Goal: Task Accomplishment & Management: Manage account settings

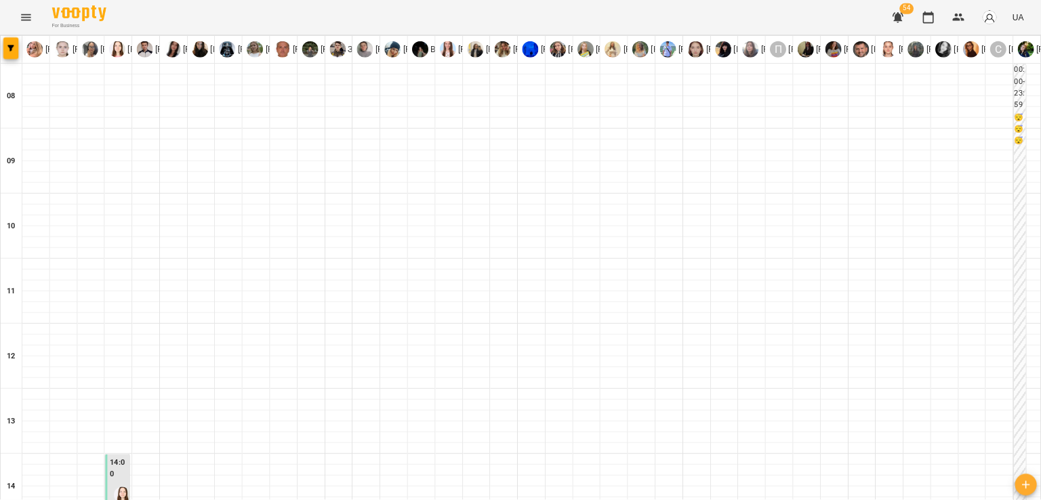
scroll to position [670, 0]
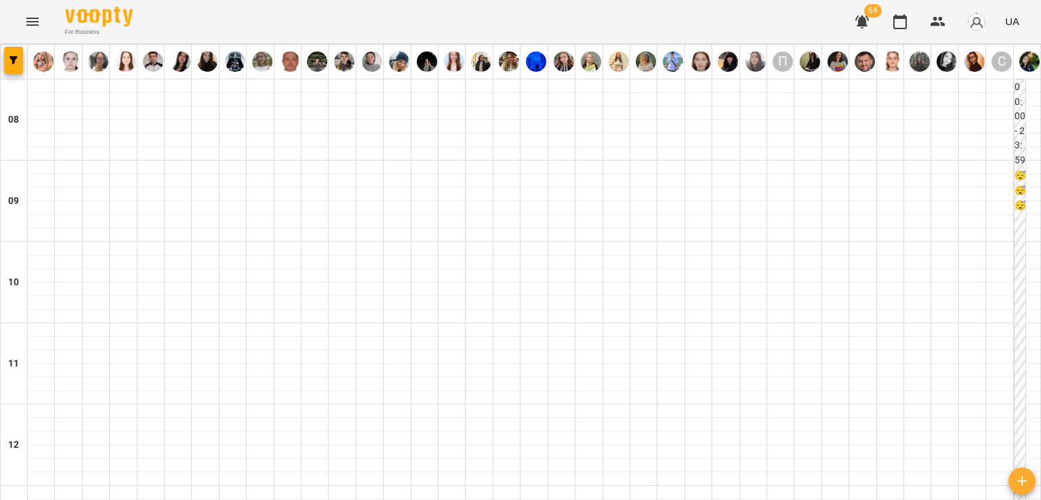
drag, startPoint x: 1282, startPoint y: 1, endPoint x: 622, endPoint y: 242, distance: 703.3
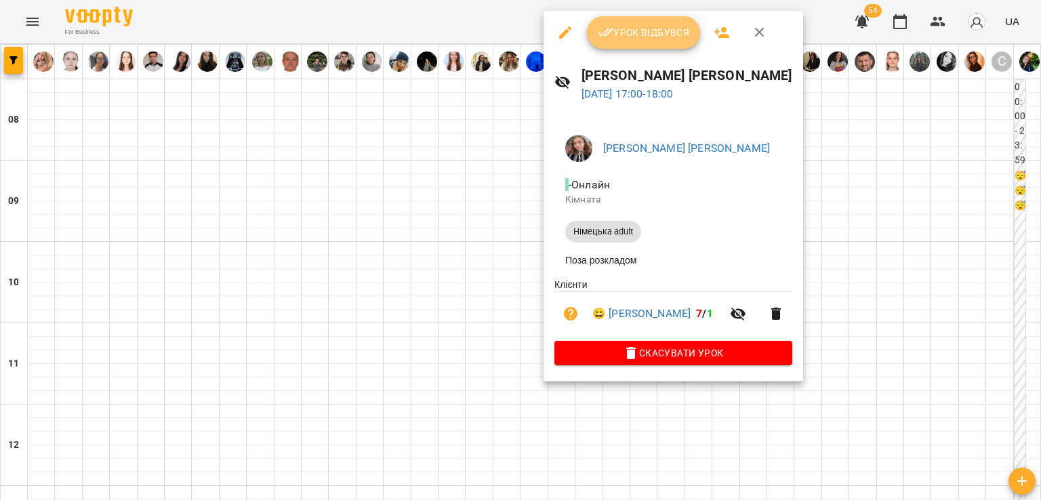
click at [640, 36] on span "Урок відбувся" at bounding box center [644, 32] width 92 height 16
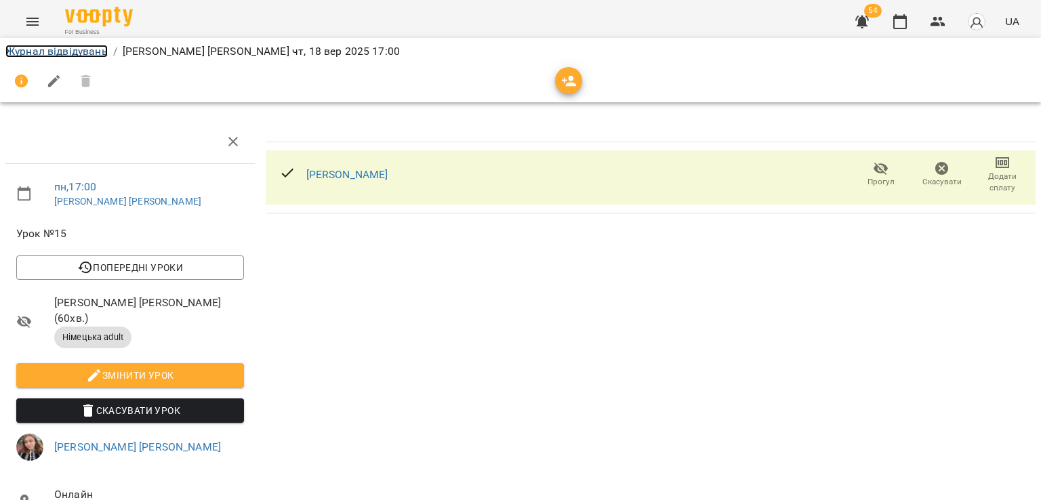
click at [18, 55] on link "Журнал відвідувань" at bounding box center [56, 51] width 102 height 13
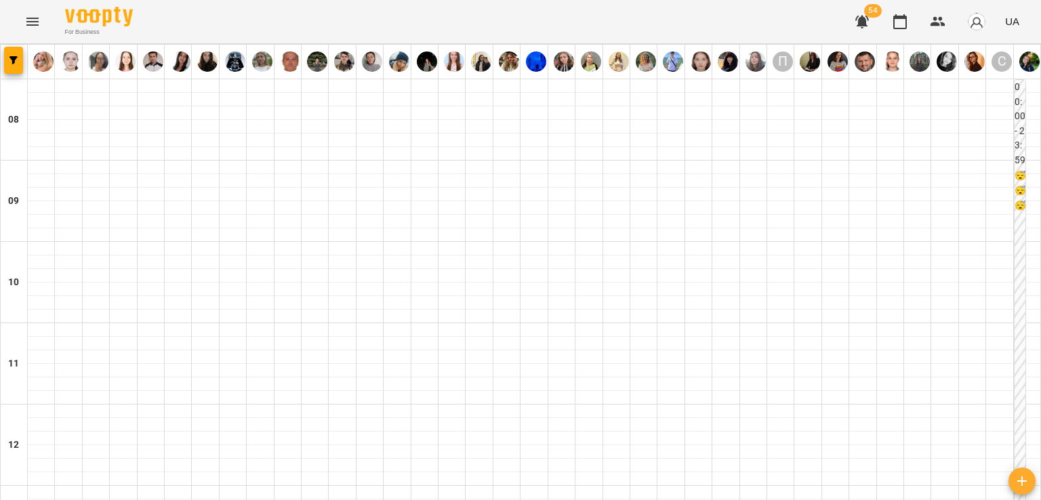
scroll to position [678, 0]
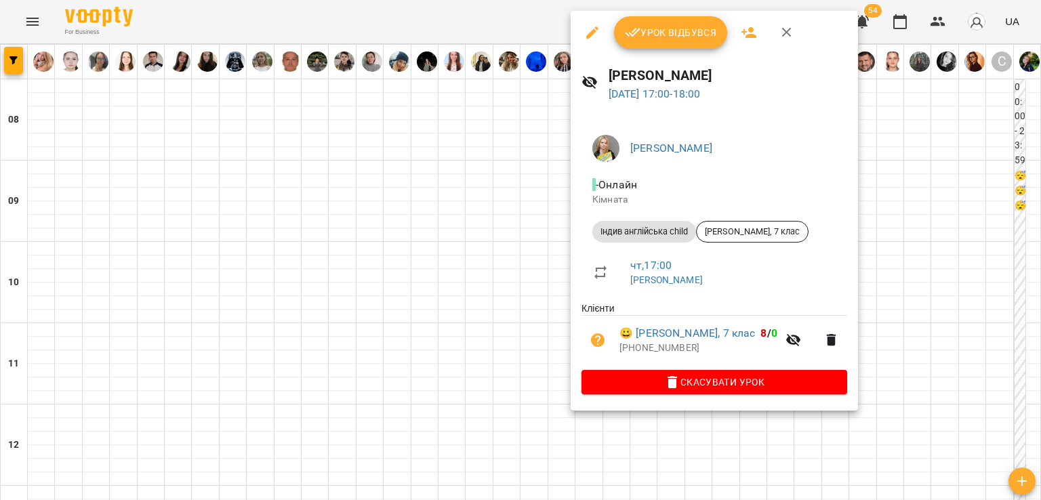
click at [647, 43] on button "Урок відбувся" at bounding box center [671, 32] width 114 height 33
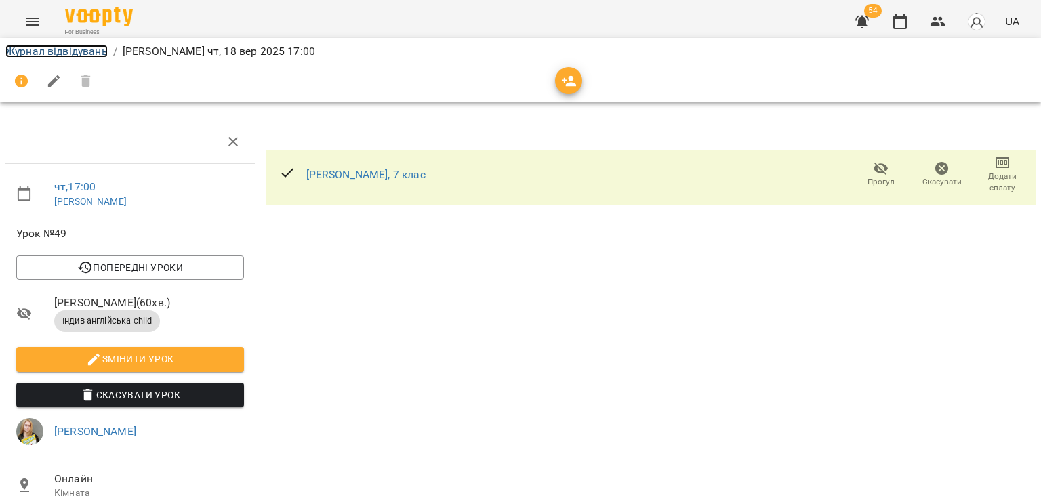
click at [104, 48] on link "Журнал відвідувань" at bounding box center [56, 51] width 102 height 13
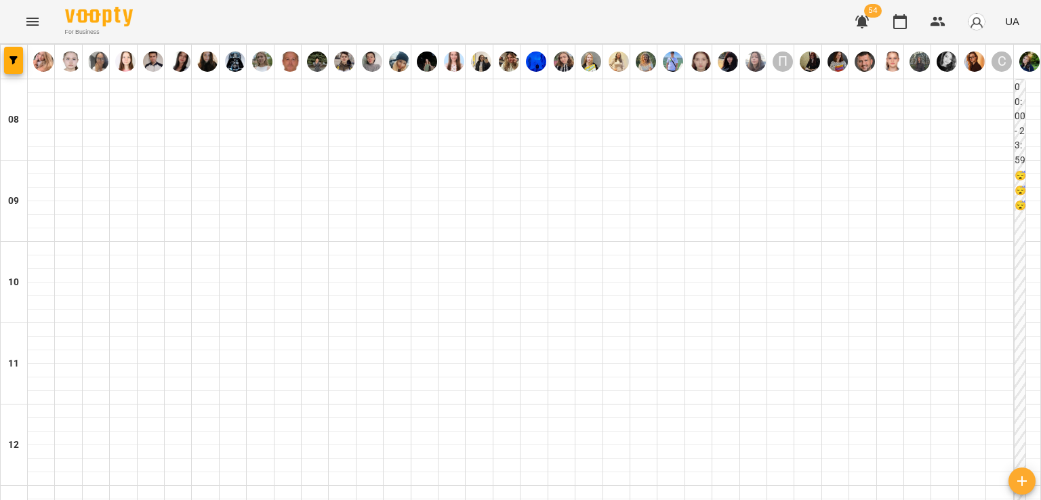
scroll to position [746, 0]
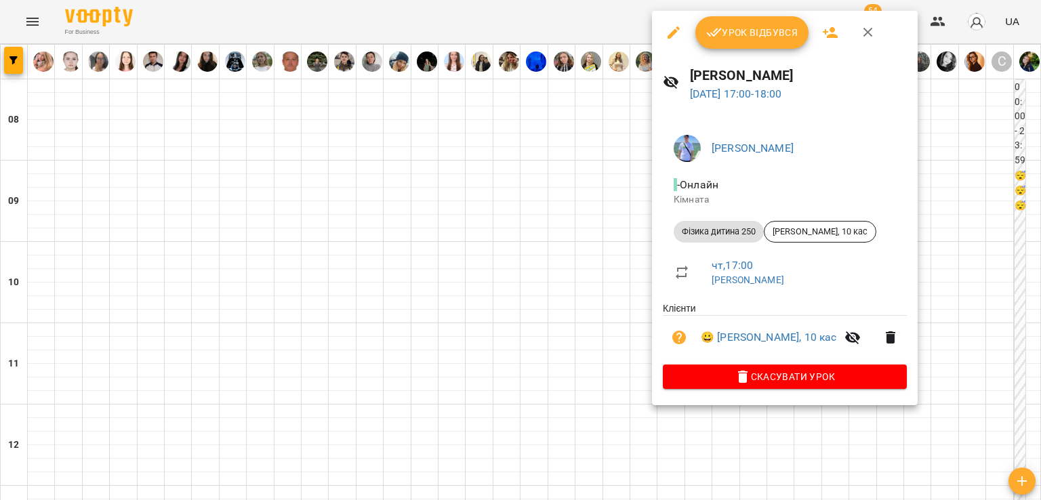
click at [721, 35] on icon "button" at bounding box center [714, 32] width 16 height 16
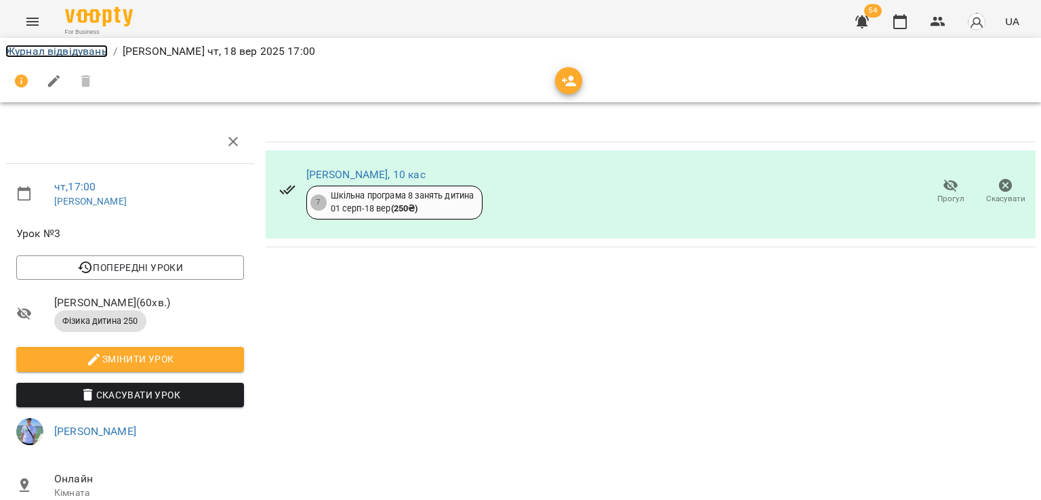
click at [42, 47] on link "Журнал відвідувань" at bounding box center [56, 51] width 102 height 13
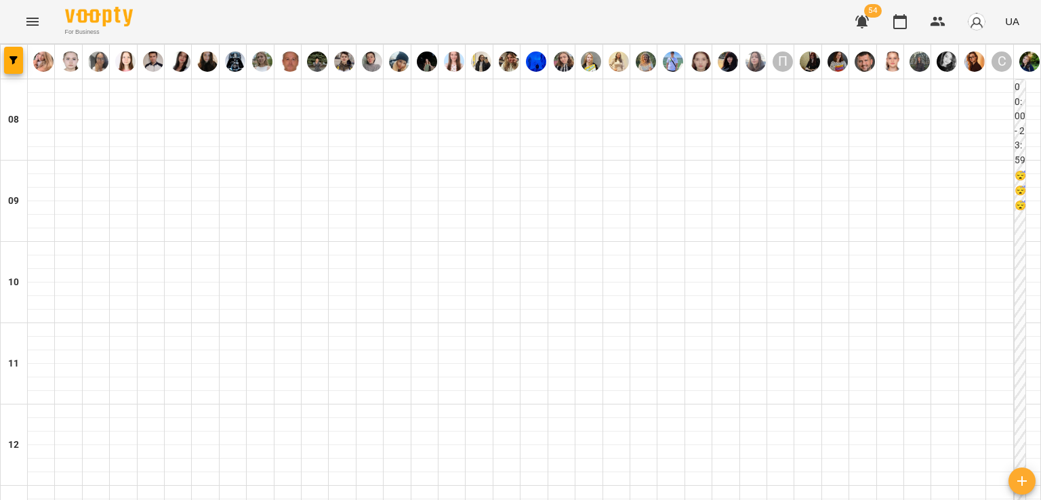
scroll to position [813, 0]
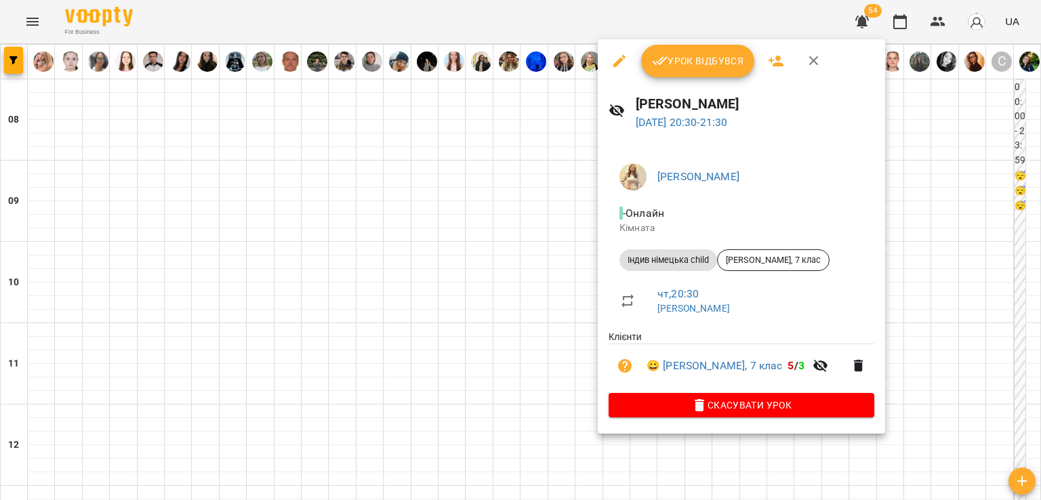
click at [609, 63] on button "button" at bounding box center [619, 61] width 33 height 33
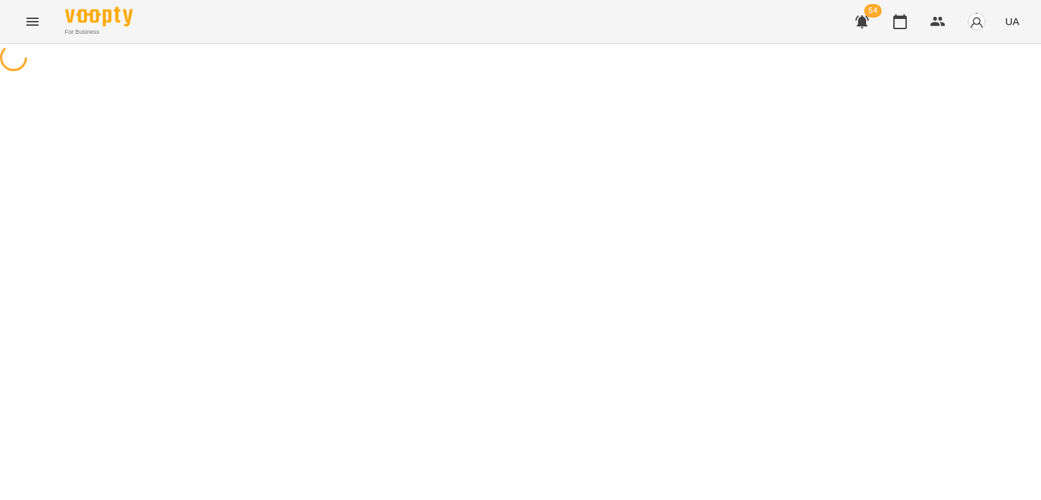
select select "**********"
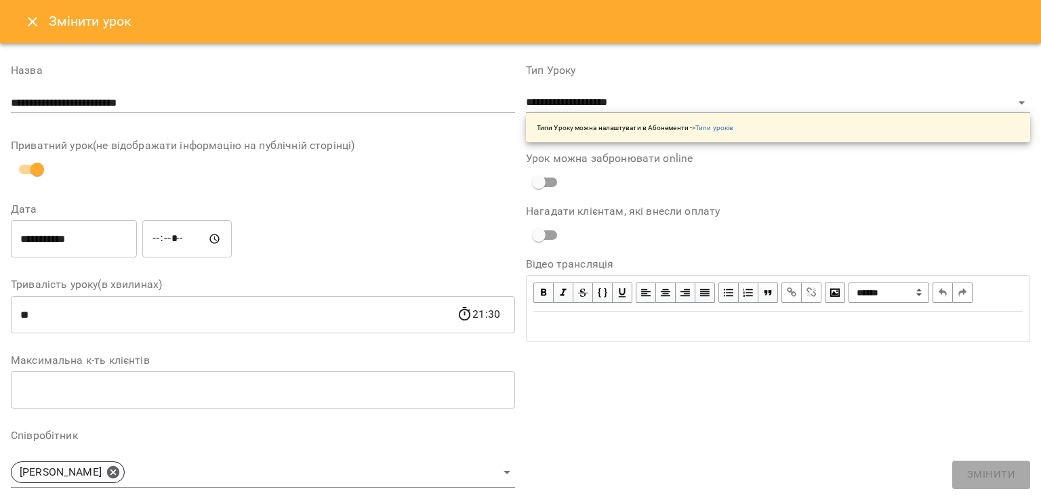
click at [178, 108] on input "**********" at bounding box center [263, 103] width 504 height 22
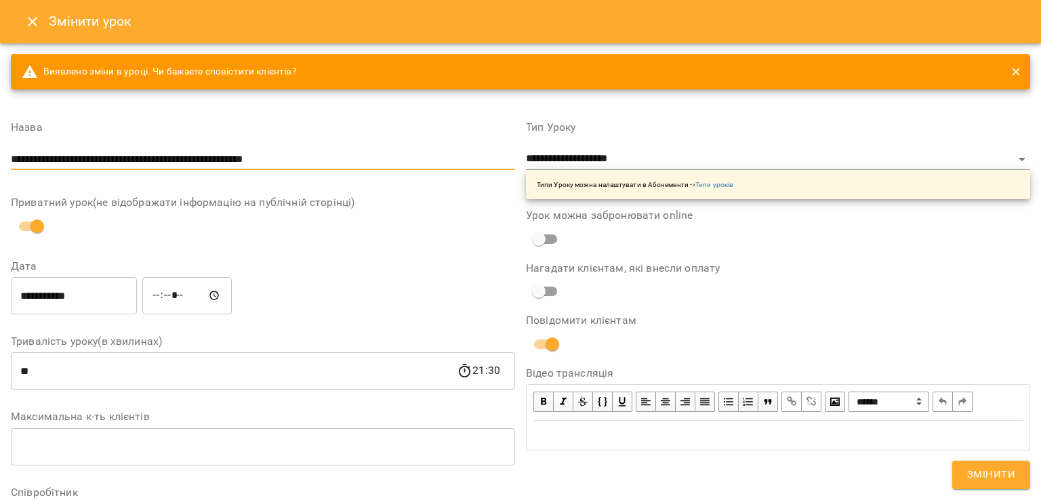
type input "**********"
click at [119, 291] on input "**********" at bounding box center [74, 296] width 126 height 38
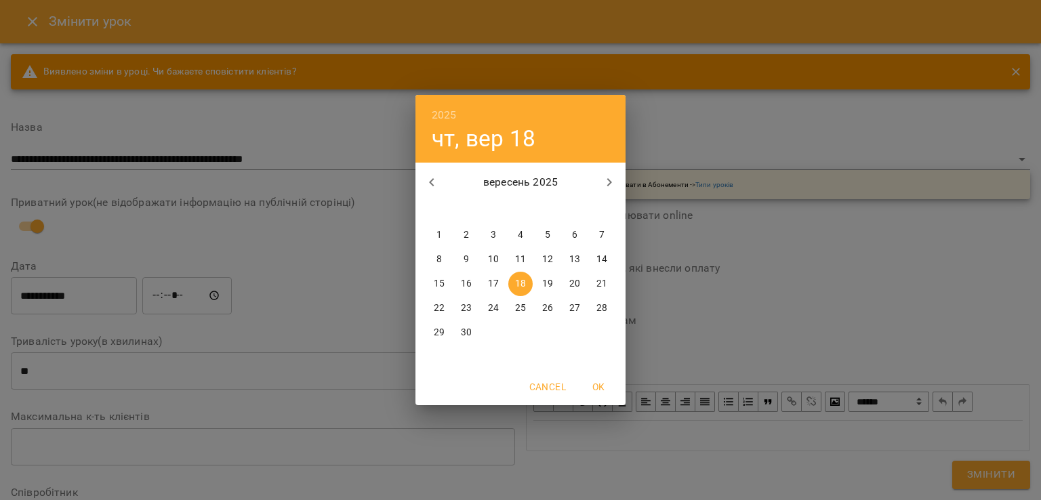
click at [596, 284] on p "21" at bounding box center [601, 284] width 11 height 14
type input "**********"
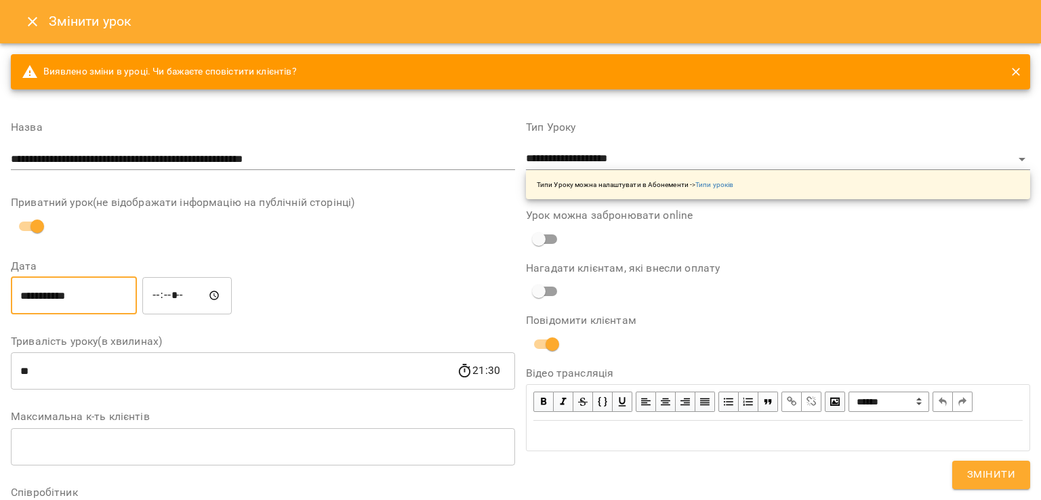
click at [179, 294] on input "*****" at bounding box center [186, 296] width 89 height 38
click at [172, 296] on input "*****" at bounding box center [186, 296] width 89 height 38
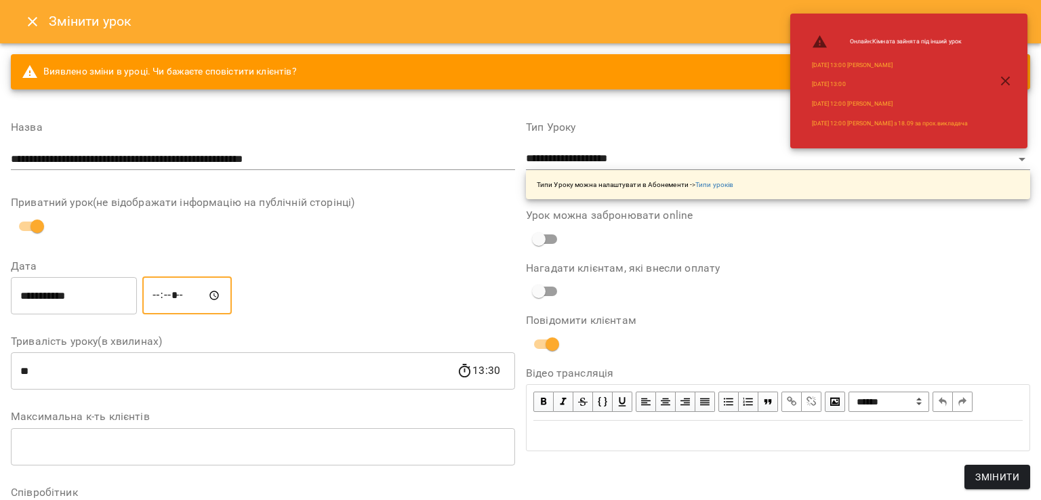
type input "*****"
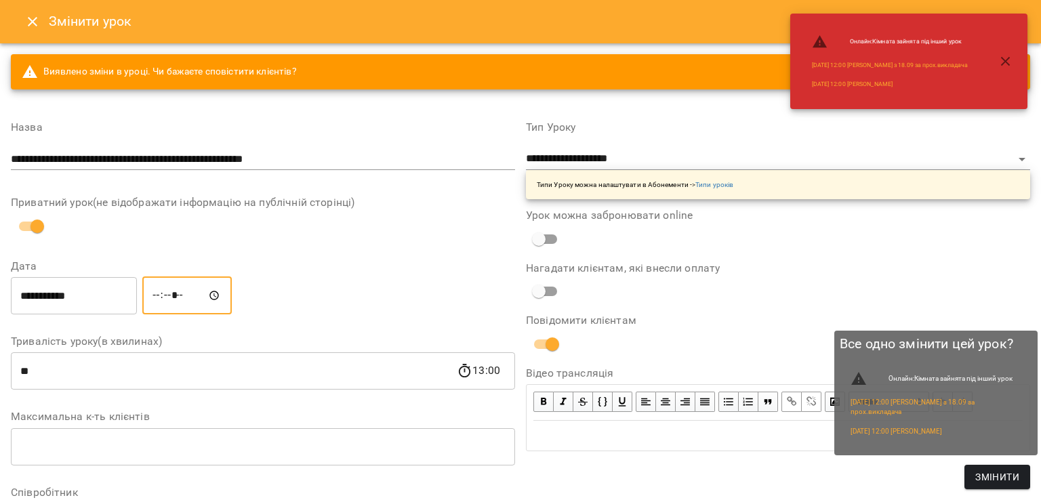
click at [979, 477] on span "Змінити" at bounding box center [997, 477] width 44 height 16
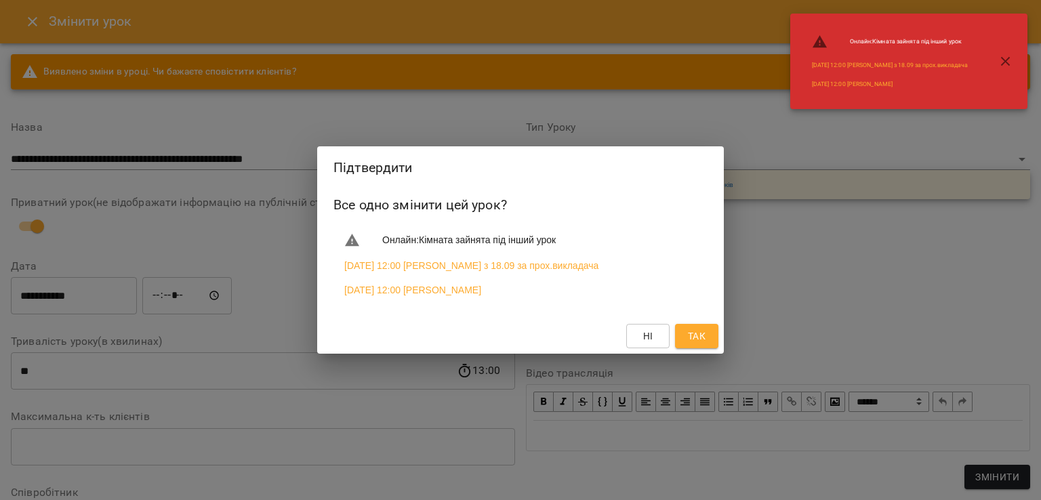
click at [690, 344] on span "Так" at bounding box center [697, 336] width 18 height 16
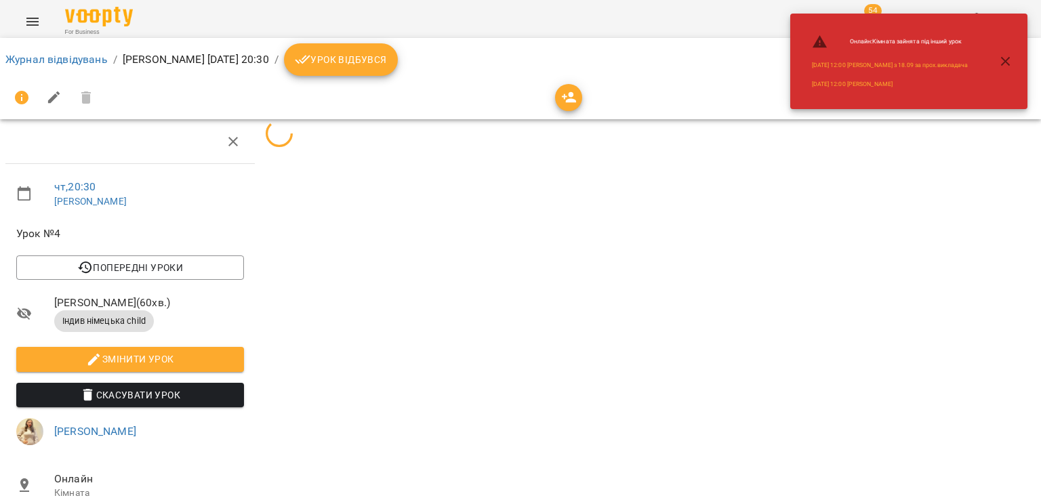
click at [1011, 56] on icon "button" at bounding box center [1006, 62] width 16 height 16
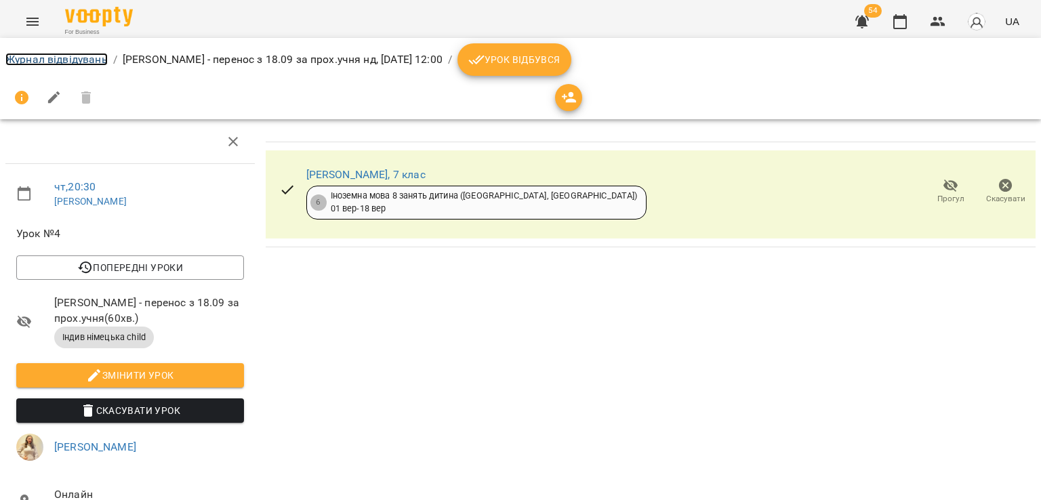
click at [95, 60] on link "Журнал відвідувань" at bounding box center [56, 59] width 102 height 13
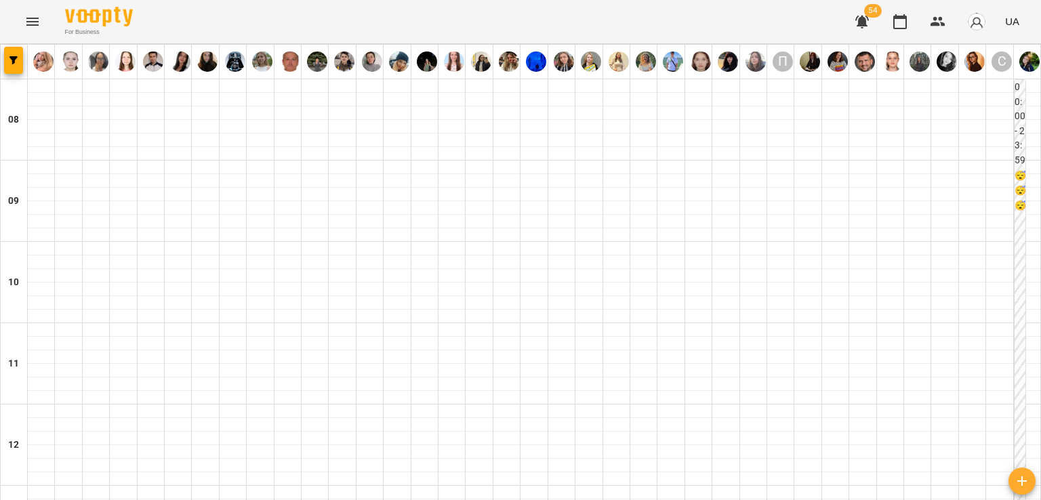
scroll to position [678, 0]
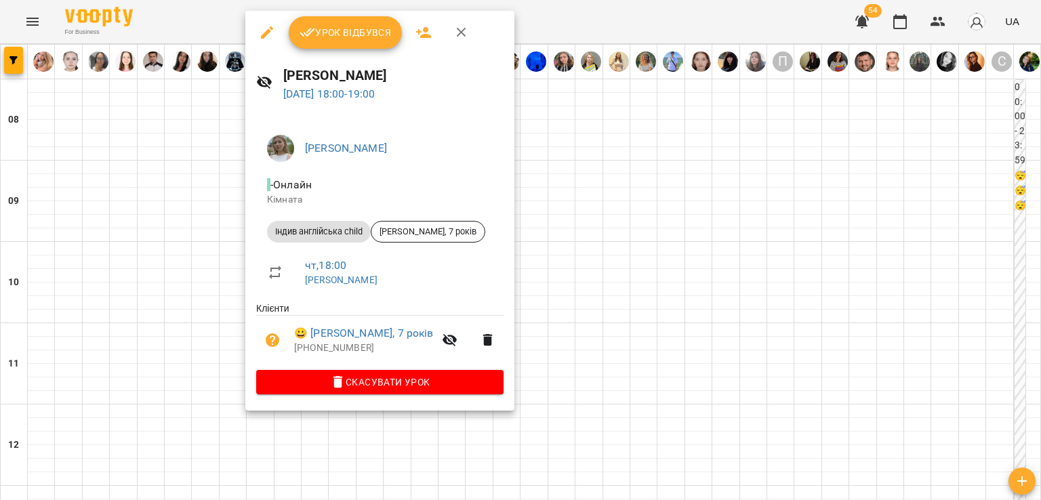
click at [201, 245] on div at bounding box center [520, 250] width 1041 height 500
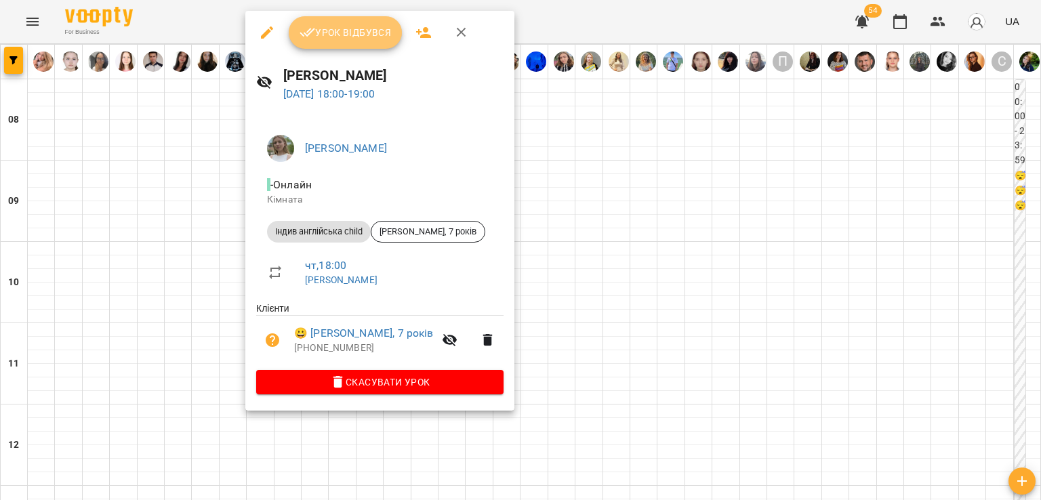
click at [389, 28] on span "Урок відбувся" at bounding box center [346, 32] width 92 height 16
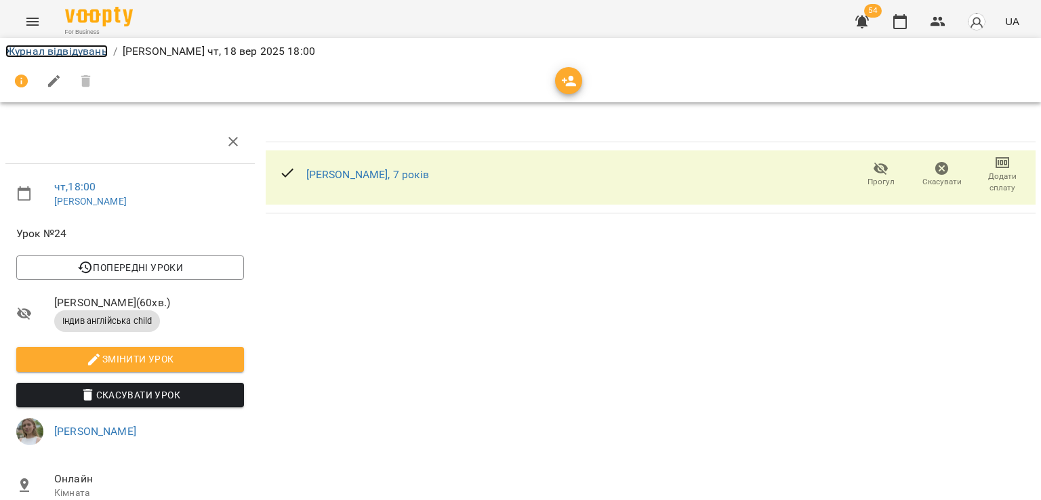
click at [91, 49] on link "Журнал відвідувань" at bounding box center [56, 51] width 102 height 13
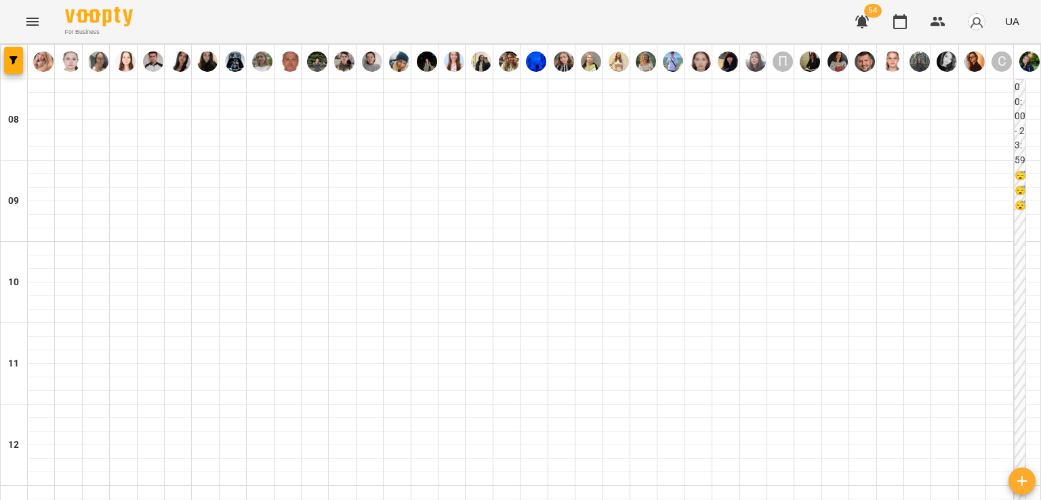
scroll to position [678, 0]
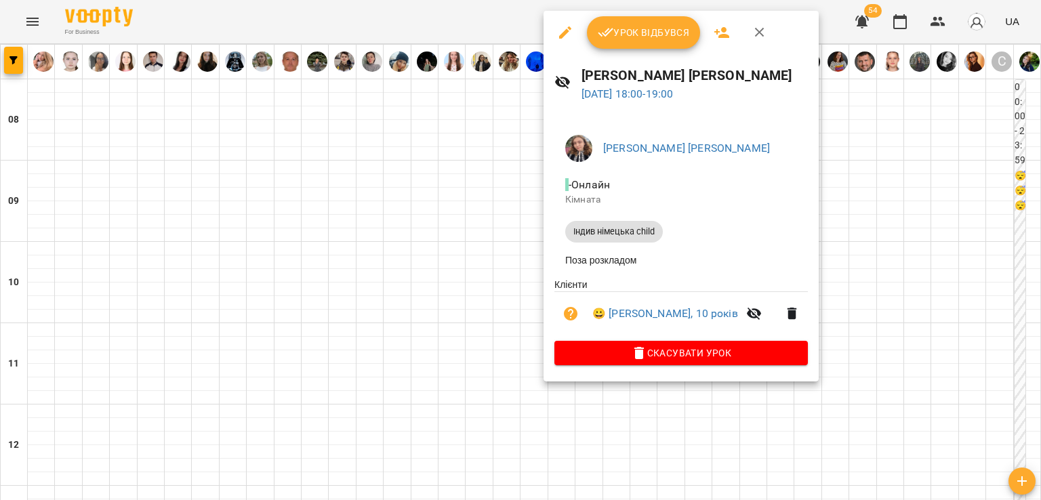
click at [626, 37] on span "Урок відбувся" at bounding box center [644, 32] width 92 height 16
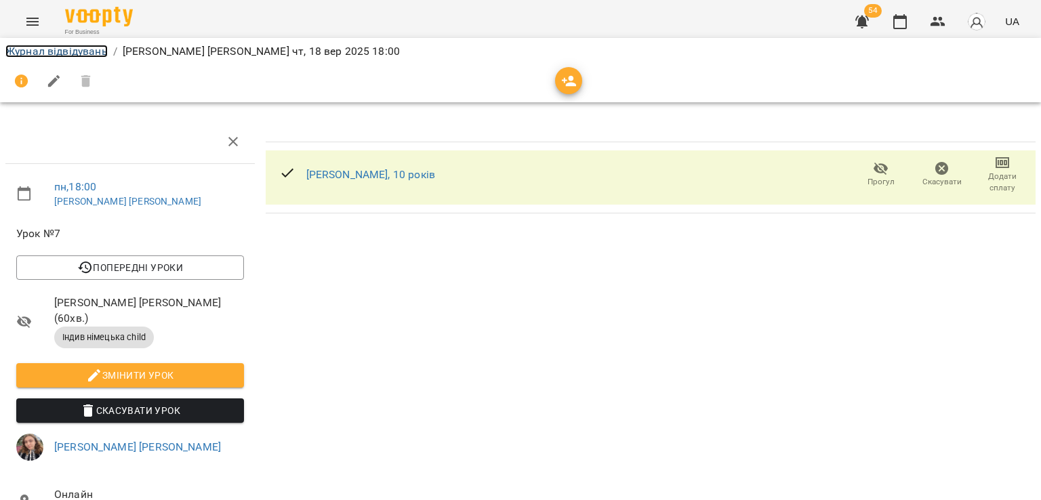
click at [88, 52] on link "Журнал відвідувань" at bounding box center [56, 51] width 102 height 13
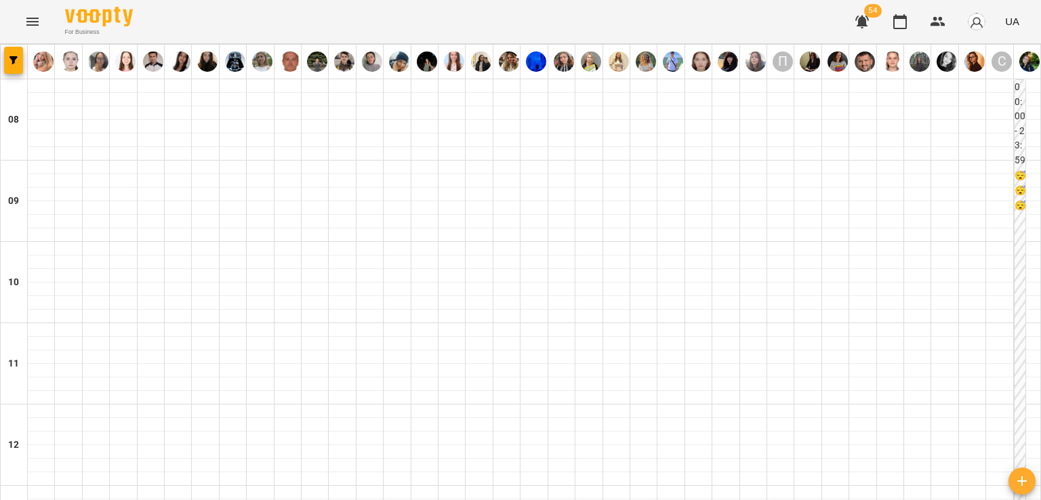
scroll to position [746, 0]
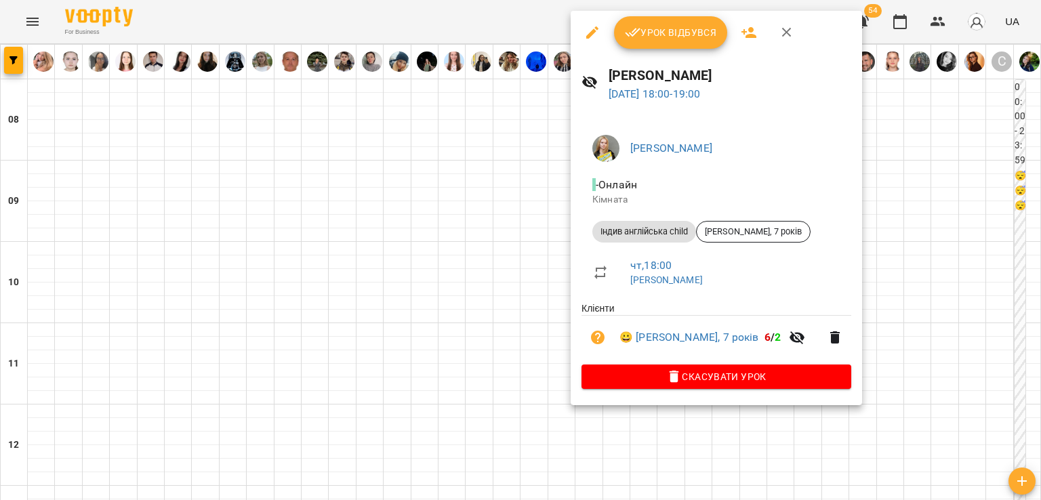
click at [643, 33] on span "Урок відбувся" at bounding box center [671, 32] width 92 height 16
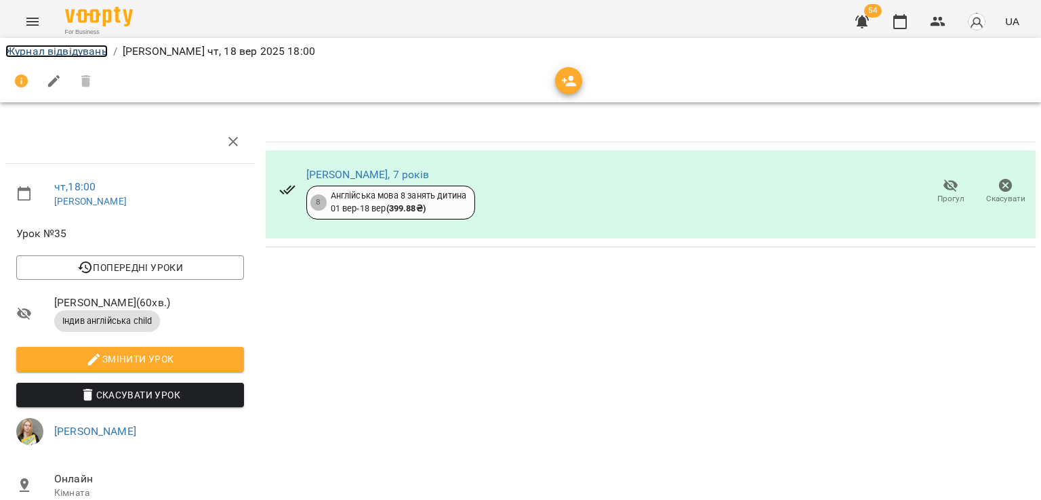
click at [33, 55] on link "Журнал відвідувань" at bounding box center [56, 51] width 102 height 13
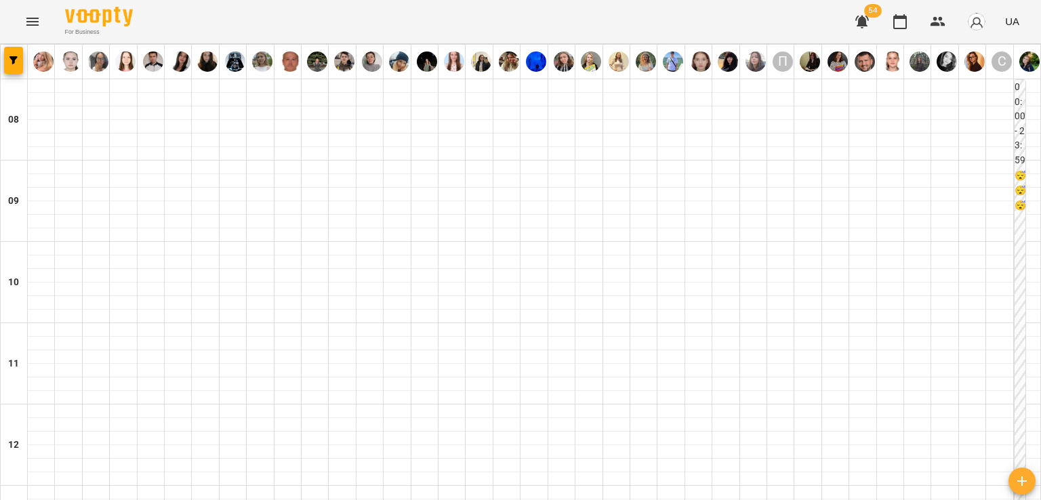
scroll to position [746, 0]
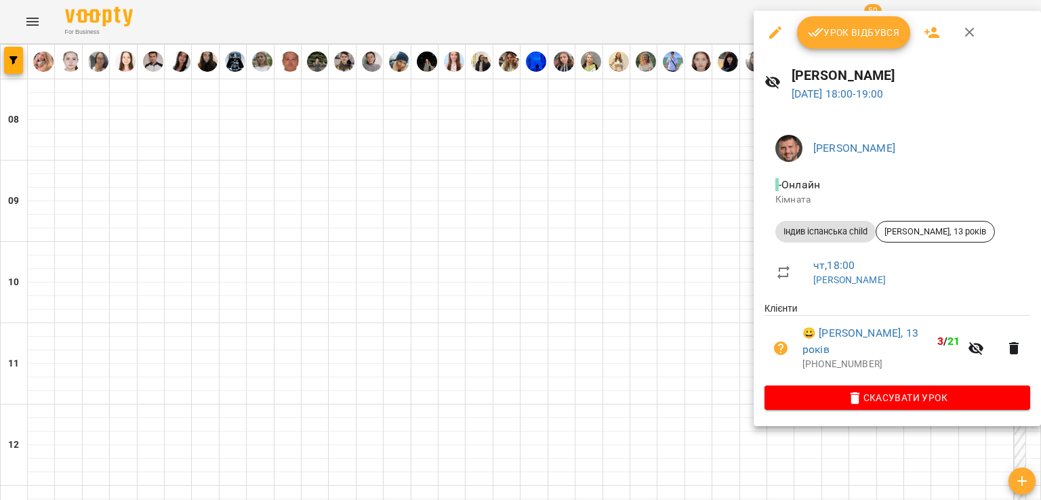
click at [824, 42] on button "Урок відбувся" at bounding box center [854, 32] width 114 height 33
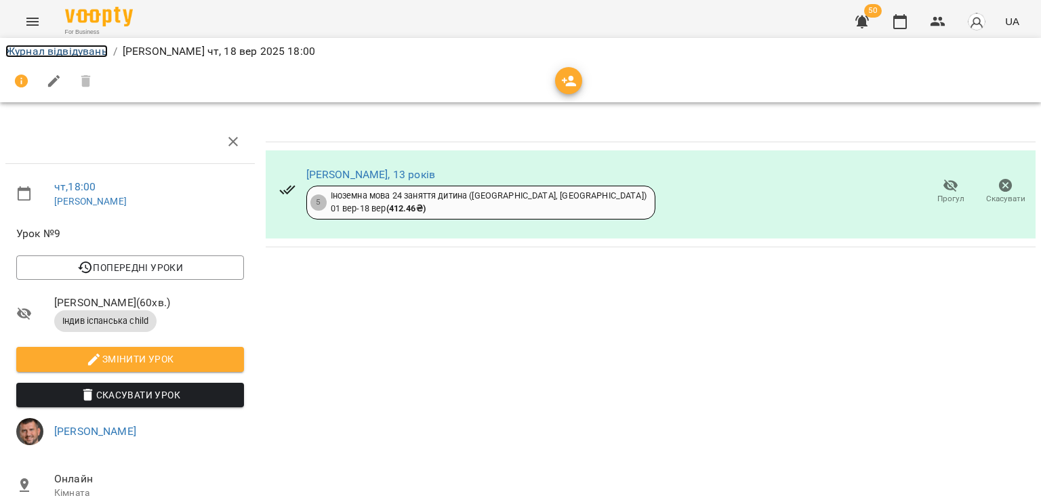
click at [26, 47] on link "Журнал відвідувань" at bounding box center [56, 51] width 102 height 13
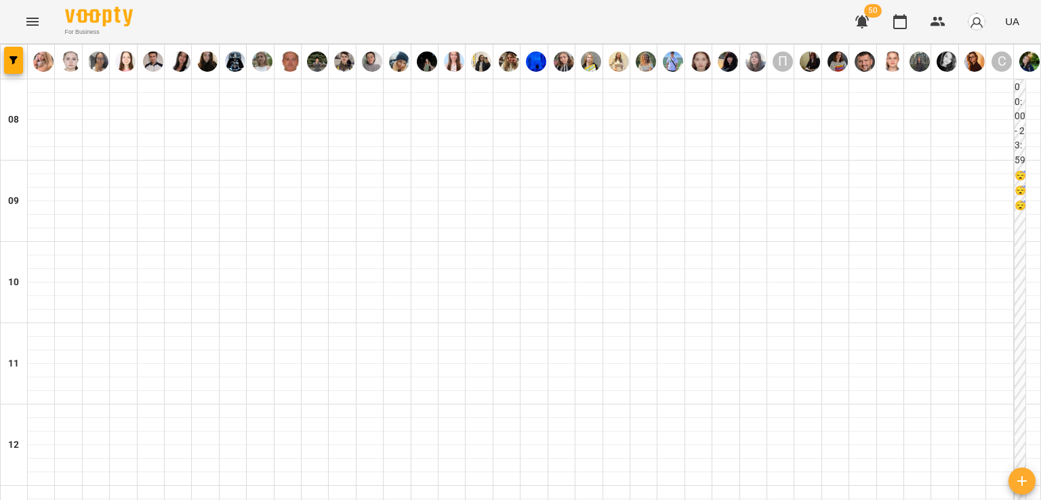
scroll to position [746, 0]
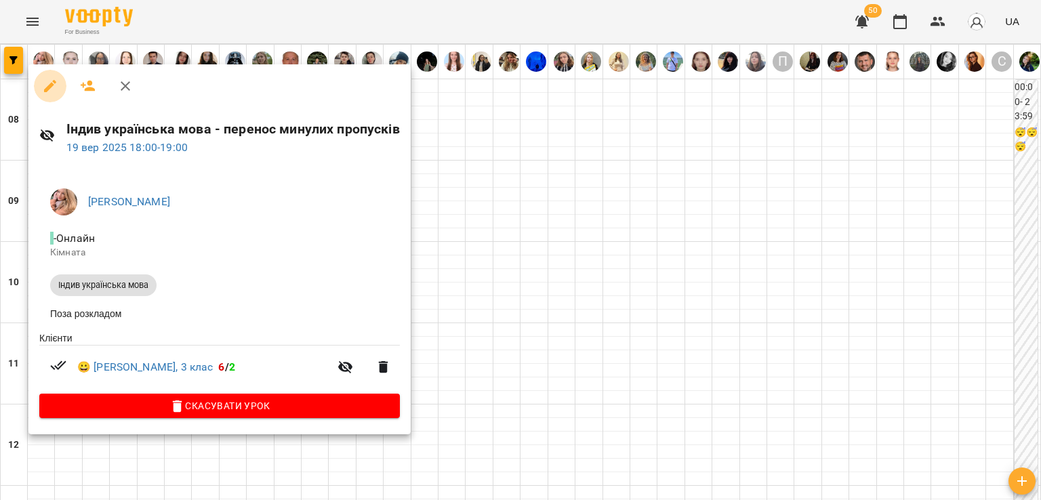
click at [52, 90] on icon "button" at bounding box center [50, 86] width 16 height 16
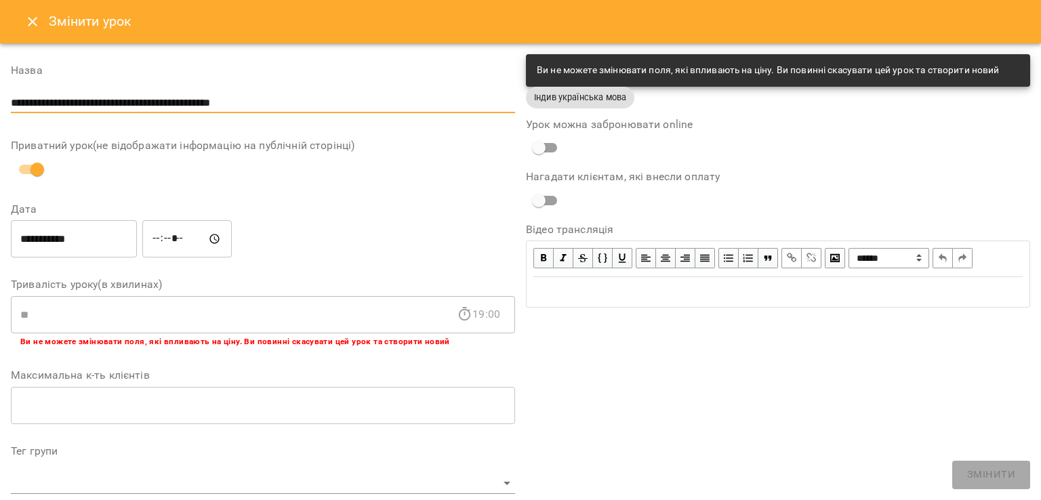
click at [277, 99] on input "**********" at bounding box center [263, 103] width 504 height 22
click at [137, 235] on input "**********" at bounding box center [74, 239] width 126 height 38
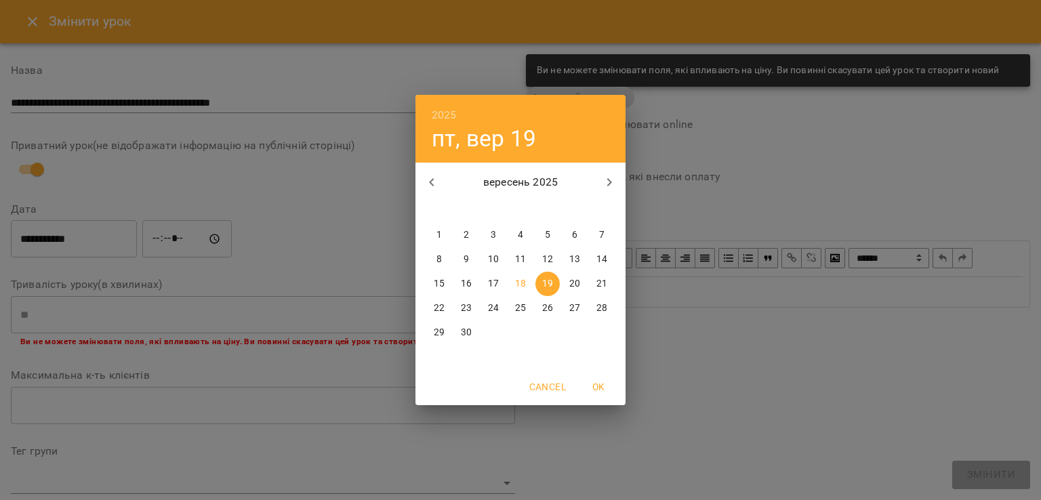
click at [270, 207] on div "2025 пт, вер 19 вересень 2025 пн вт ср чт пт сб нд 1 2 3 4 5 6 7 8 9 10 11 12 1…" at bounding box center [520, 250] width 1041 height 500
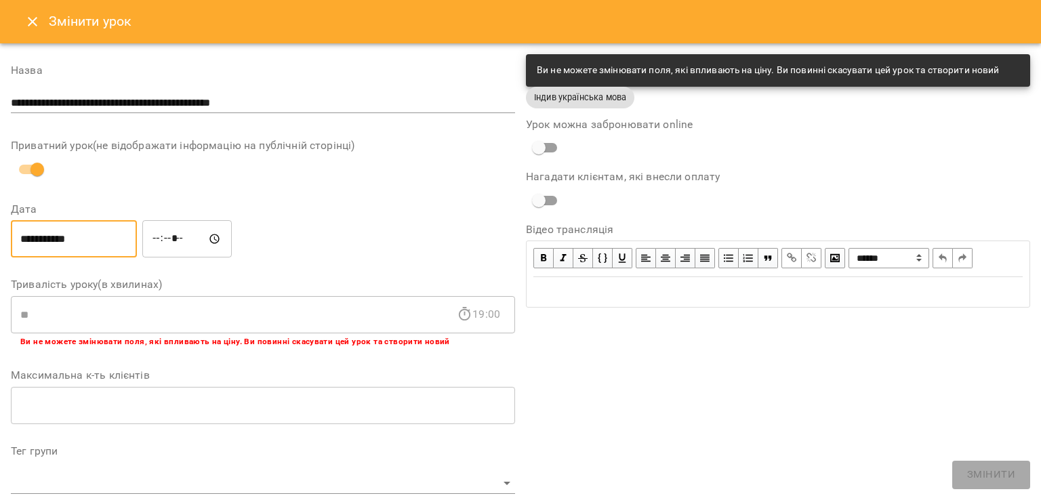
click at [315, 102] on input "**********" at bounding box center [263, 103] width 504 height 22
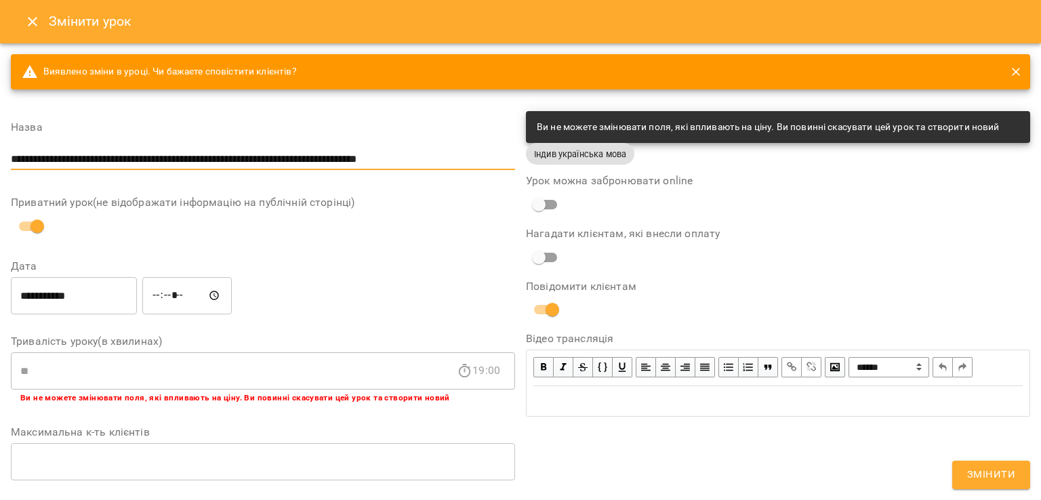
type input "**********"
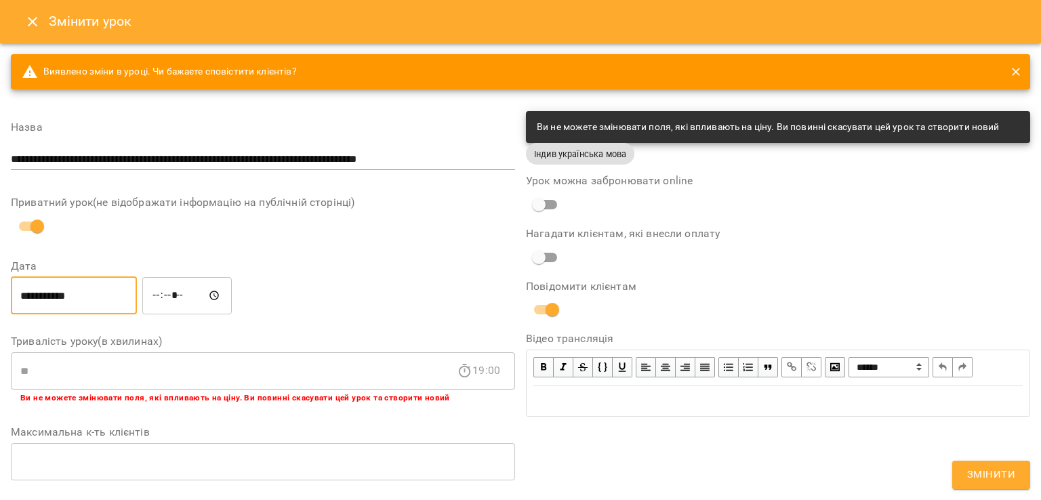
click at [130, 294] on input "**********" at bounding box center [74, 296] width 126 height 38
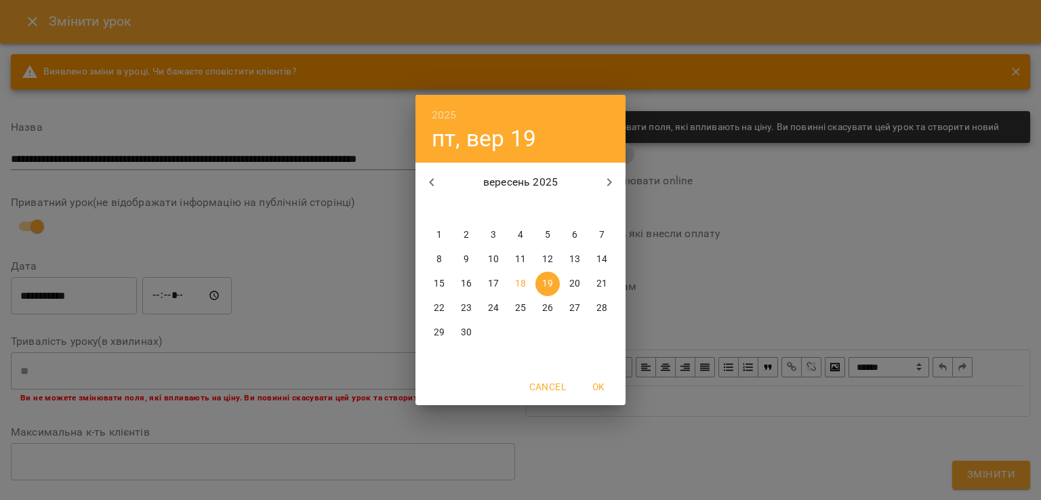
click at [569, 287] on p "20" at bounding box center [574, 284] width 11 height 14
type input "**********"
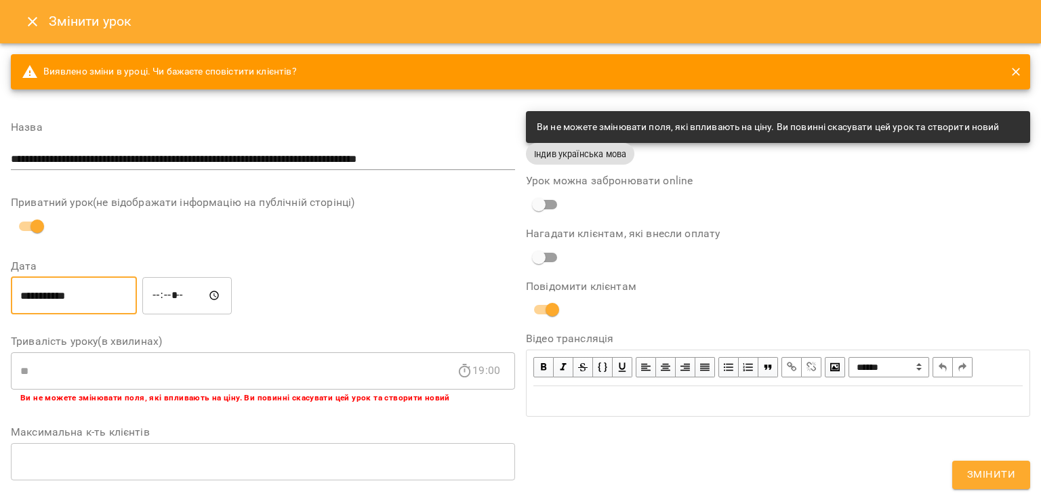
click at [176, 291] on input "*****" at bounding box center [186, 296] width 89 height 38
type input "*****"
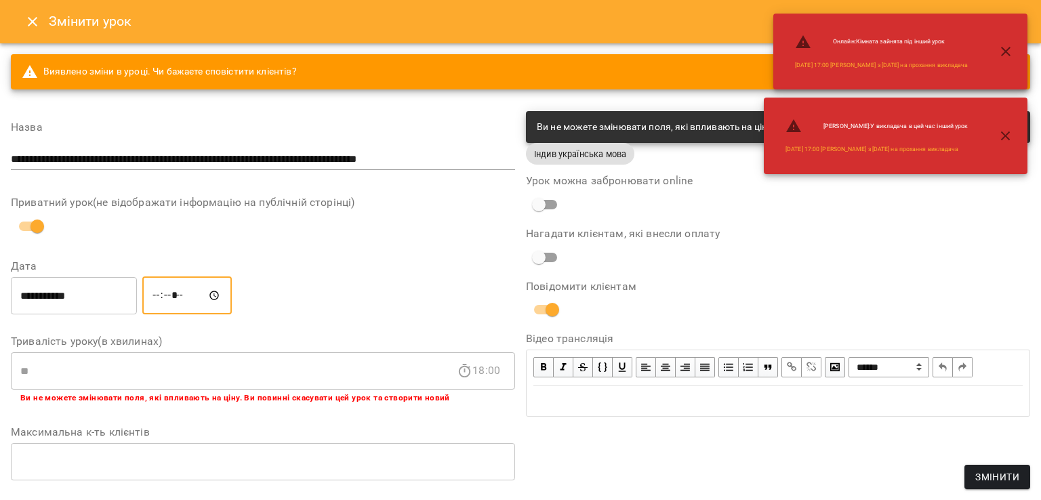
click at [990, 465] on button "Змінити" at bounding box center [998, 477] width 66 height 24
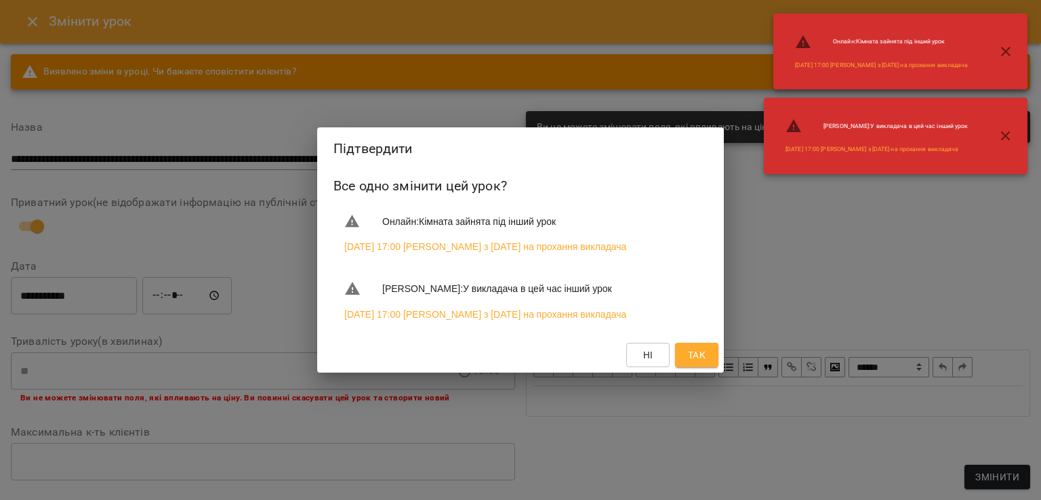
click at [708, 367] on button "Так" at bounding box center [696, 355] width 43 height 24
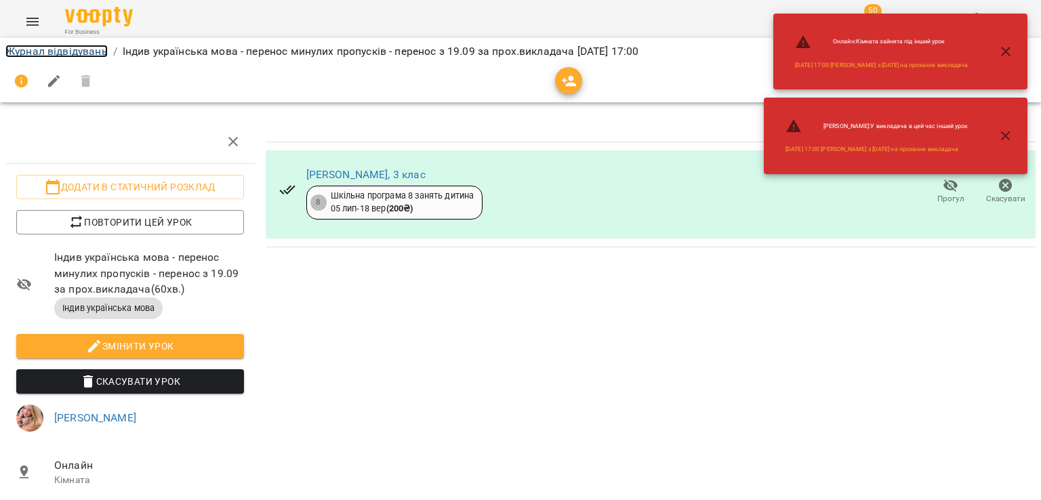
click at [84, 55] on link "Журнал відвідувань" at bounding box center [56, 51] width 102 height 13
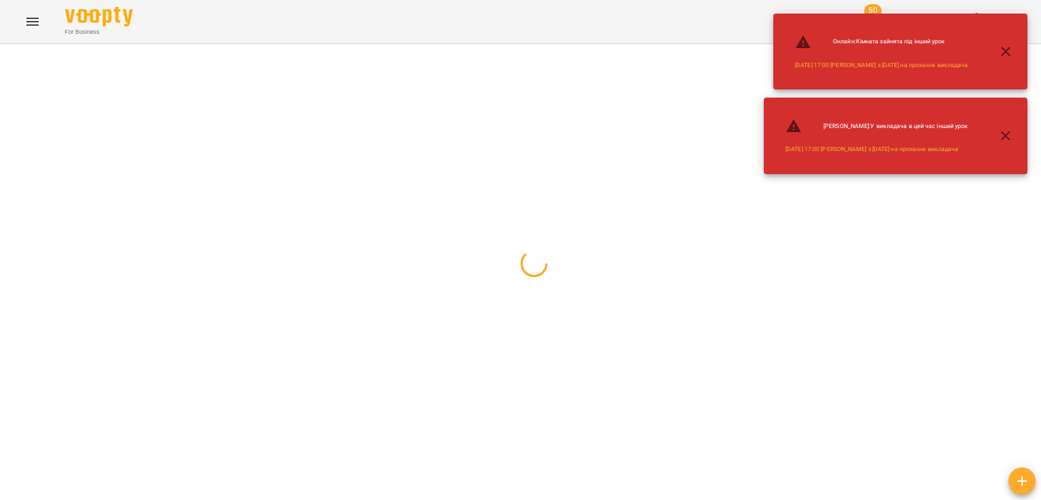
click at [997, 55] on button "button" at bounding box center [1006, 51] width 33 height 33
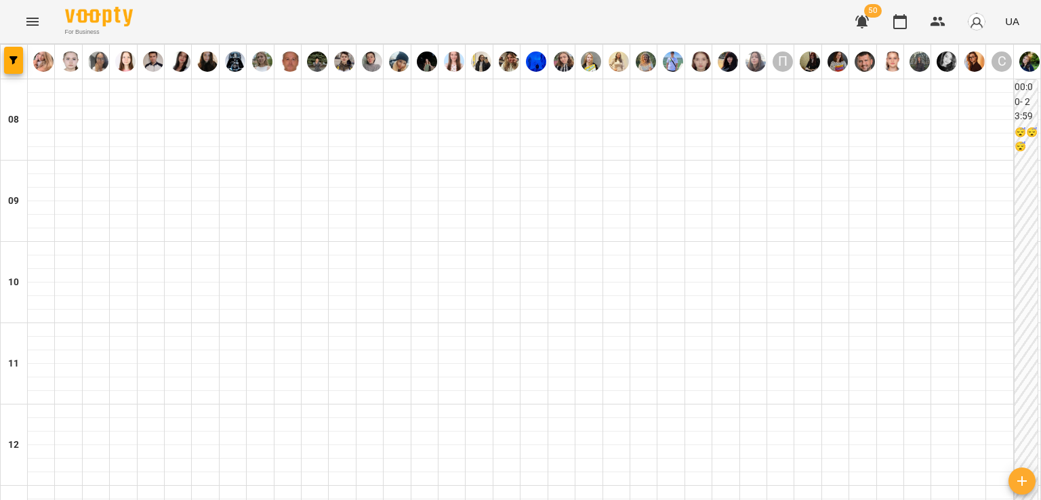
scroll to position [746, 0]
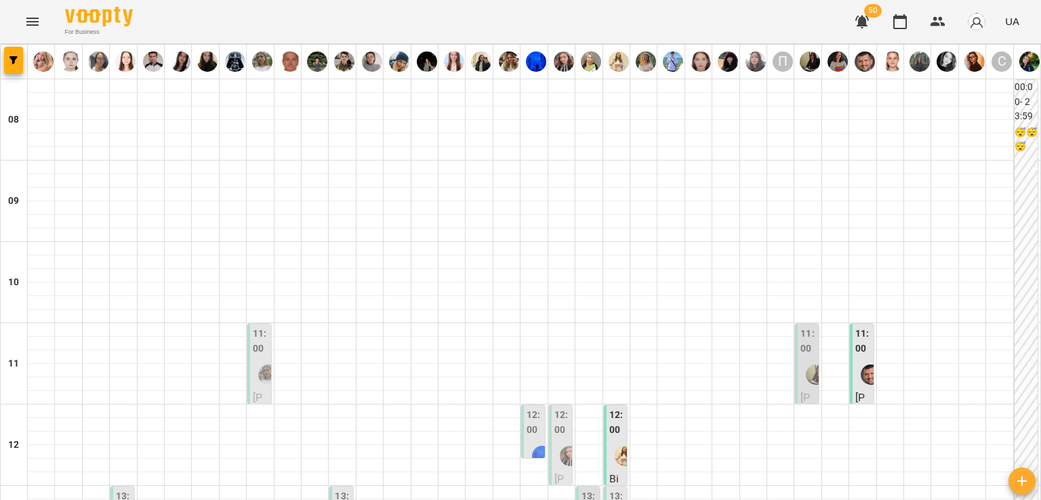
scroll to position [610, 0]
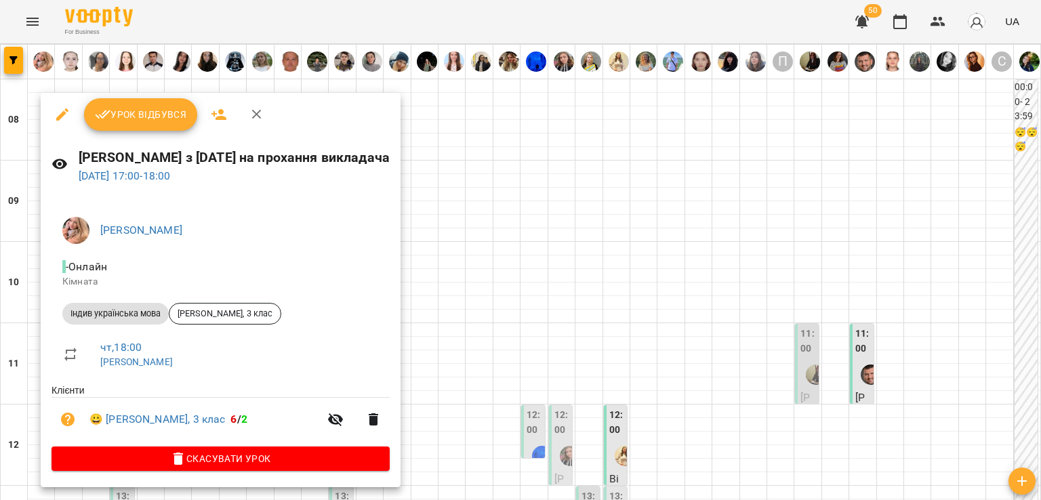
click at [750, 261] on div at bounding box center [520, 250] width 1041 height 500
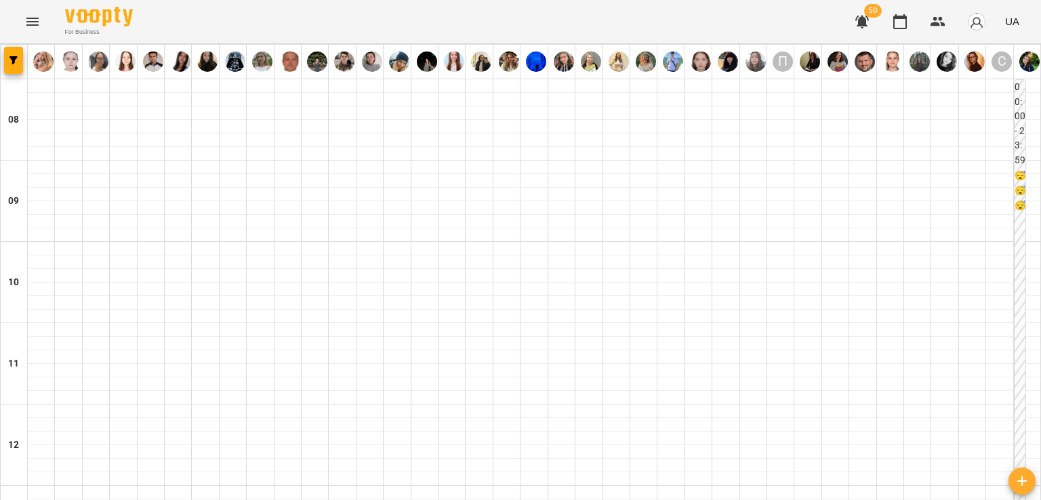
scroll to position [746, 0]
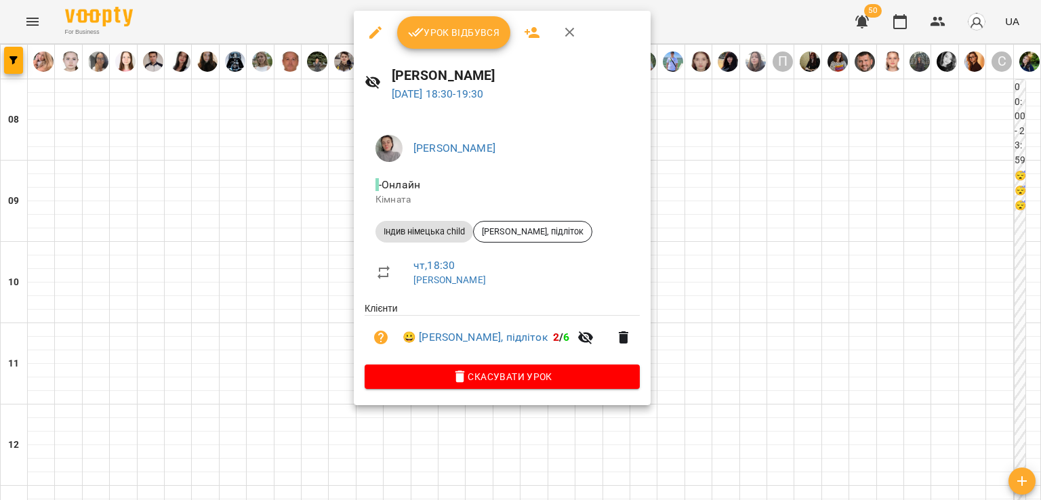
click at [304, 268] on div at bounding box center [520, 250] width 1041 height 500
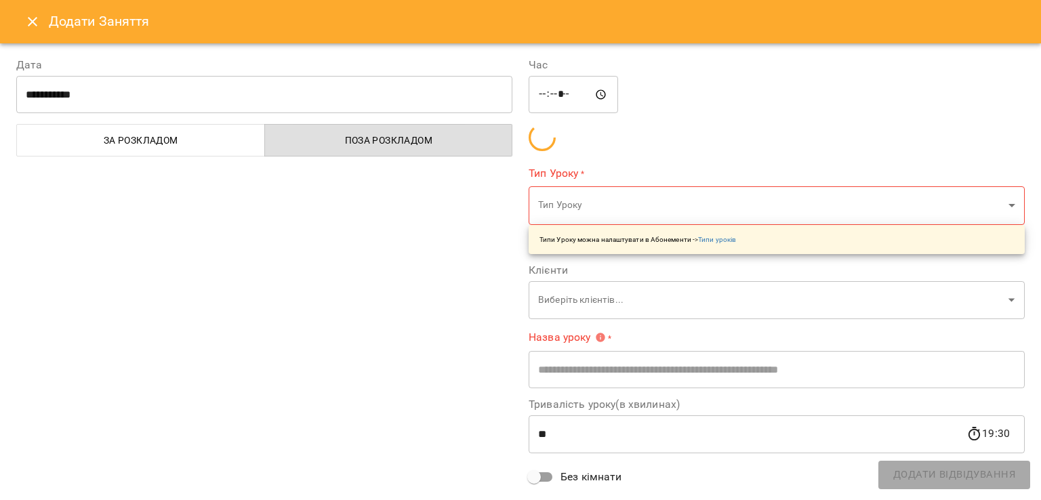
type input "**********"
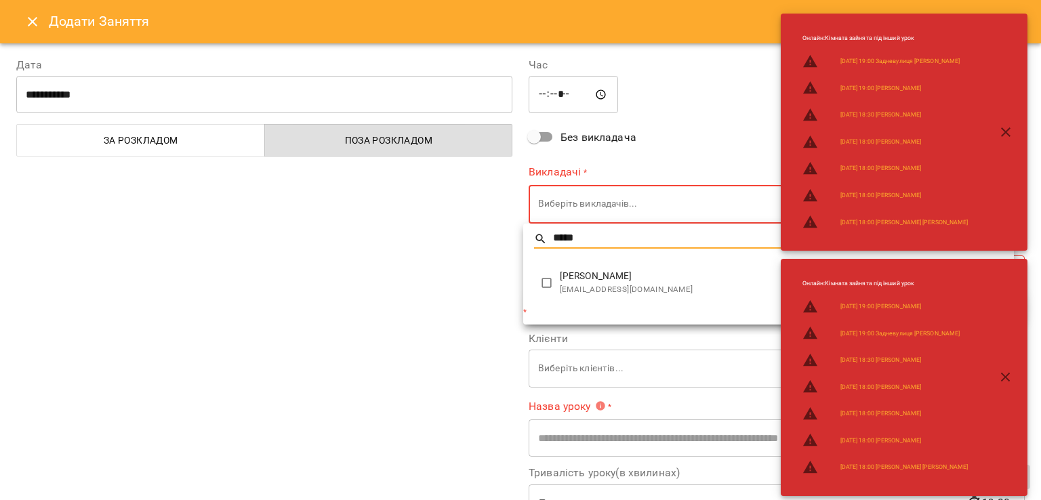
type input "*****"
click at [561, 288] on span "[EMAIL_ADDRESS][DOMAIN_NAME]" at bounding box center [781, 290] width 443 height 14
type input "**********"
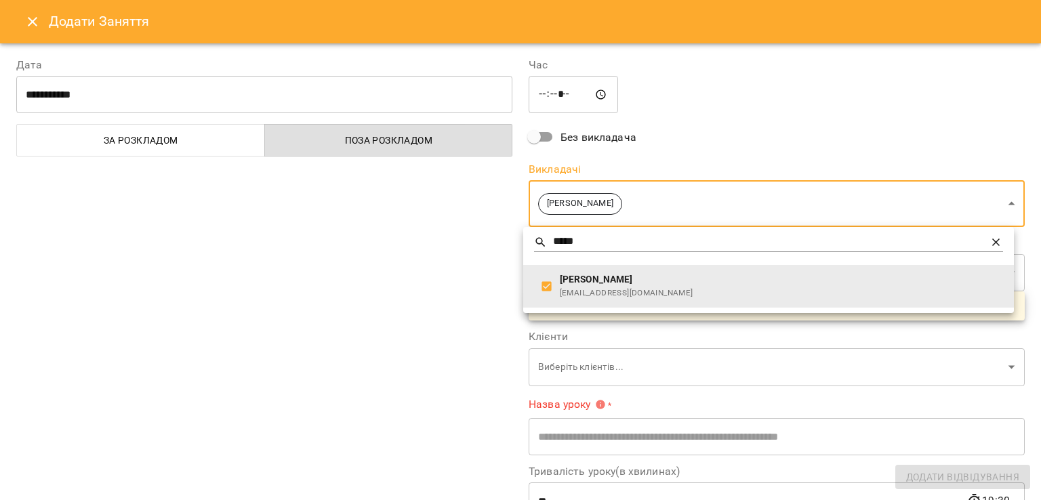
click at [450, 291] on div at bounding box center [520, 250] width 1041 height 500
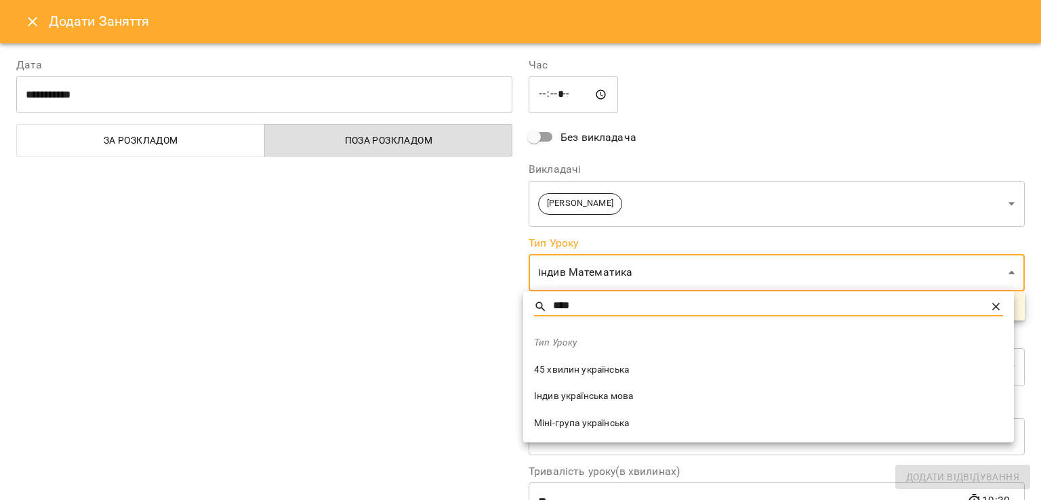
type input "****"
click at [601, 395] on span "Індив українська мова" at bounding box center [768, 397] width 469 height 14
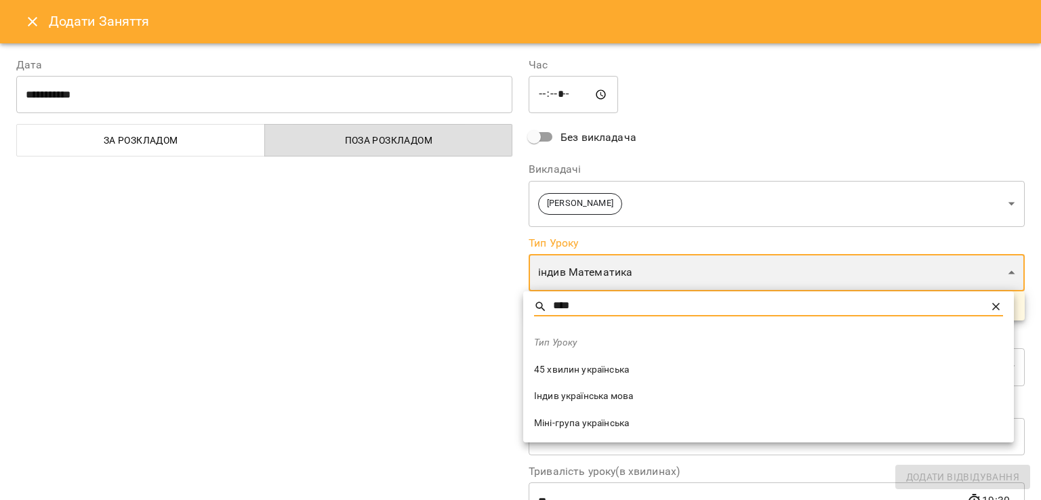
type input "**********"
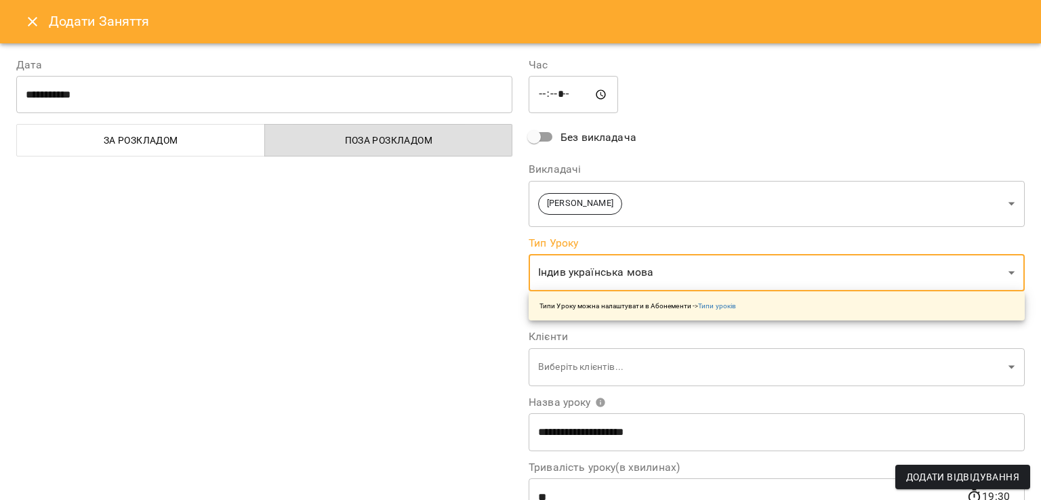
click at [411, 359] on div "**********" at bounding box center [264, 345] width 512 height 609
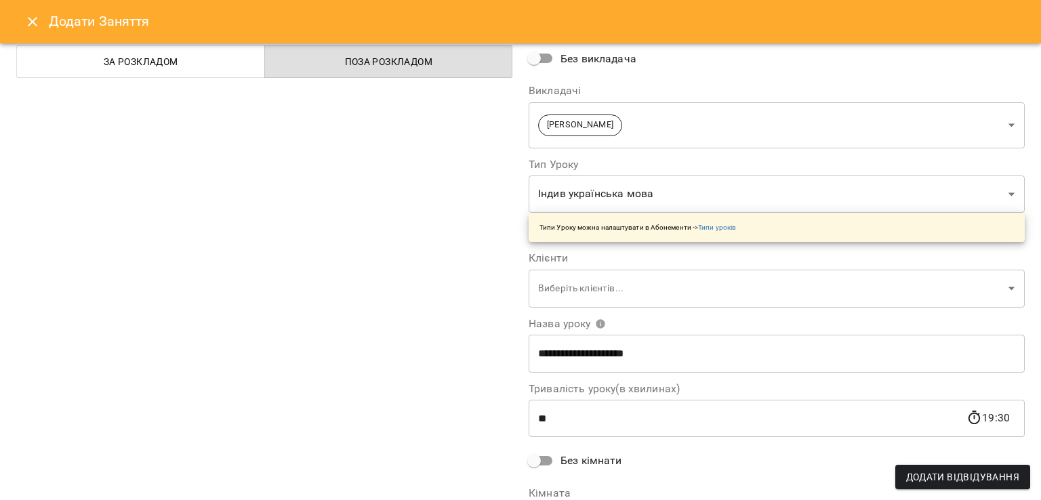
scroll to position [136, 0]
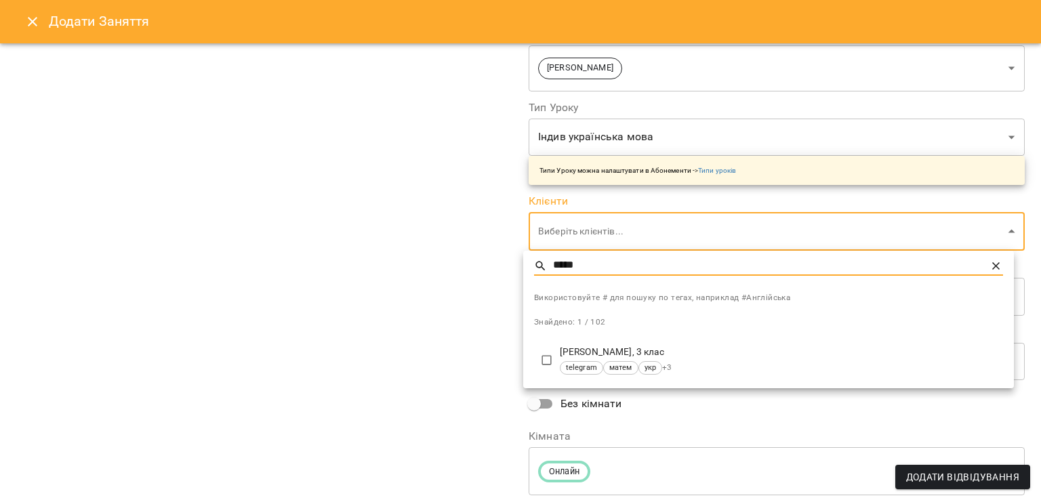
type input "*****"
type input "**********"
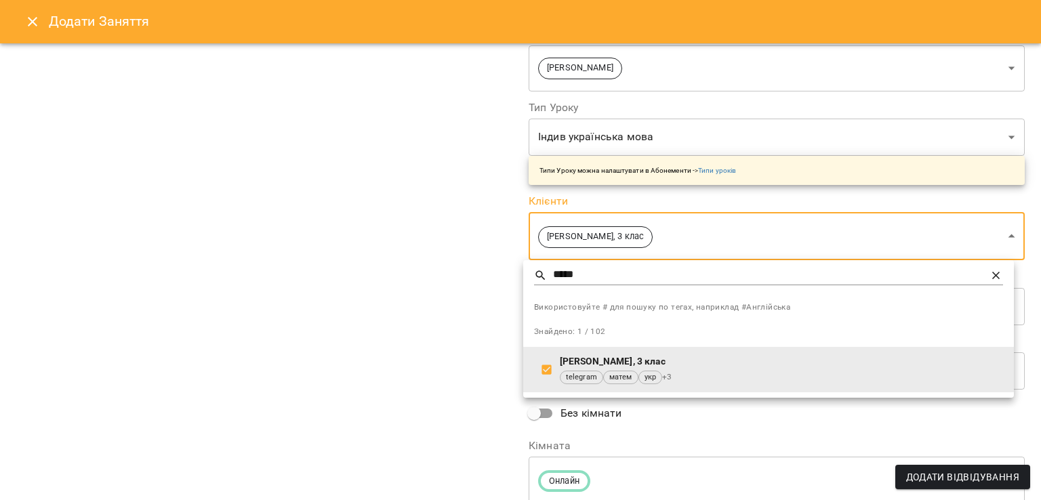
click at [429, 348] on div at bounding box center [520, 250] width 1041 height 500
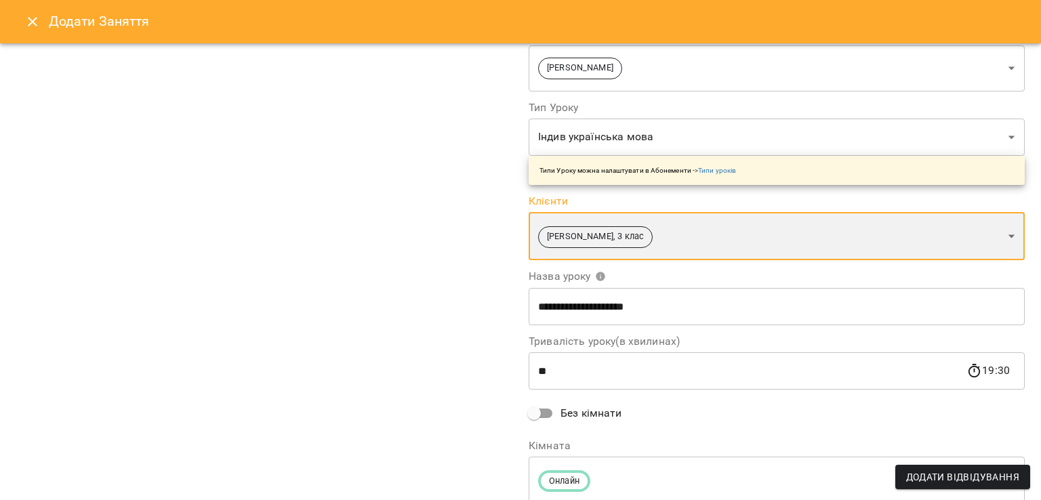
scroll to position [53, 0]
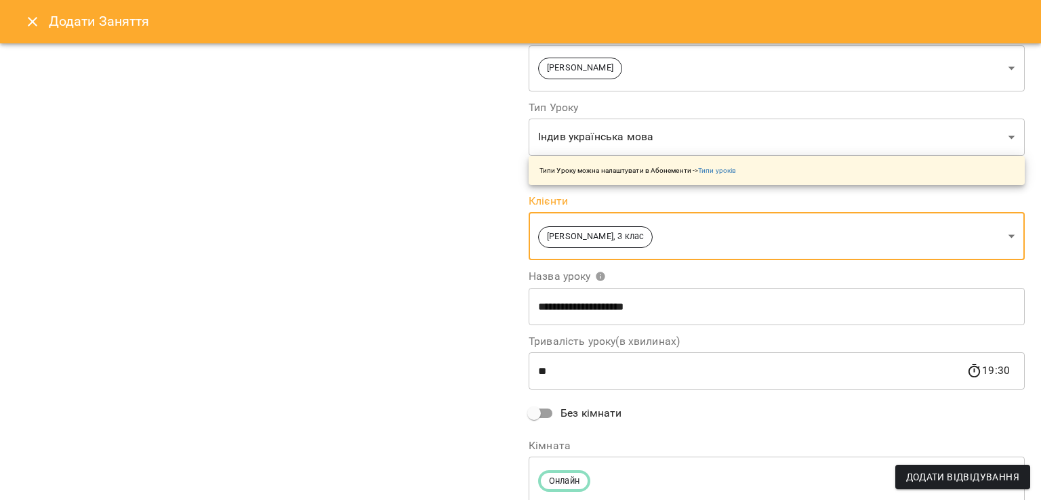
click at [903, 468] on button "Додати Відвідування" at bounding box center [962, 477] width 135 height 24
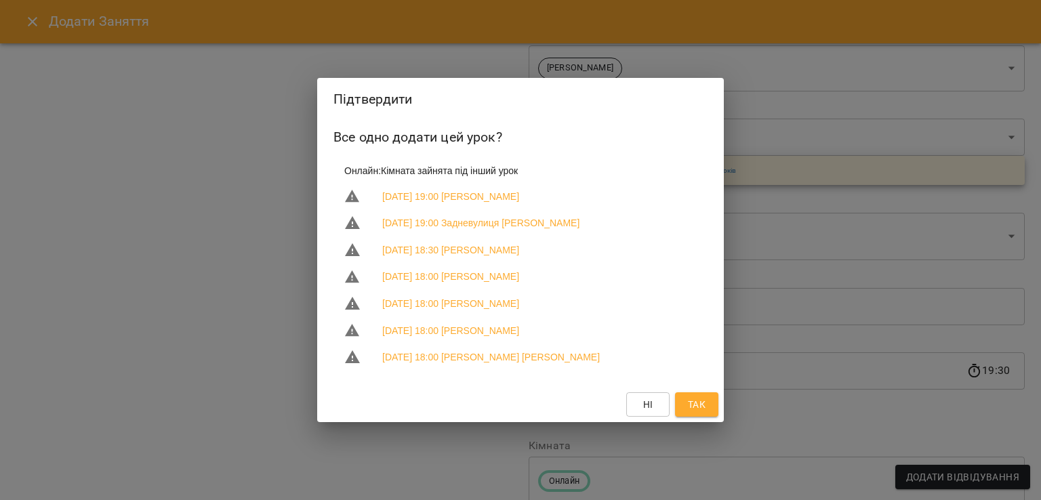
click at [700, 402] on span "Так" at bounding box center [697, 405] width 18 height 16
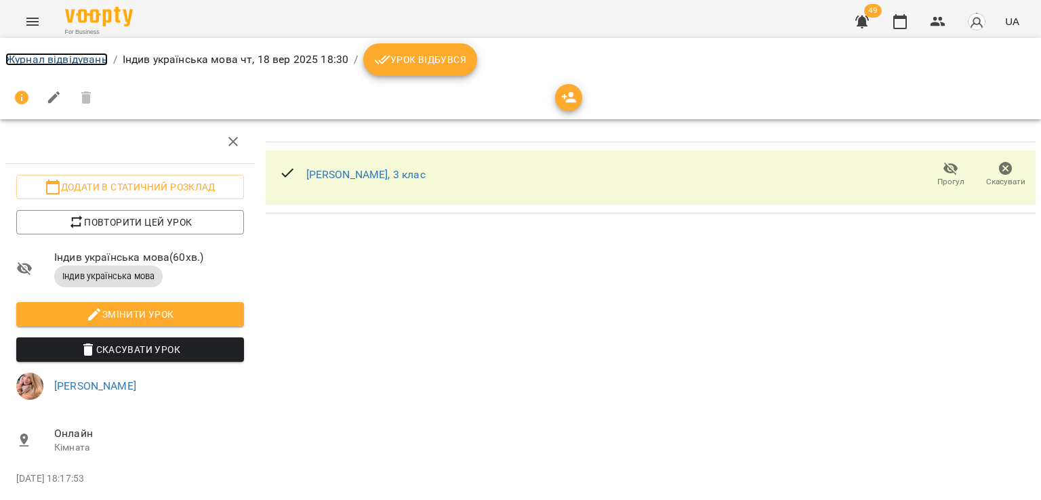
click at [87, 58] on link "Журнал відвідувань" at bounding box center [56, 59] width 102 height 13
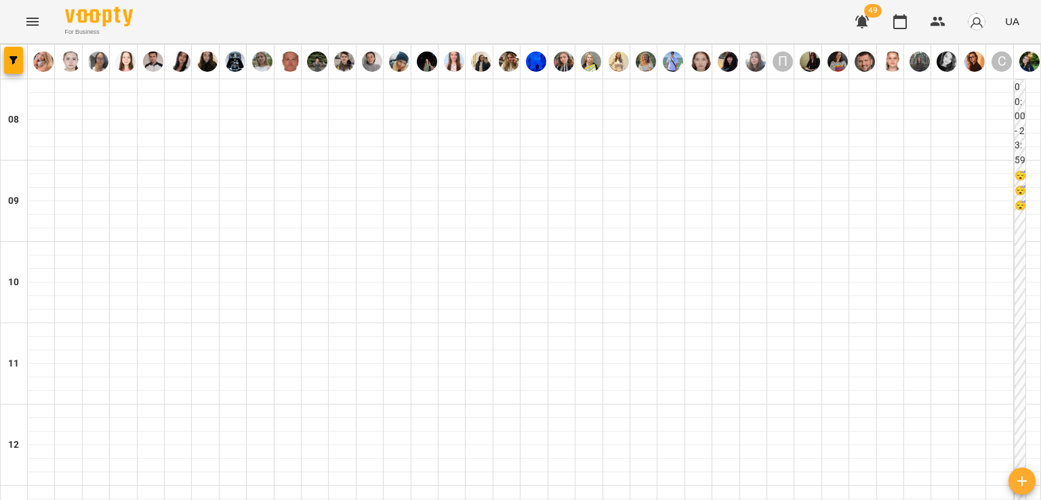
scroll to position [813, 0]
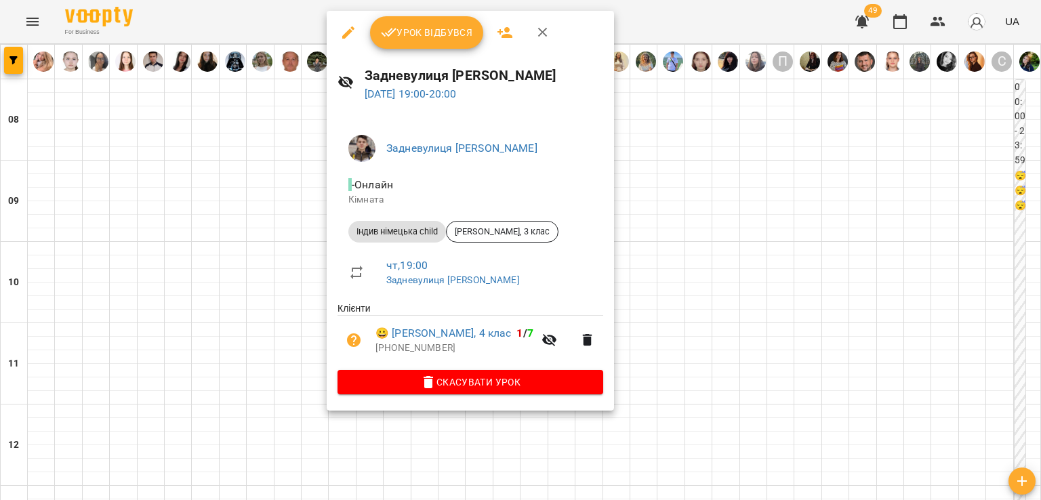
click at [256, 215] on div at bounding box center [520, 250] width 1041 height 500
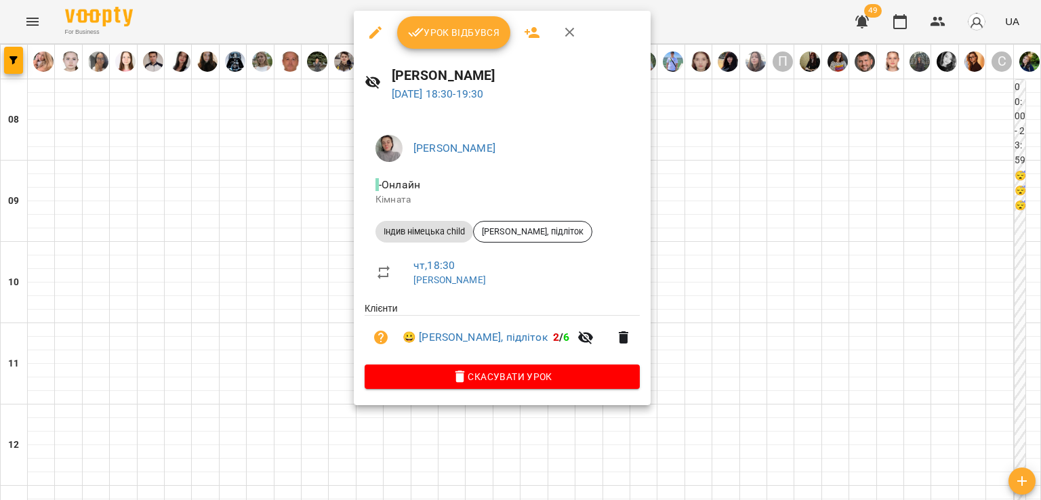
click at [429, 33] on span "Урок відбувся" at bounding box center [454, 32] width 92 height 16
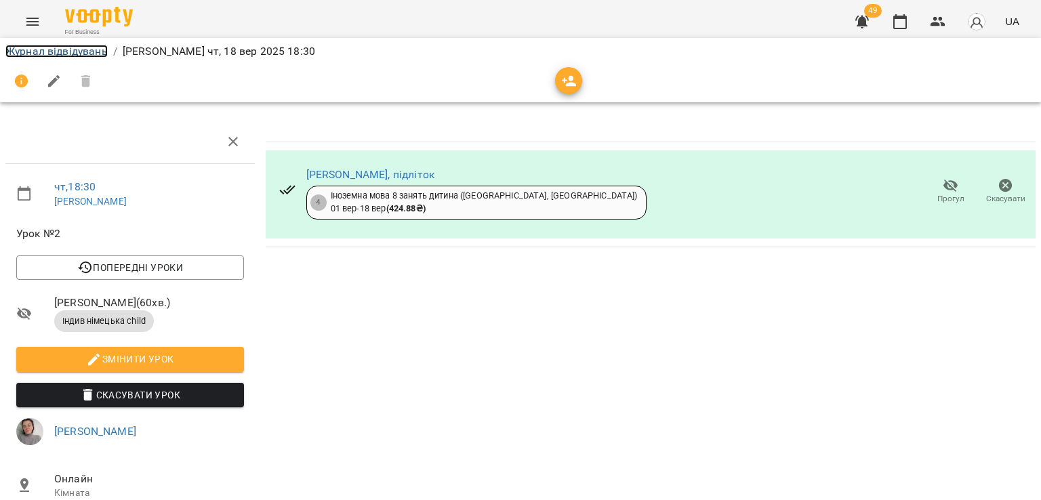
click at [37, 47] on link "Журнал відвідувань" at bounding box center [56, 51] width 102 height 13
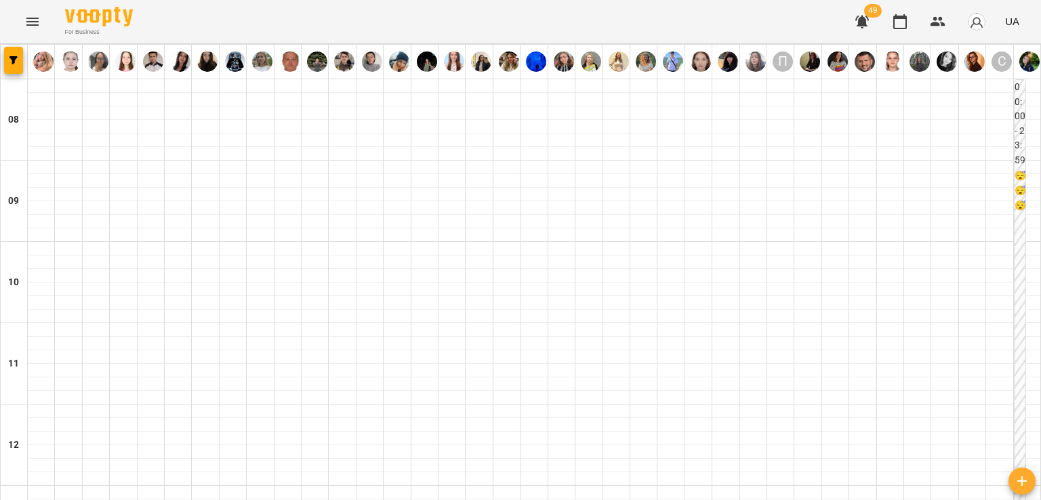
scroll to position [746, 0]
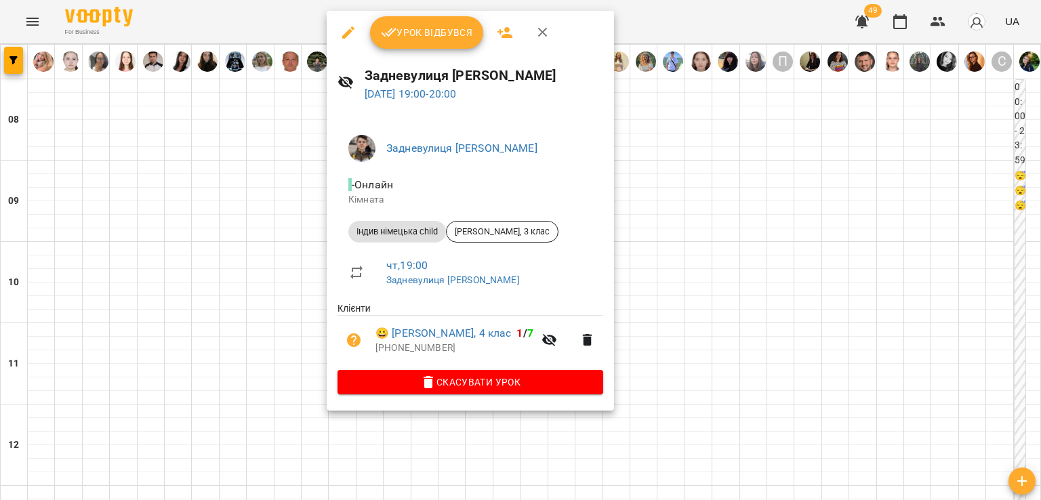
click at [260, 262] on div at bounding box center [520, 250] width 1041 height 500
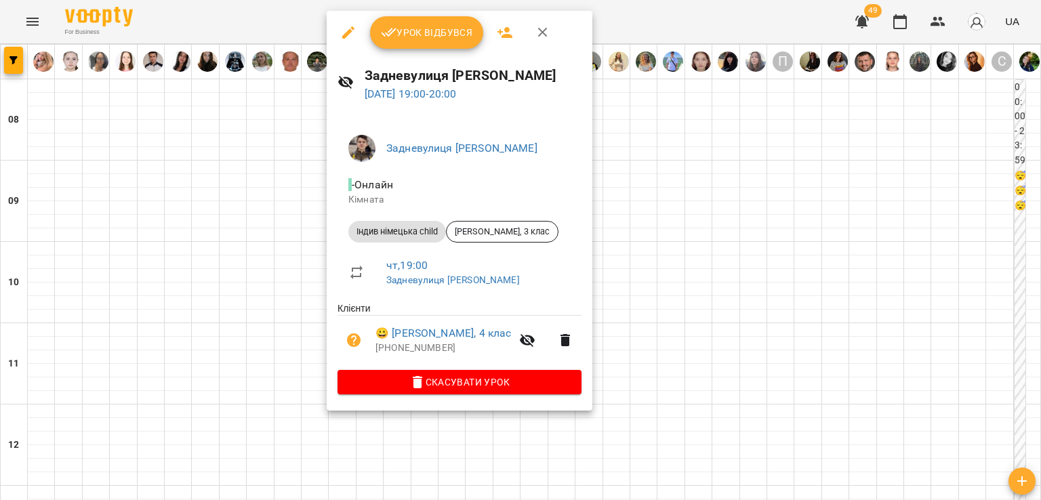
click at [257, 237] on div at bounding box center [520, 250] width 1041 height 500
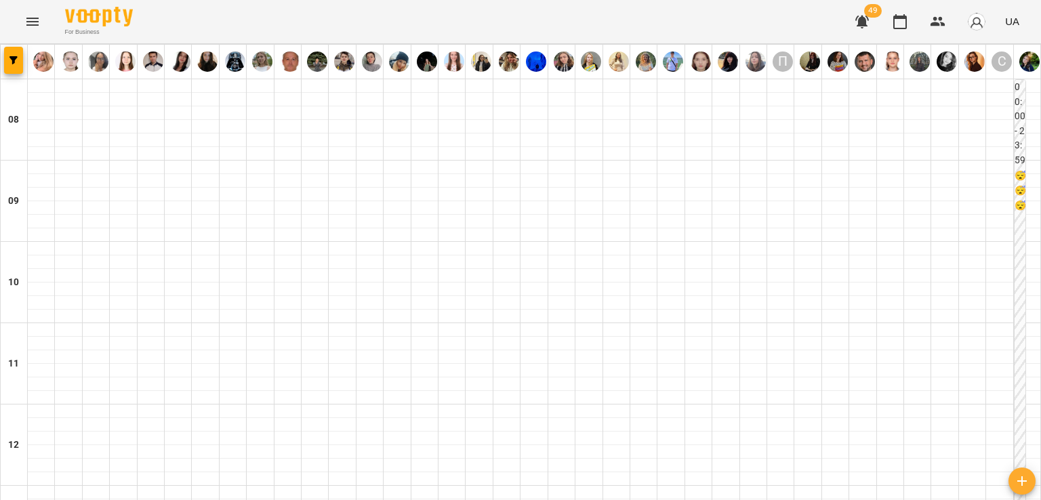
scroll to position [881, 0]
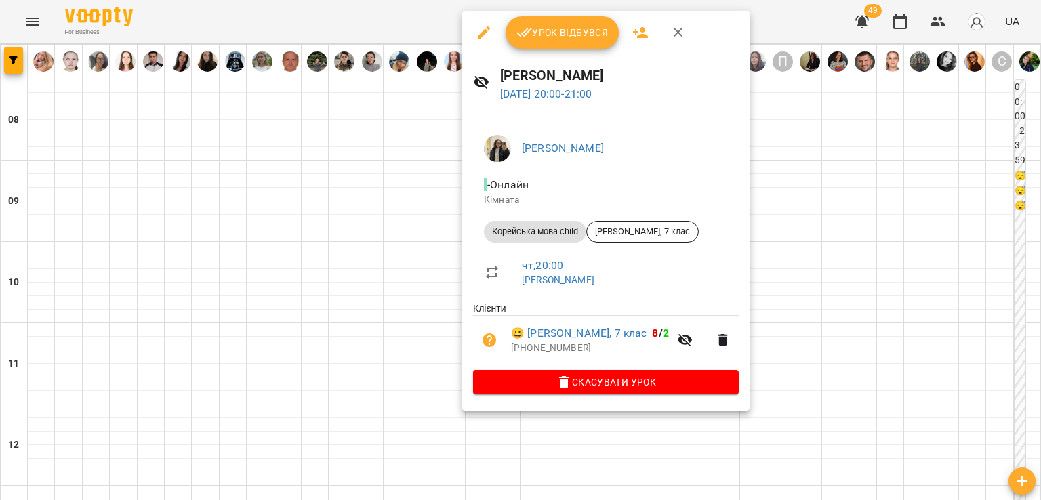
click at [350, 188] on div at bounding box center [520, 250] width 1041 height 500
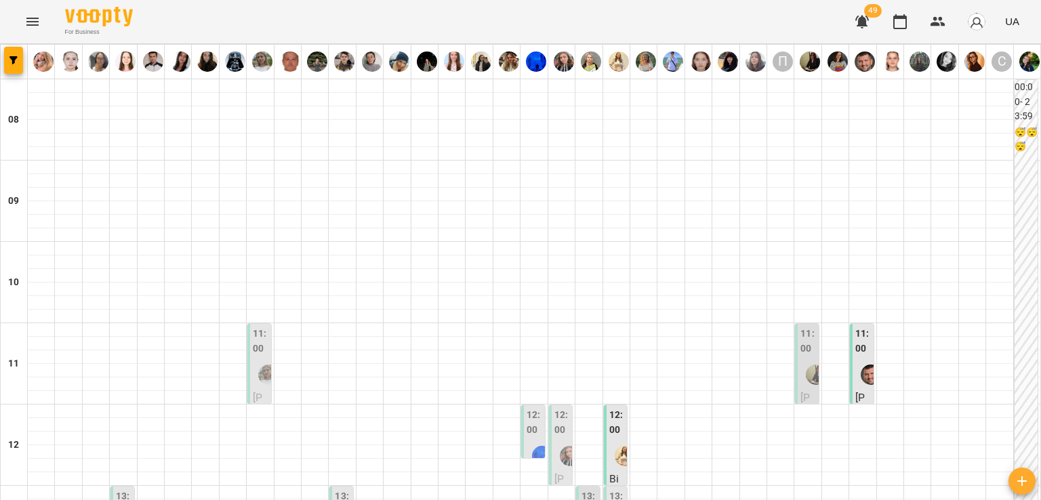
scroll to position [610, 0]
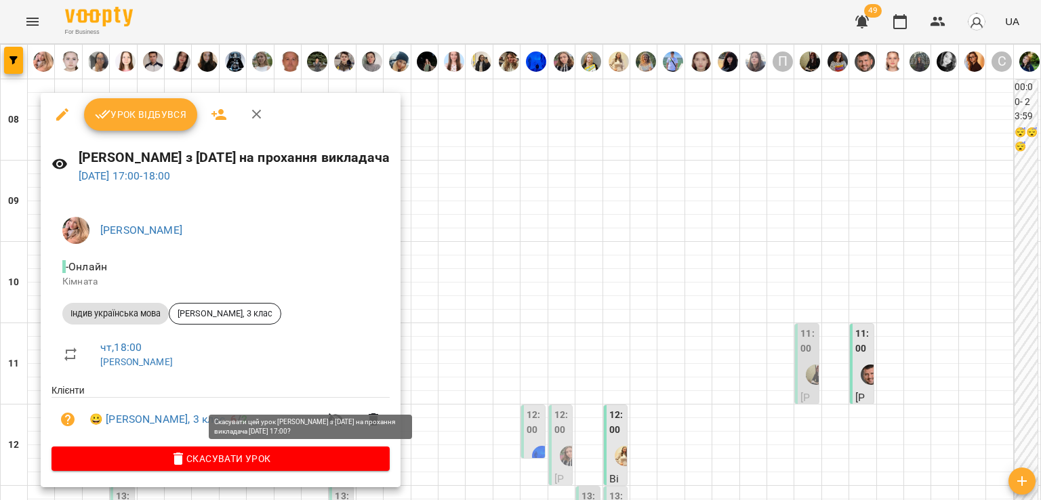
click at [285, 456] on span "Скасувати Урок" at bounding box center [220, 459] width 317 height 16
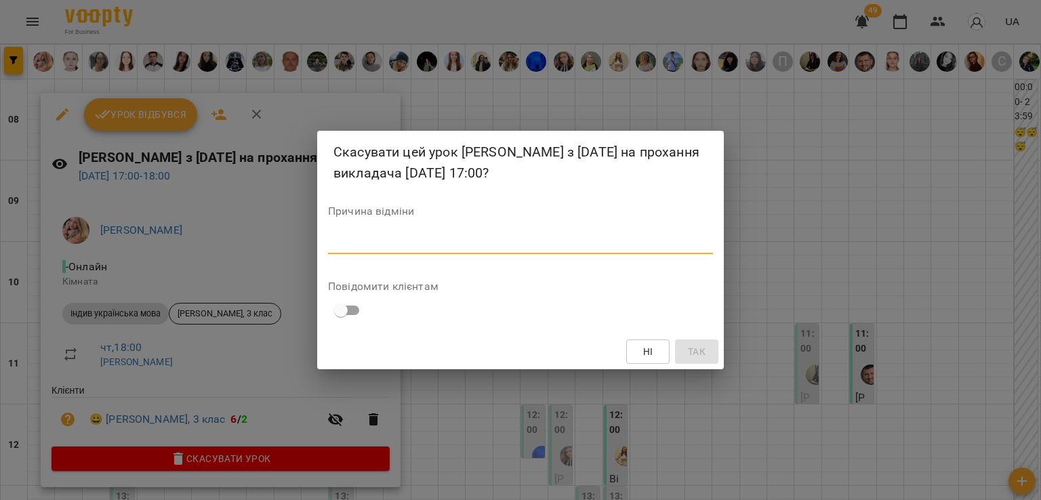
click at [544, 249] on textarea at bounding box center [520, 243] width 385 height 13
type textarea "*"
click at [688, 360] on span "Так" at bounding box center [697, 352] width 18 height 16
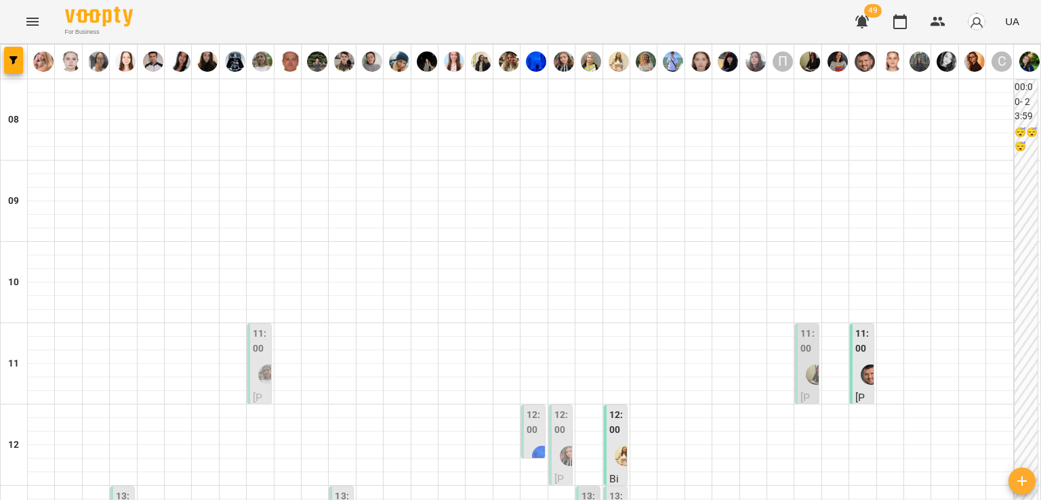
scroll to position [203, 0]
click at [857, 359] on div at bounding box center [870, 374] width 31 height 31
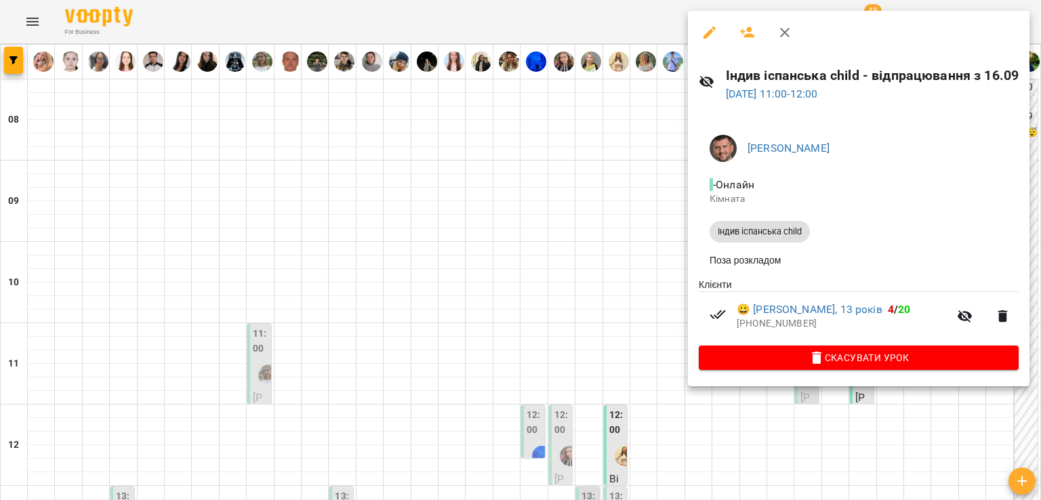
click at [622, 213] on div at bounding box center [520, 250] width 1041 height 500
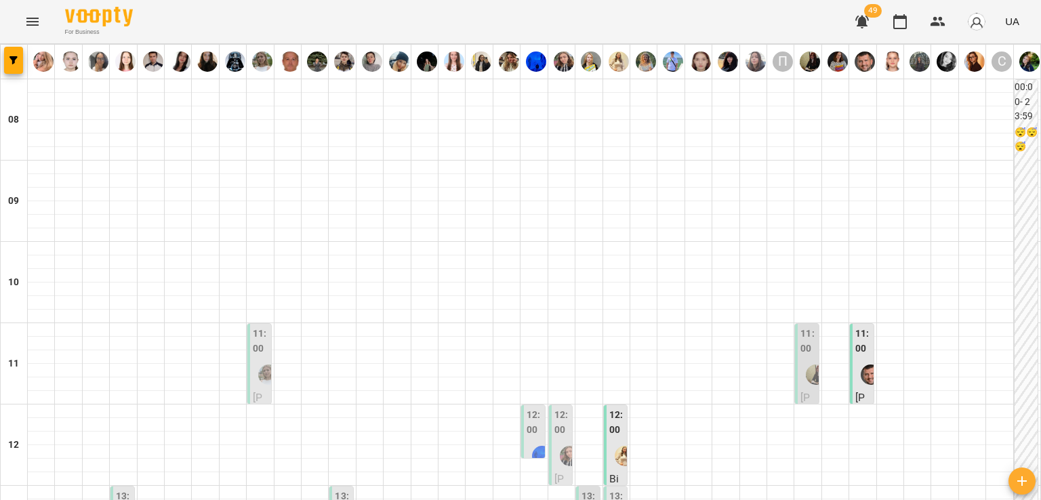
scroll to position [610, 0]
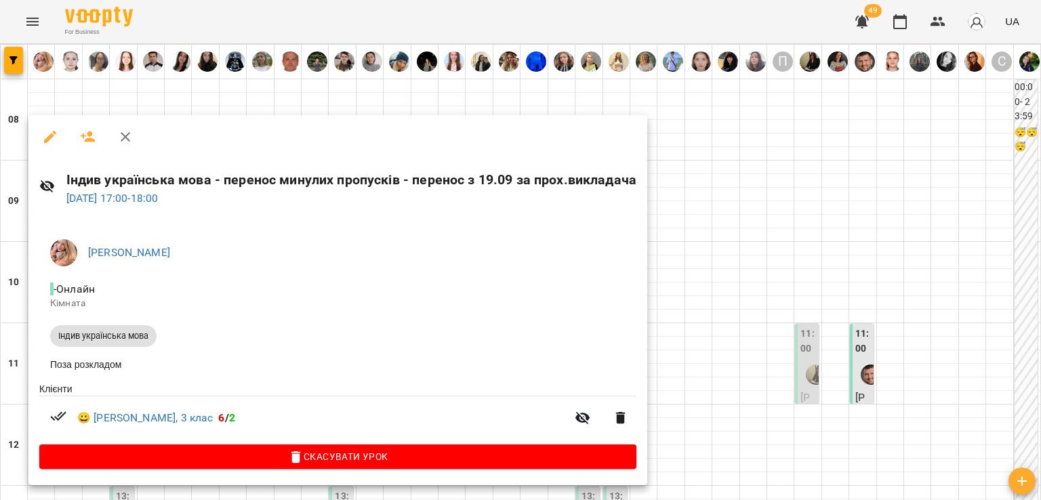
click at [710, 276] on div at bounding box center [520, 250] width 1041 height 500
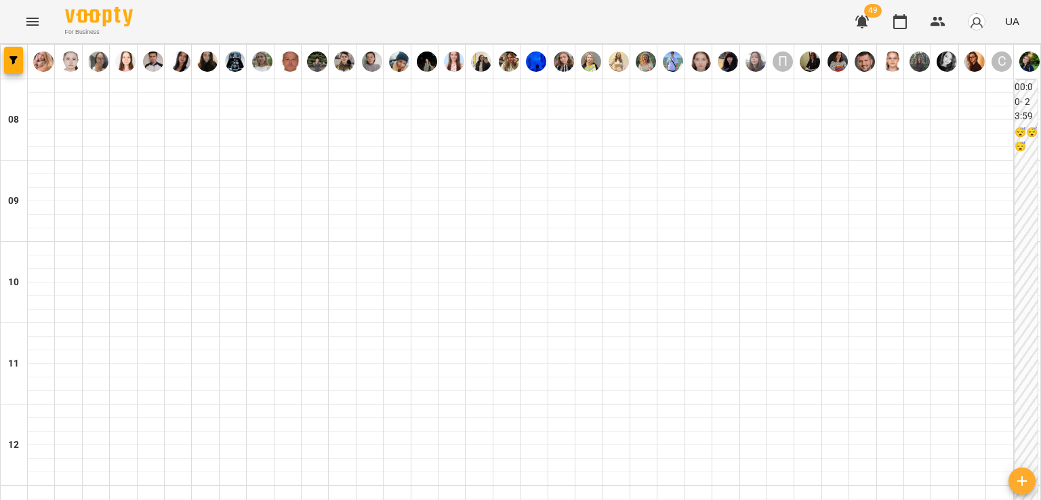
scroll to position [542, 0]
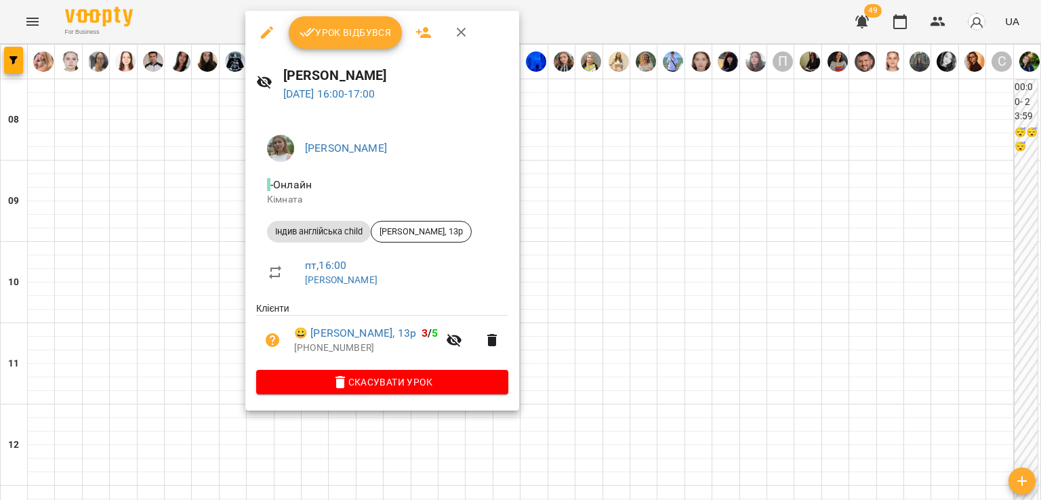
click at [186, 218] on div at bounding box center [520, 250] width 1041 height 500
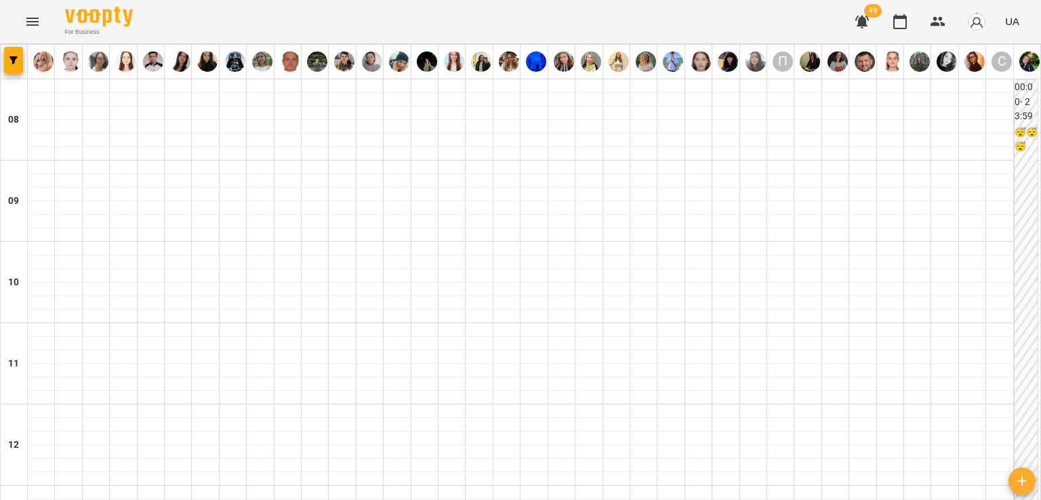
scroll to position [610, 0]
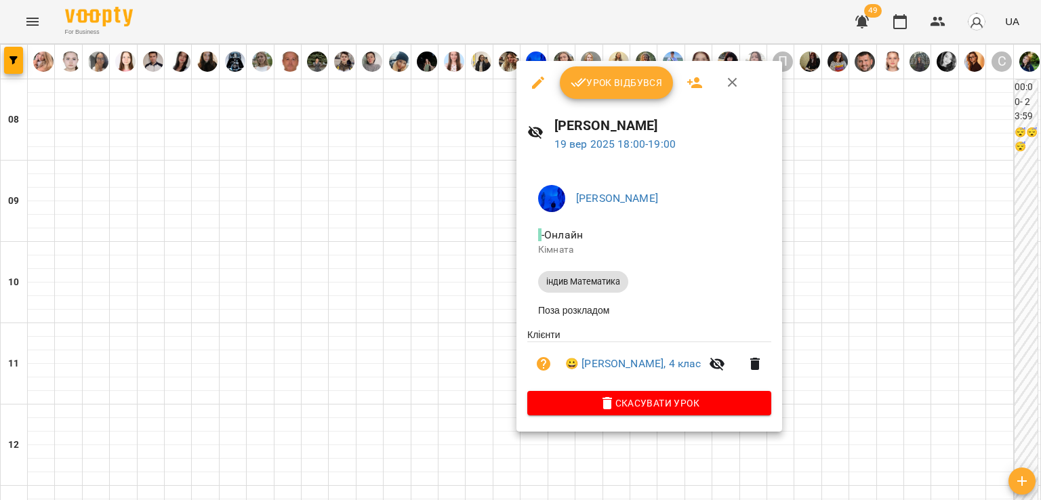
drag, startPoint x: 456, startPoint y: 307, endPoint x: 464, endPoint y: 312, distance: 9.8
click at [456, 308] on div at bounding box center [520, 250] width 1041 height 500
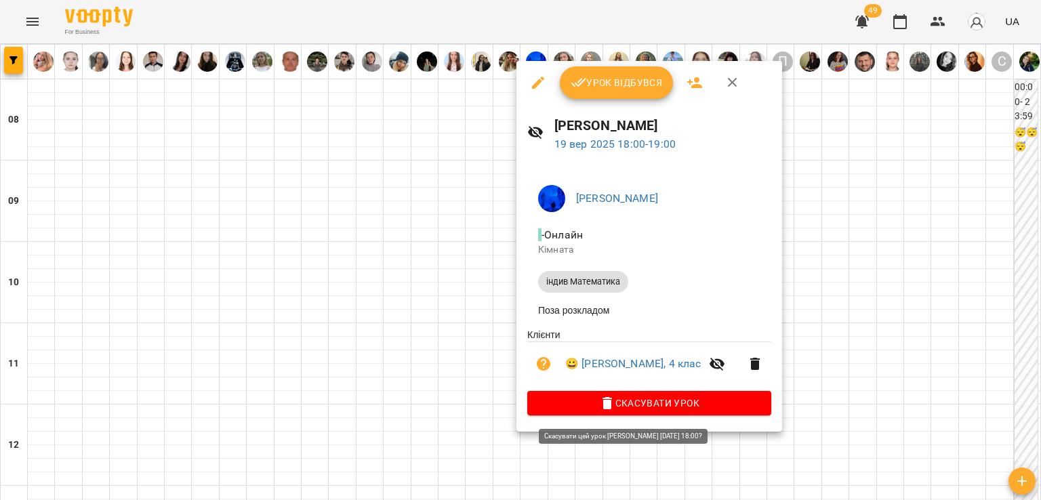
click at [654, 406] on span "Скасувати Урок" at bounding box center [649, 403] width 222 height 16
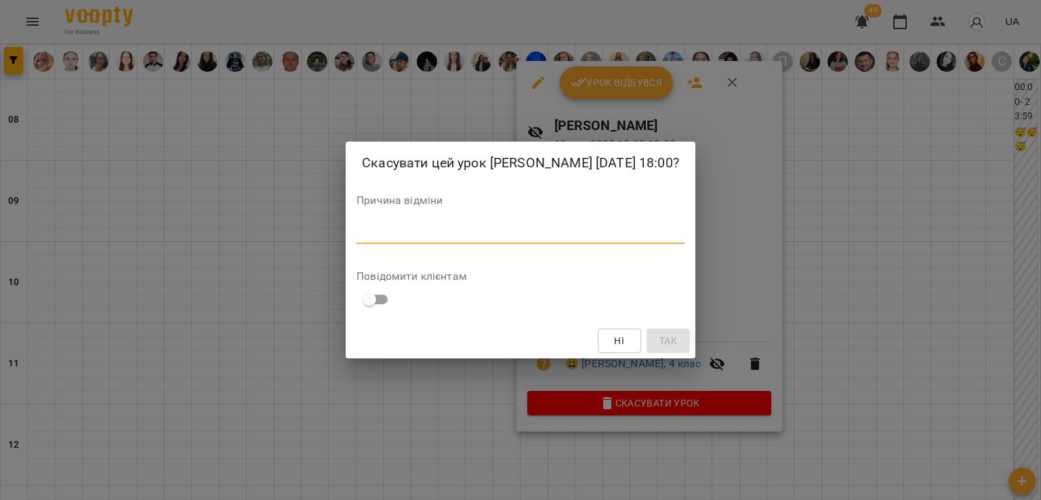
click at [597, 239] on textarea at bounding box center [521, 232] width 328 height 13
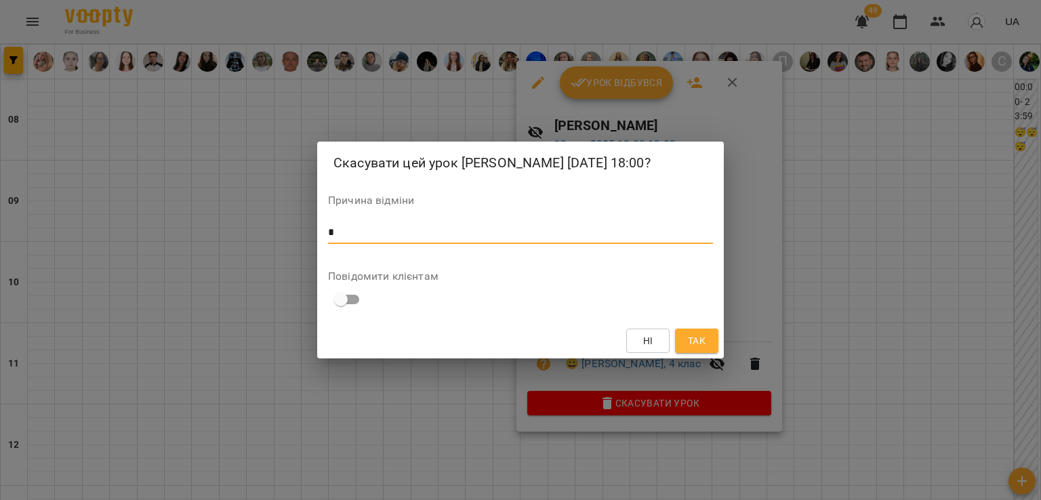
type textarea "*"
click at [702, 345] on span "Так" at bounding box center [697, 341] width 18 height 16
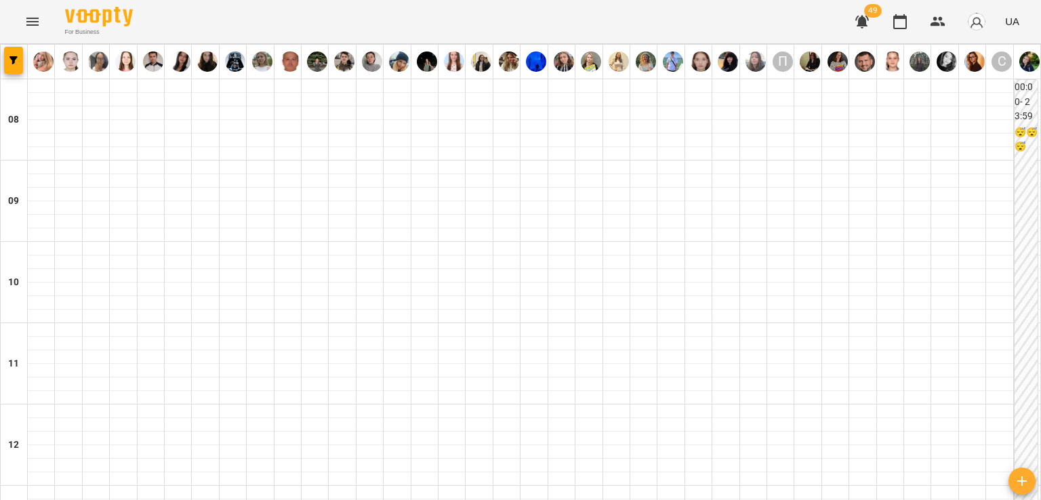
scroll to position [746, 0]
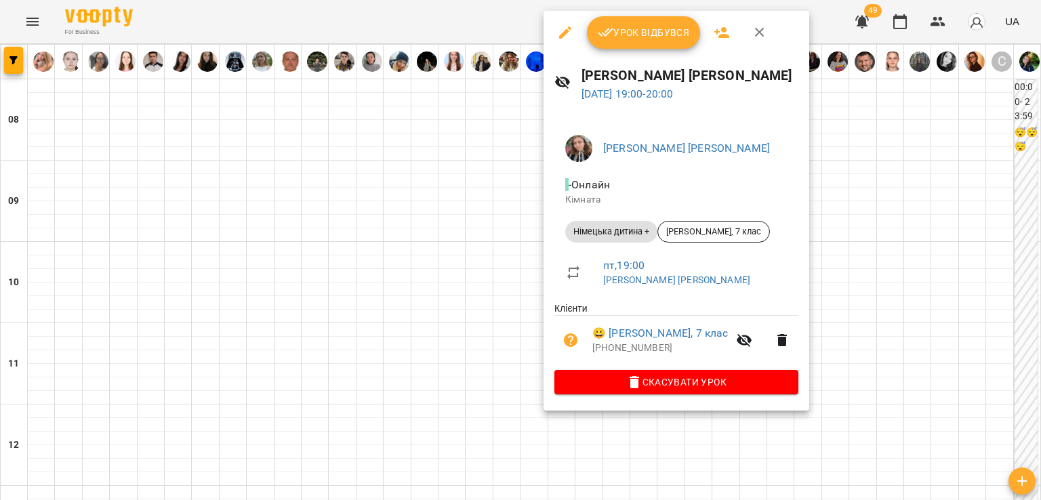
click at [508, 264] on div at bounding box center [520, 250] width 1041 height 500
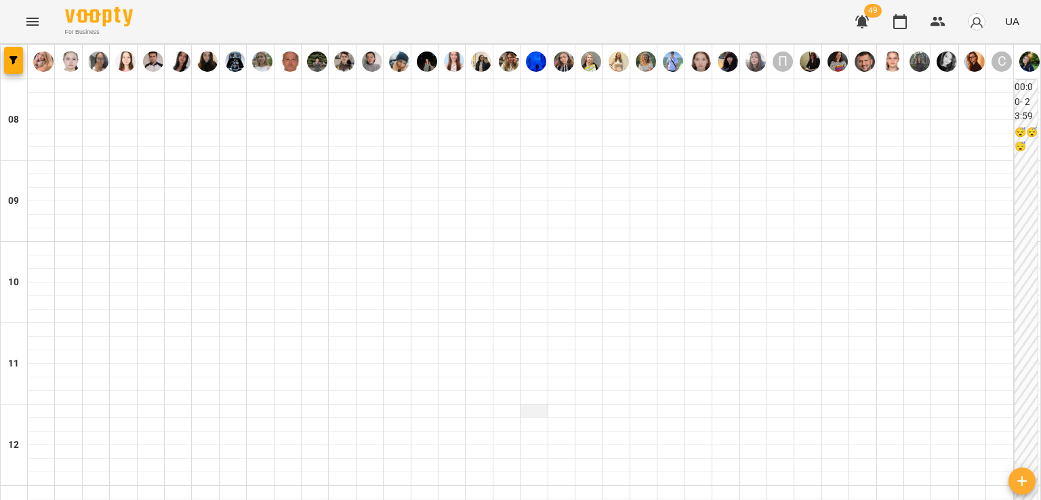
scroll to position [68, 0]
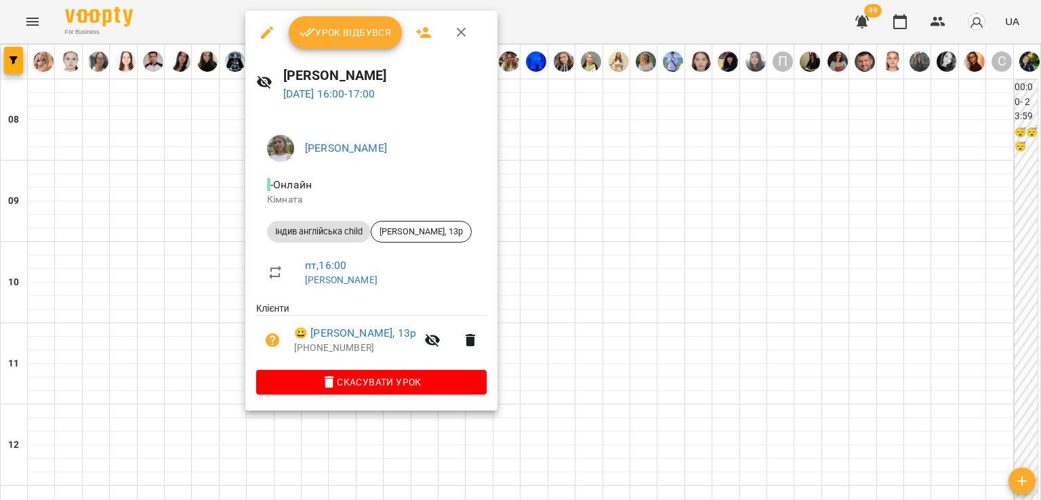
click at [201, 230] on div at bounding box center [520, 250] width 1041 height 500
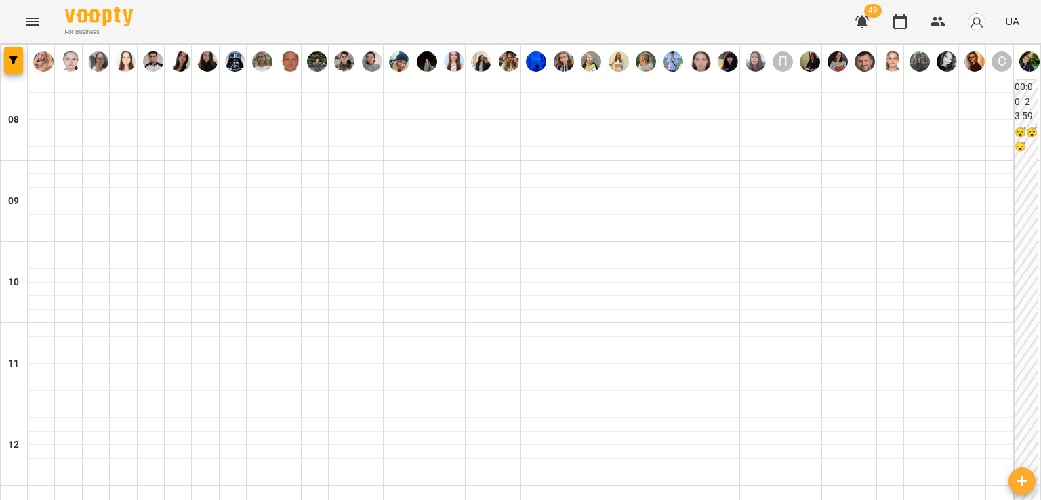
scroll to position [746, 0]
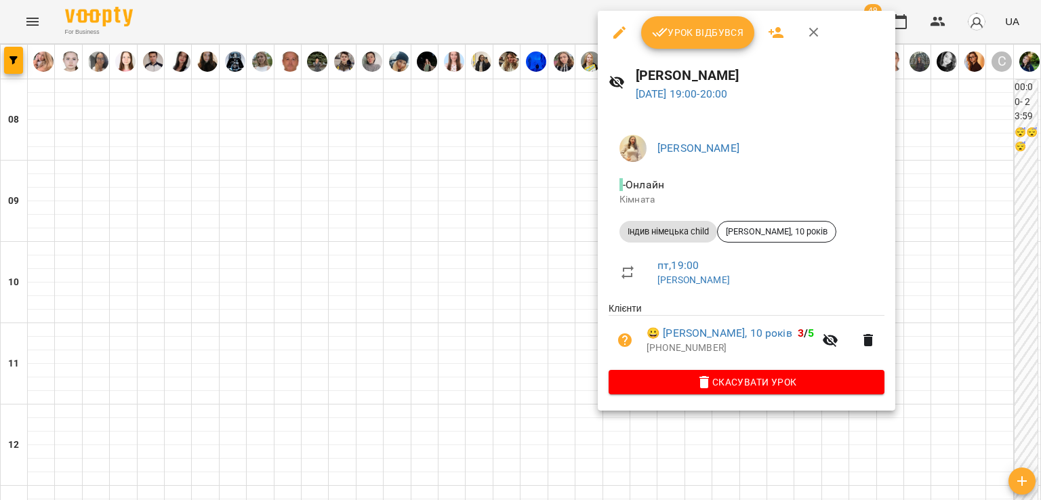
drag, startPoint x: 462, startPoint y: 291, endPoint x: 472, endPoint y: 331, distance: 41.9
click at [462, 291] on div at bounding box center [520, 250] width 1041 height 500
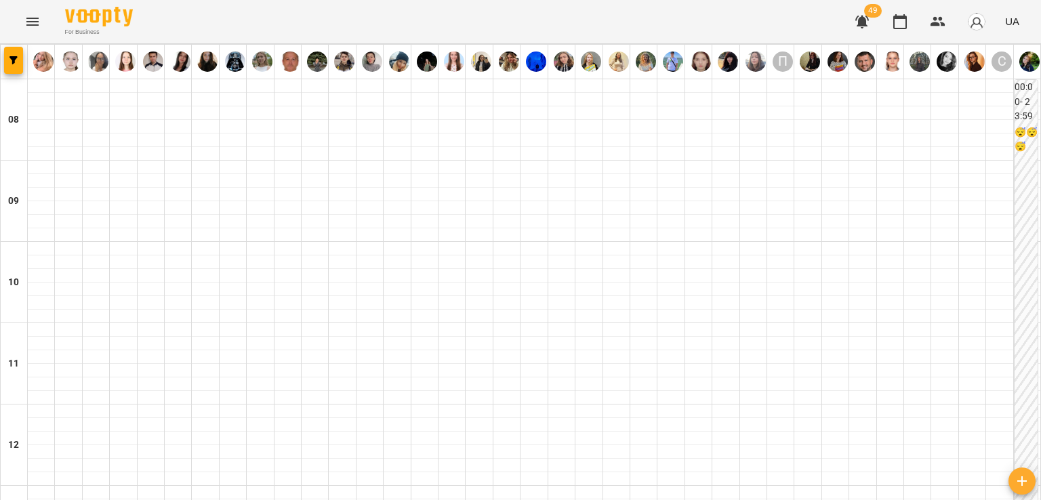
scroll to position [949, 0]
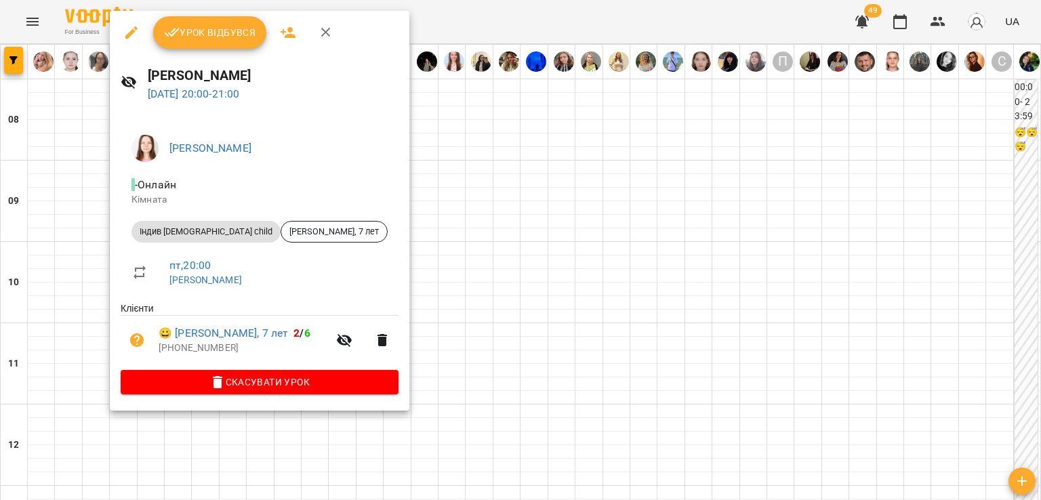
click at [596, 273] on div at bounding box center [520, 250] width 1041 height 500
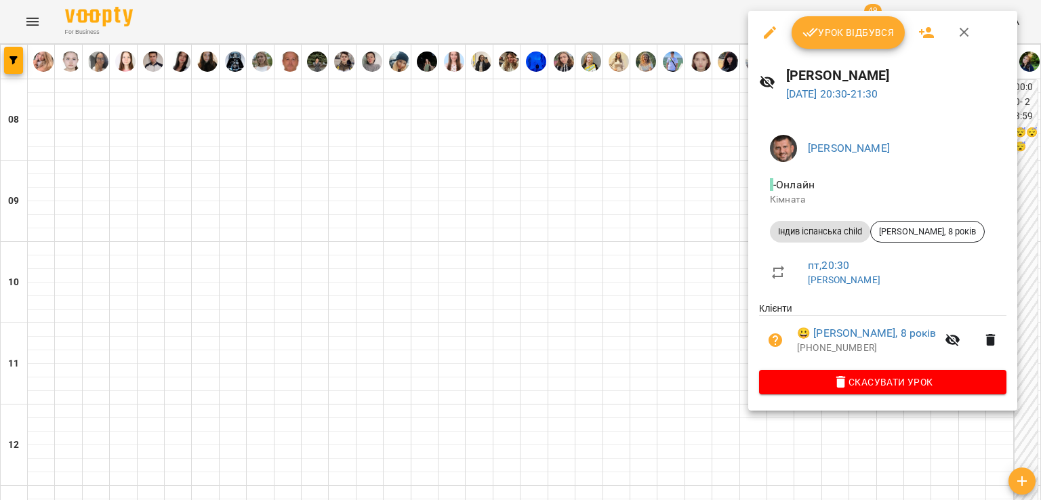
click at [605, 255] on div at bounding box center [520, 250] width 1041 height 500
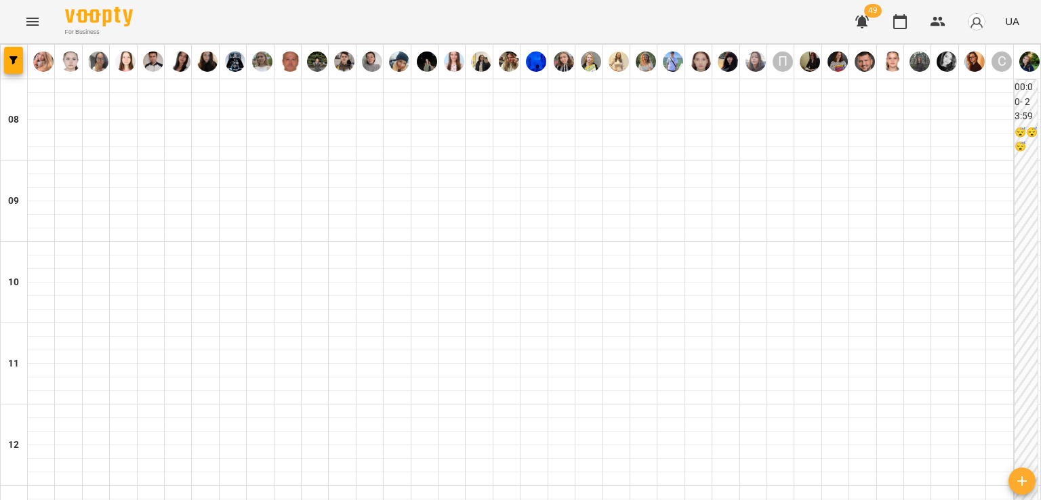
scroll to position [971, 0]
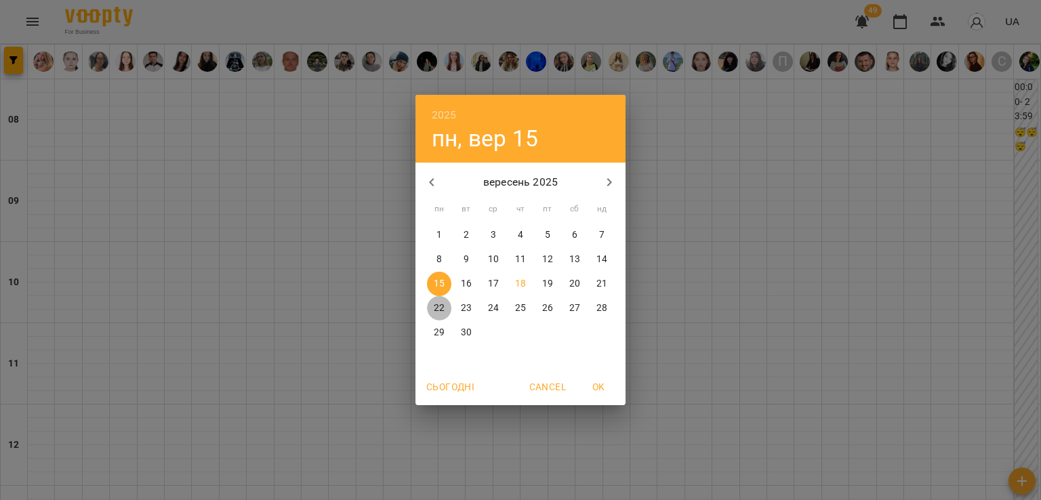
click at [435, 308] on p "22" at bounding box center [439, 309] width 11 height 14
type input "**********"
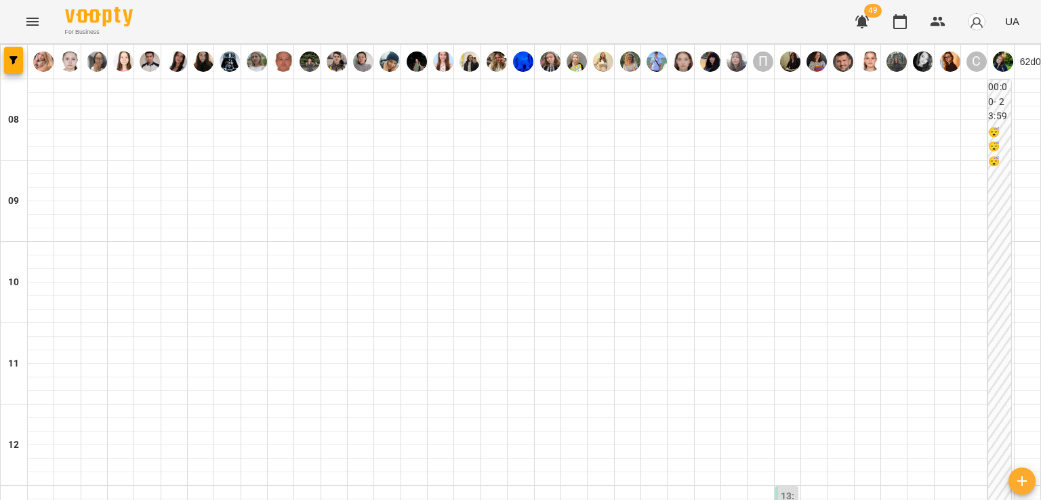
scroll to position [407, 0]
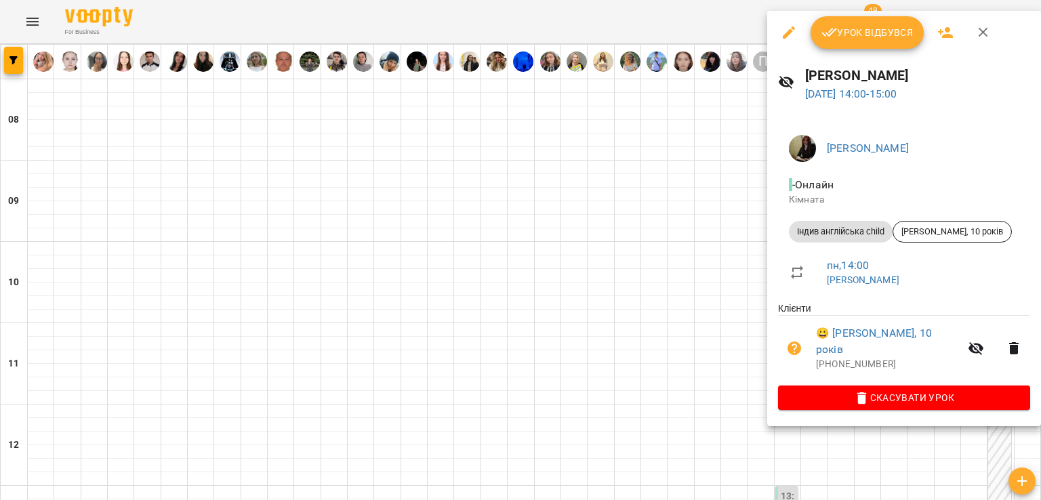
drag, startPoint x: 602, startPoint y: 218, endPoint x: 754, endPoint y: 271, distance: 161.6
click at [603, 218] on div at bounding box center [520, 250] width 1041 height 500
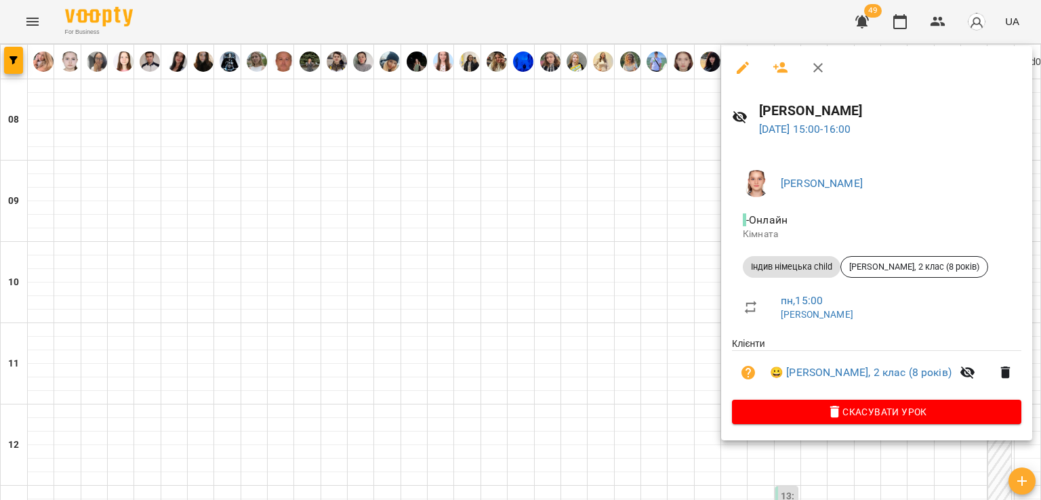
click at [692, 247] on div at bounding box center [520, 250] width 1041 height 500
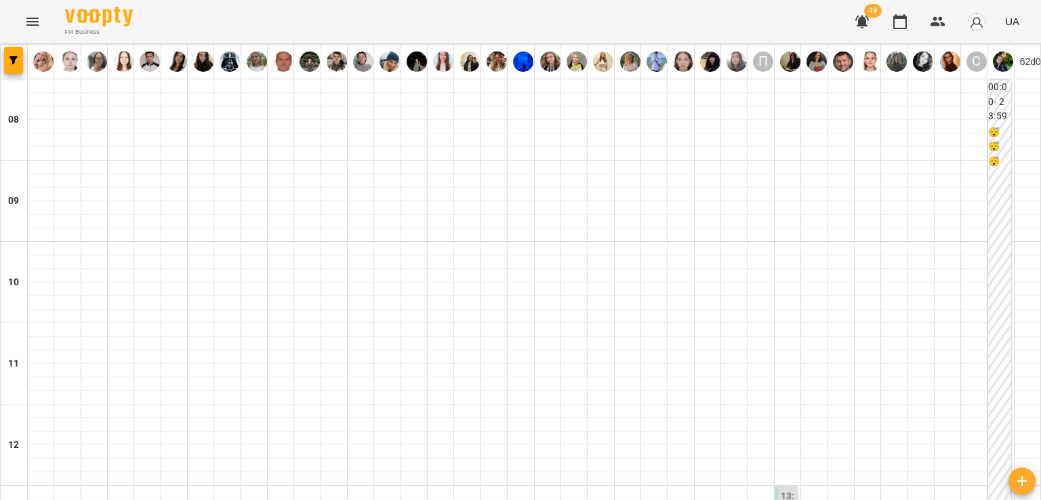
scroll to position [610, 0]
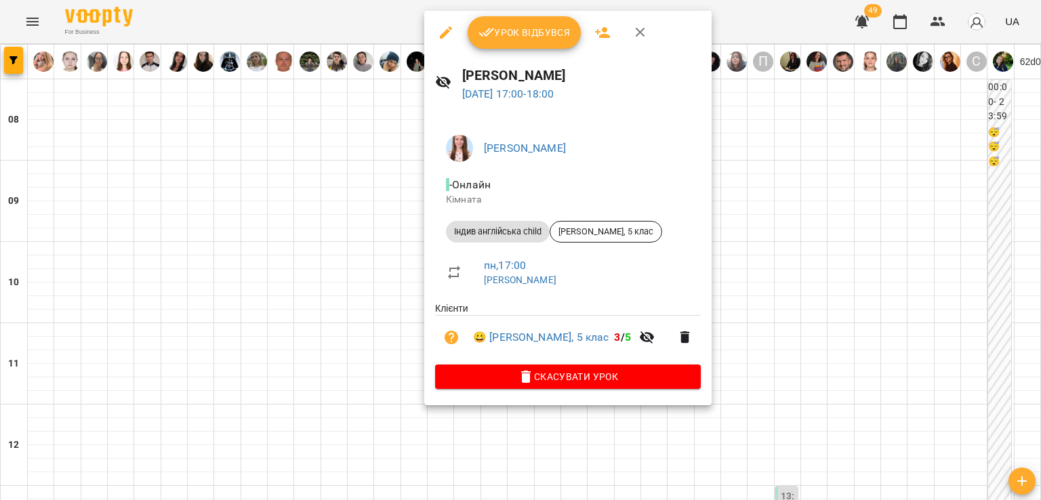
click at [371, 220] on div at bounding box center [520, 250] width 1041 height 500
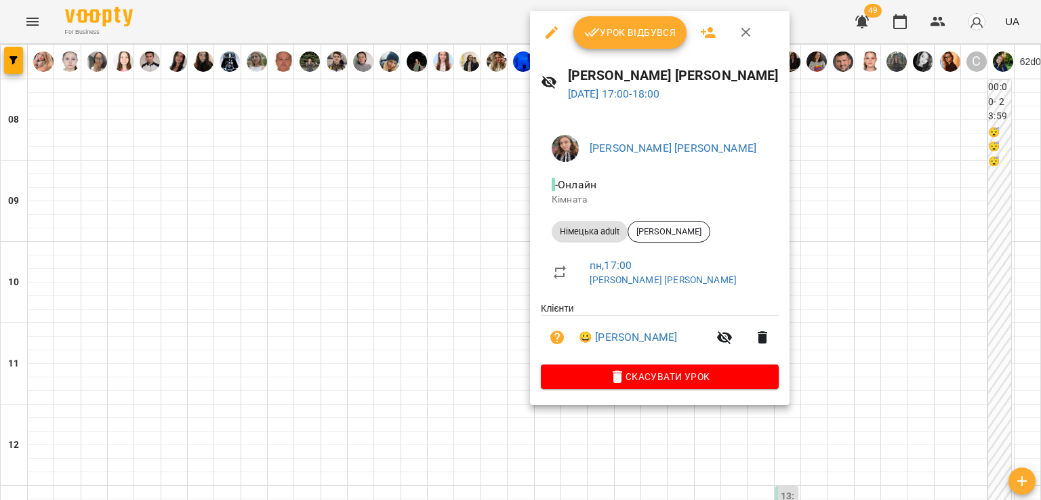
drag, startPoint x: 496, startPoint y: 243, endPoint x: 685, endPoint y: 242, distance: 188.4
click at [497, 243] on div at bounding box center [520, 250] width 1041 height 500
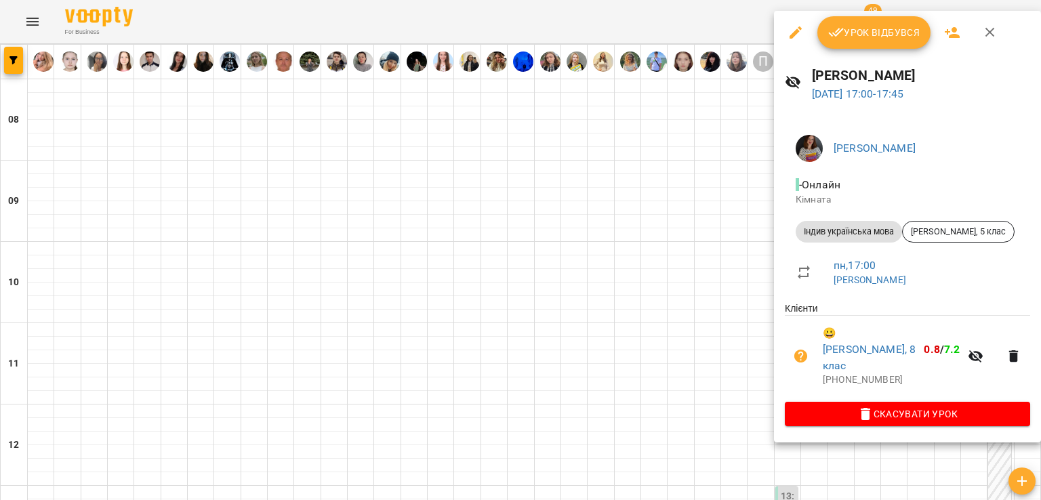
click at [434, 218] on div at bounding box center [520, 250] width 1041 height 500
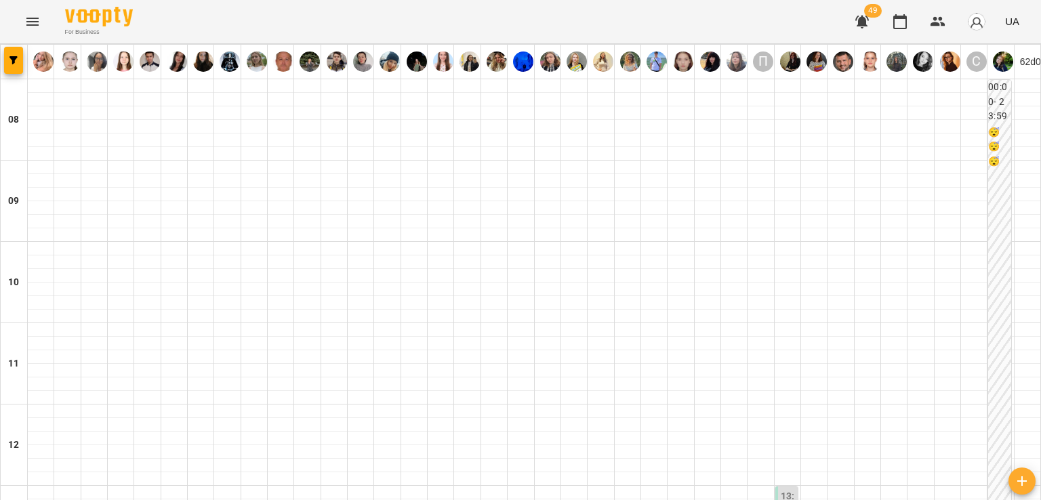
scroll to position [746, 0]
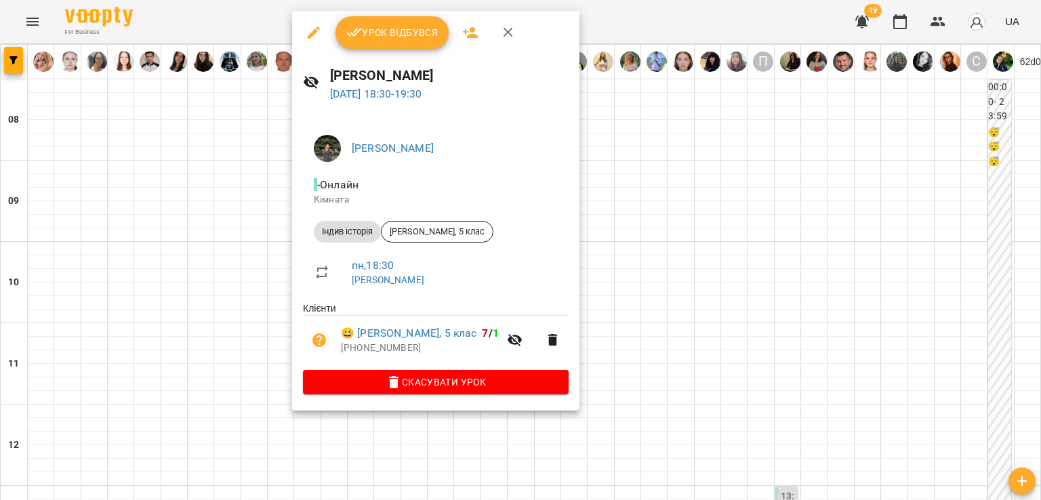
click at [213, 218] on div at bounding box center [520, 250] width 1041 height 500
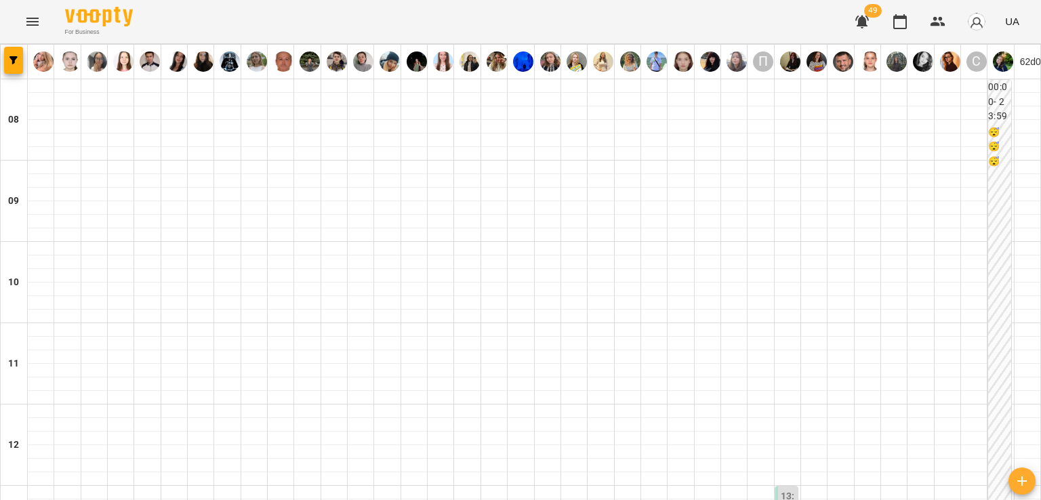
scroll to position [949, 0]
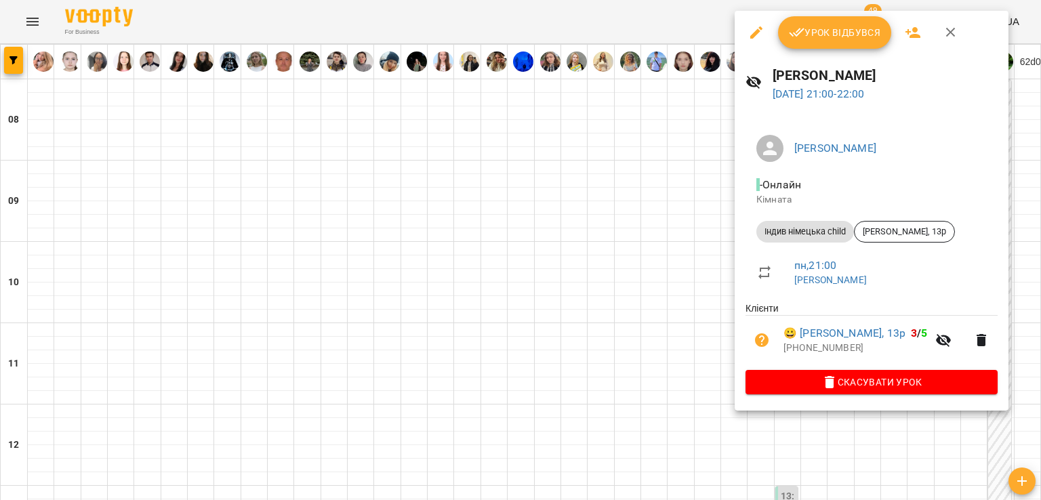
drag, startPoint x: 735, startPoint y: 228, endPoint x: 816, endPoint y: 223, distance: 81.5
click at [735, 228] on div "Самойленко Анастасія Володимирівна - Онлайн Кімната Індив німецька child Влад З…" at bounding box center [872, 262] width 274 height 298
click at [602, 307] on div at bounding box center [520, 250] width 1041 height 500
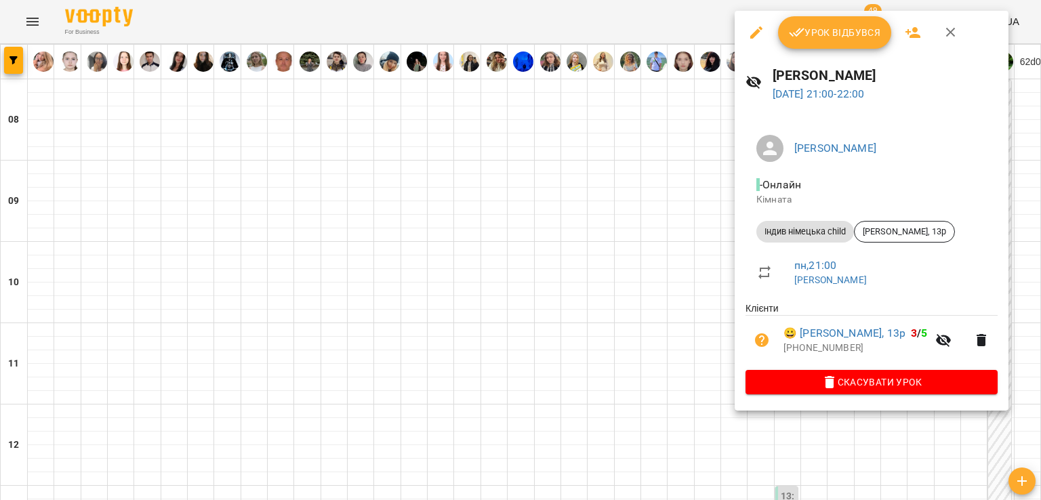
drag, startPoint x: 519, startPoint y: 249, endPoint x: 220, endPoint y: 214, distance: 301.1
click at [518, 250] on div at bounding box center [520, 250] width 1041 height 500
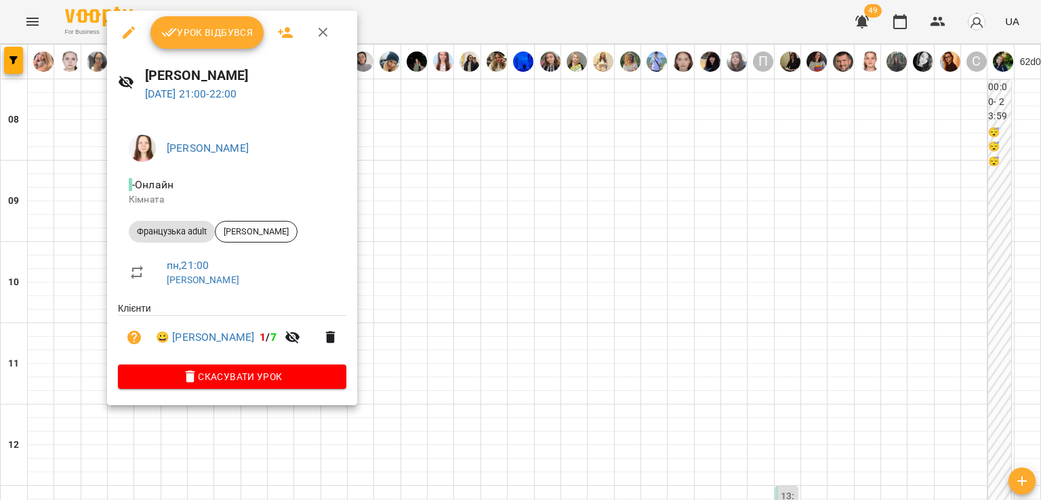
drag, startPoint x: 615, startPoint y: 262, endPoint x: 541, endPoint y: 292, distance: 79.7
click at [615, 263] on div at bounding box center [520, 250] width 1041 height 500
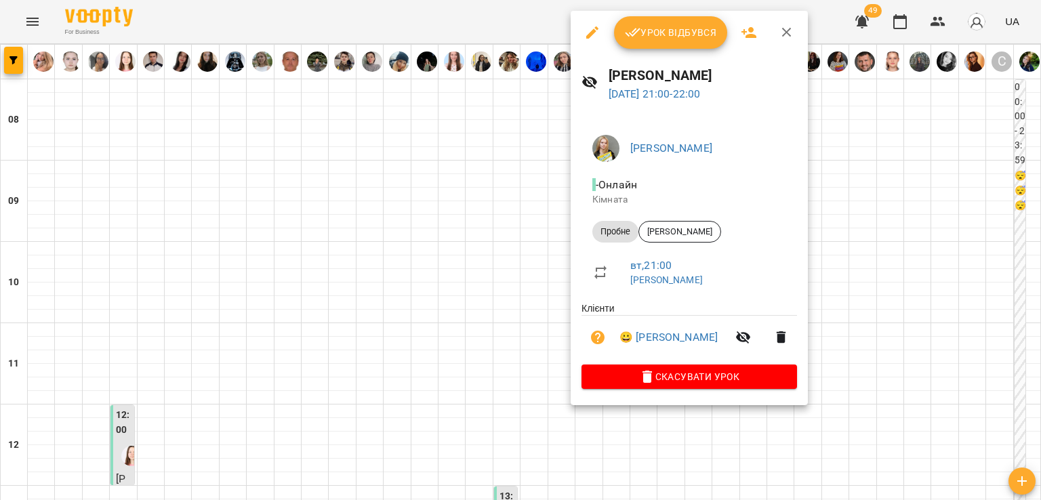
click at [504, 242] on div at bounding box center [520, 250] width 1041 height 500
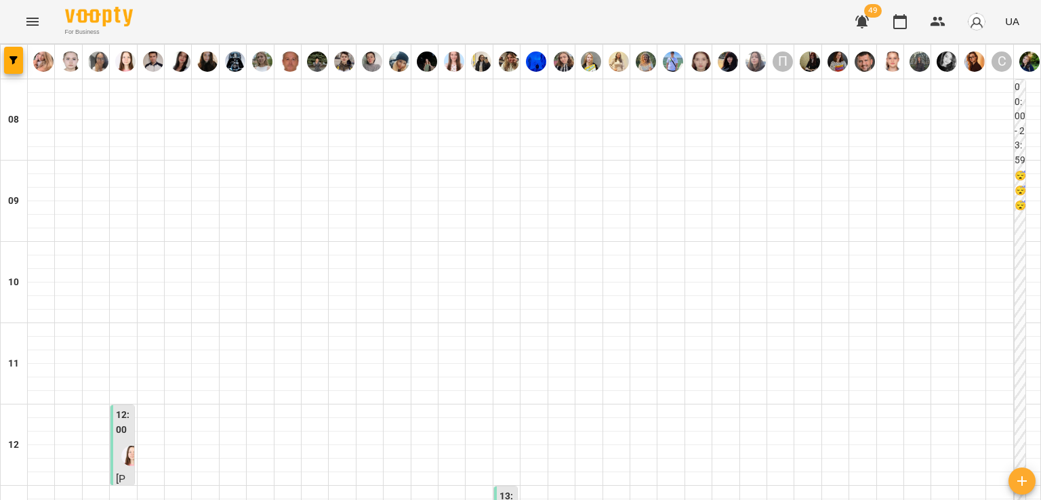
scroll to position [474, 0]
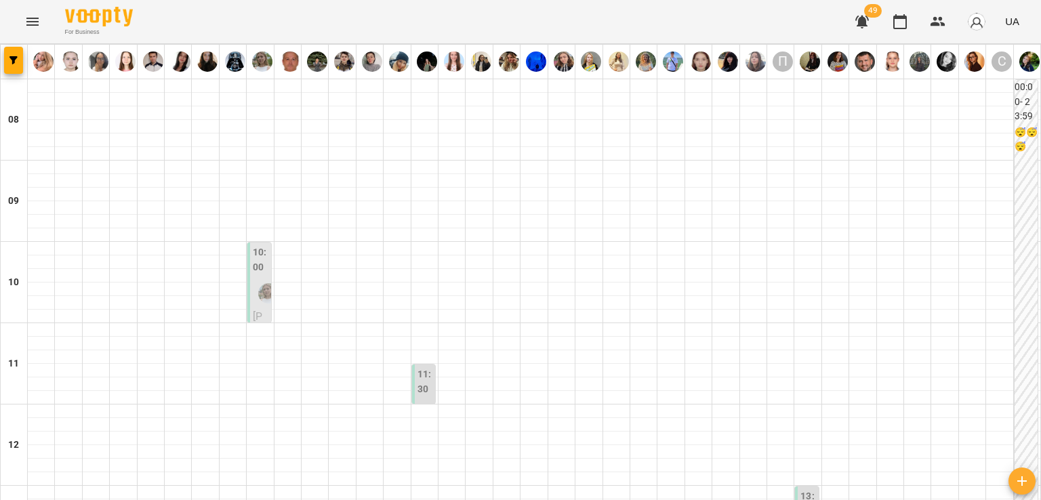
scroll to position [813, 0]
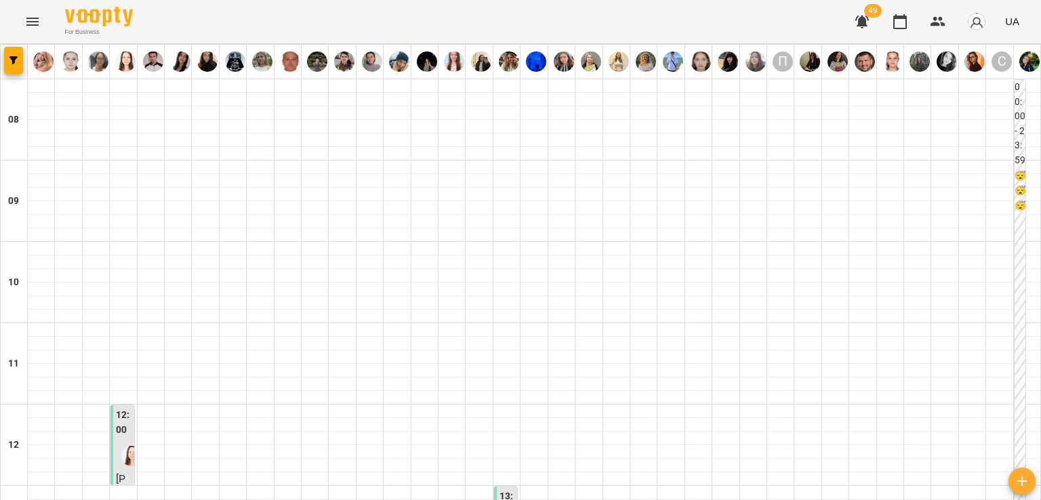
scroll to position [610, 0]
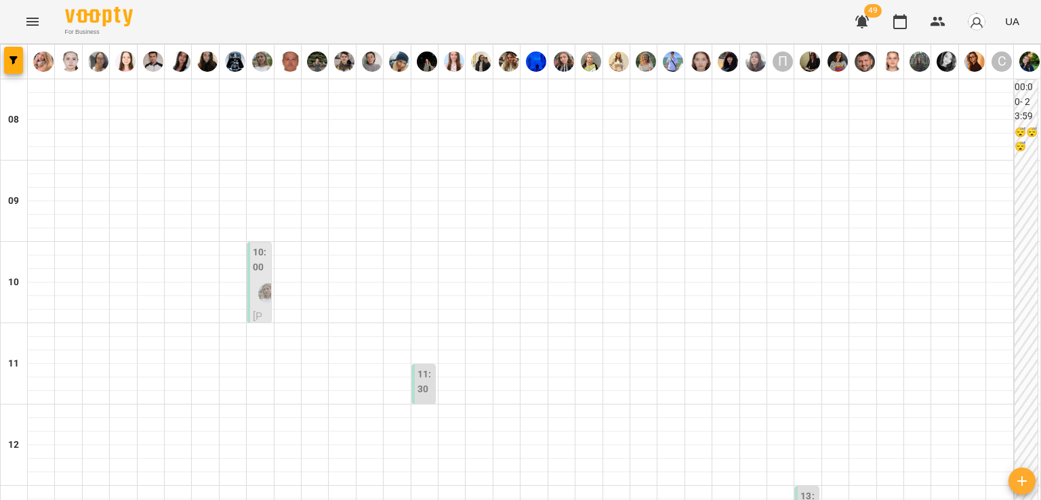
scroll to position [746, 0]
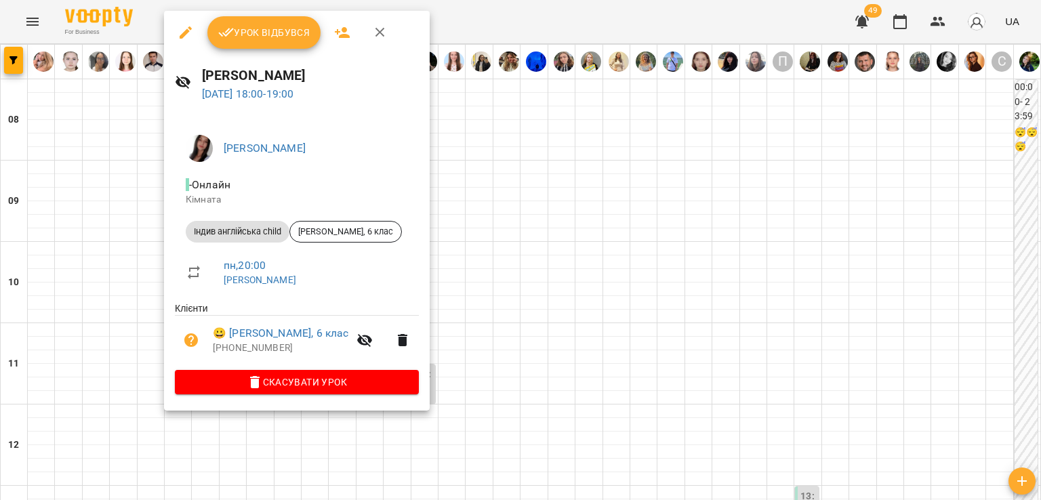
click at [138, 199] on div at bounding box center [520, 250] width 1041 height 500
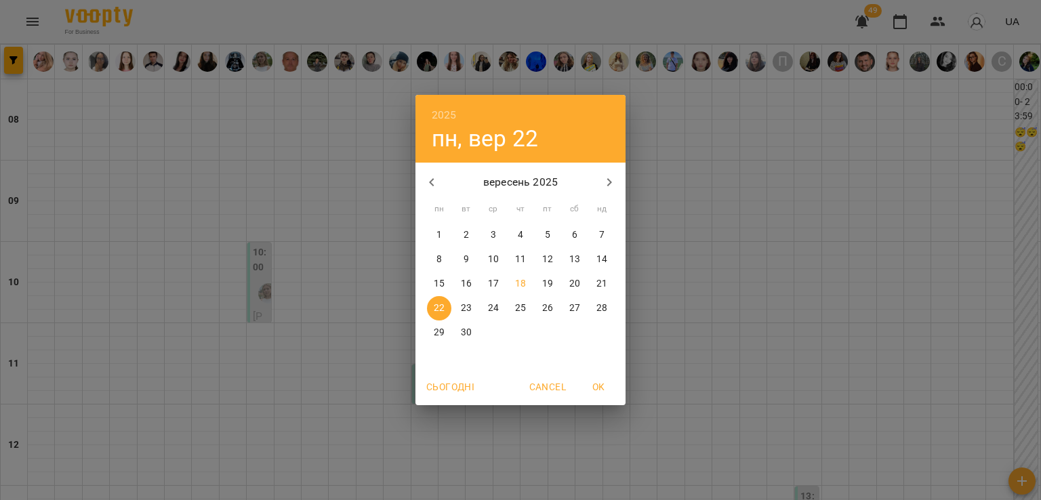
click at [521, 286] on p "18" at bounding box center [520, 284] width 11 height 14
type input "**********"
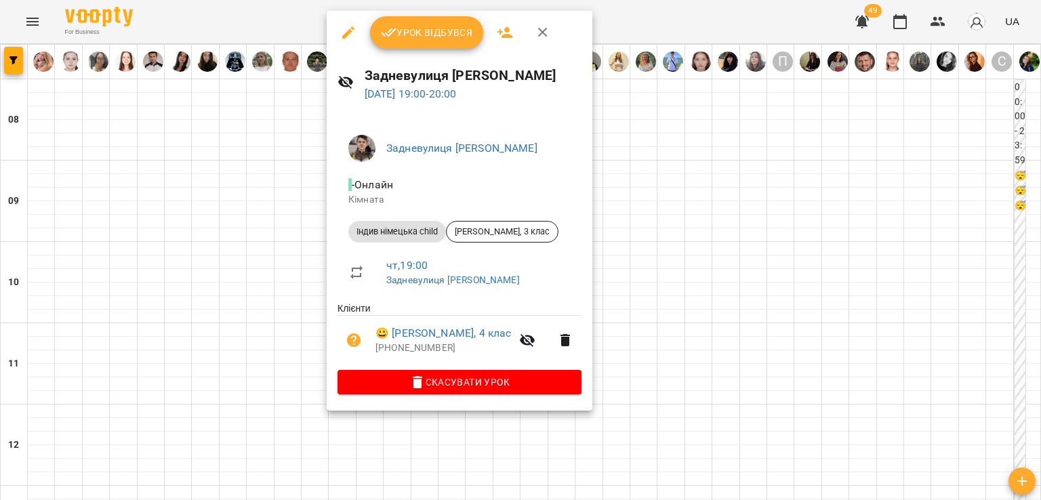
click at [287, 288] on div at bounding box center [520, 250] width 1041 height 500
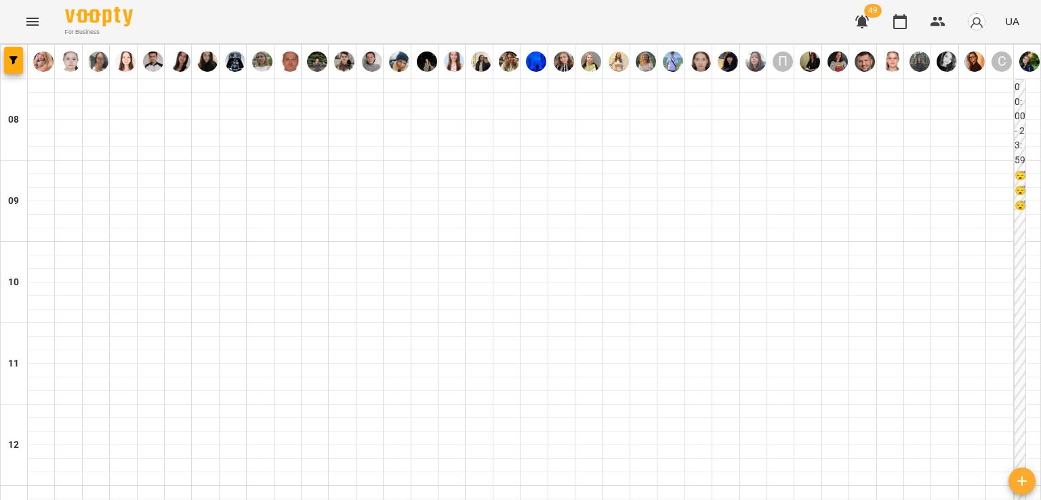
scroll to position [881, 0]
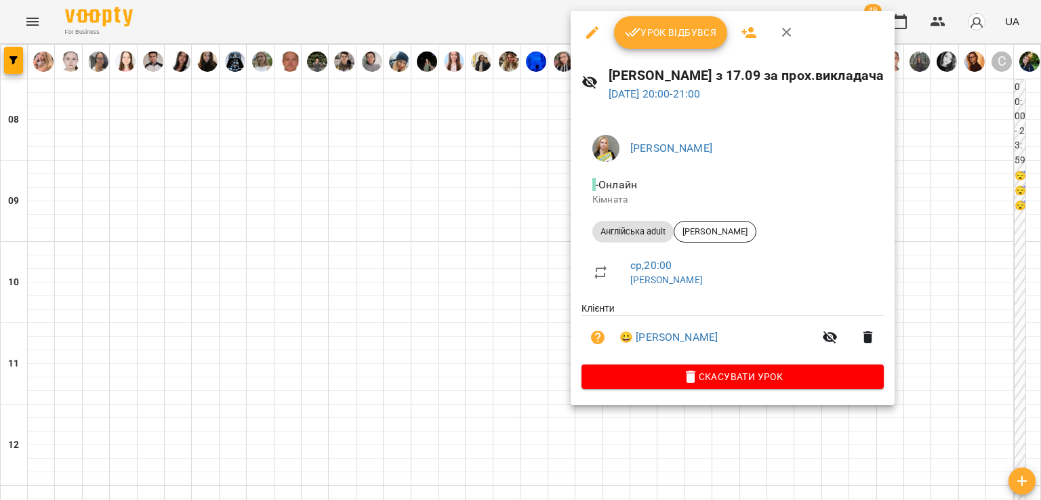
click at [453, 239] on div at bounding box center [520, 250] width 1041 height 500
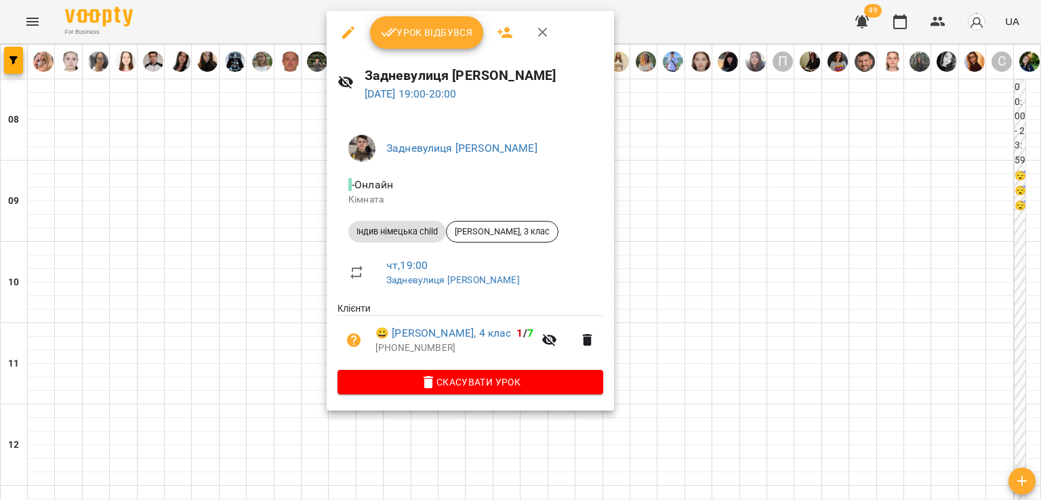
click at [285, 130] on div at bounding box center [520, 250] width 1041 height 500
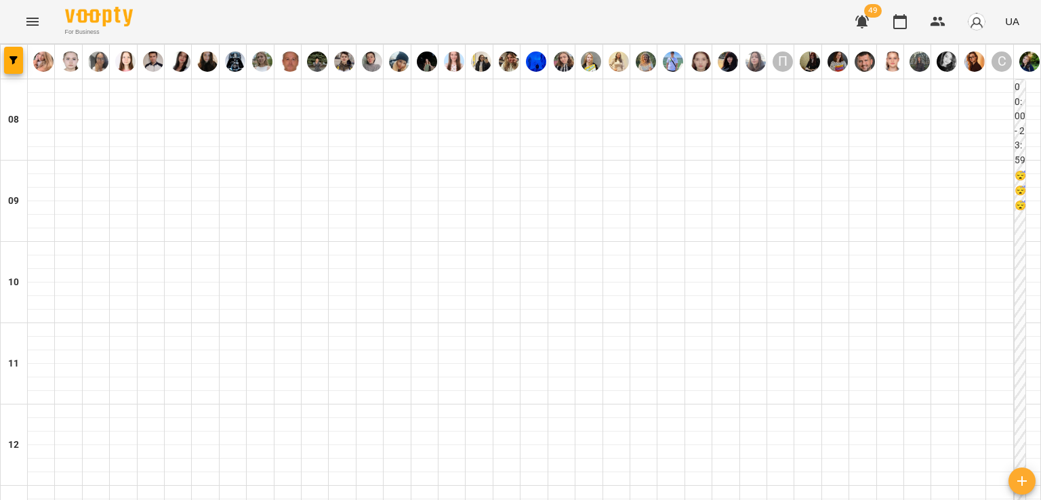
scroll to position [678, 0]
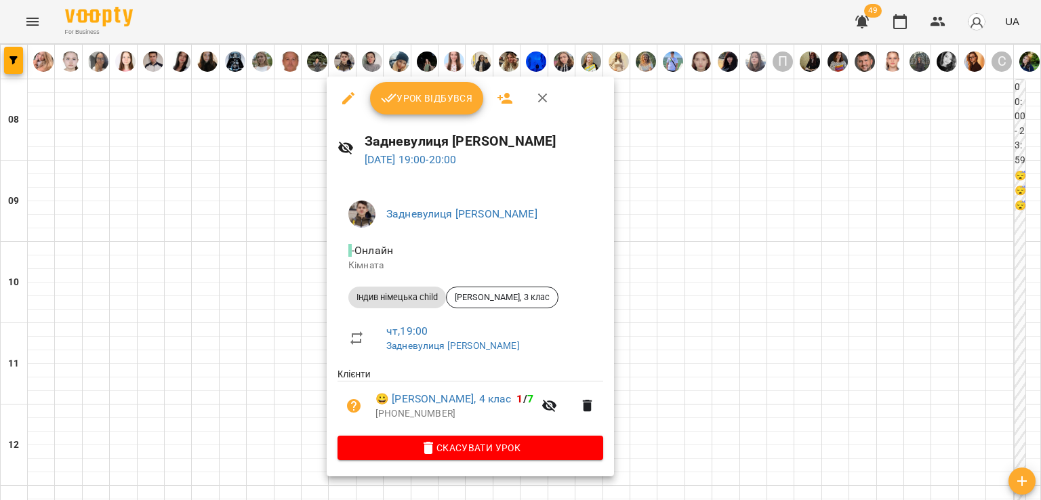
click at [274, 274] on div at bounding box center [520, 250] width 1041 height 500
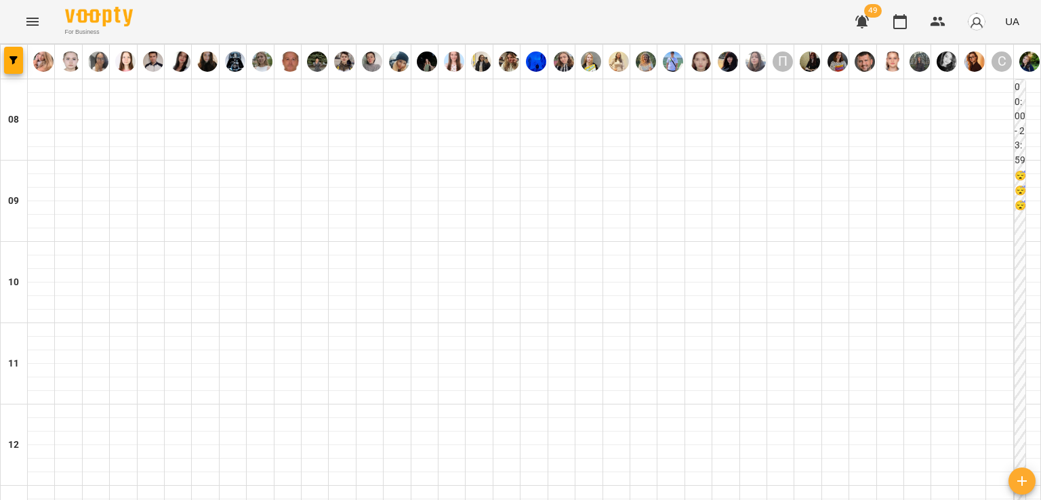
scroll to position [813, 0]
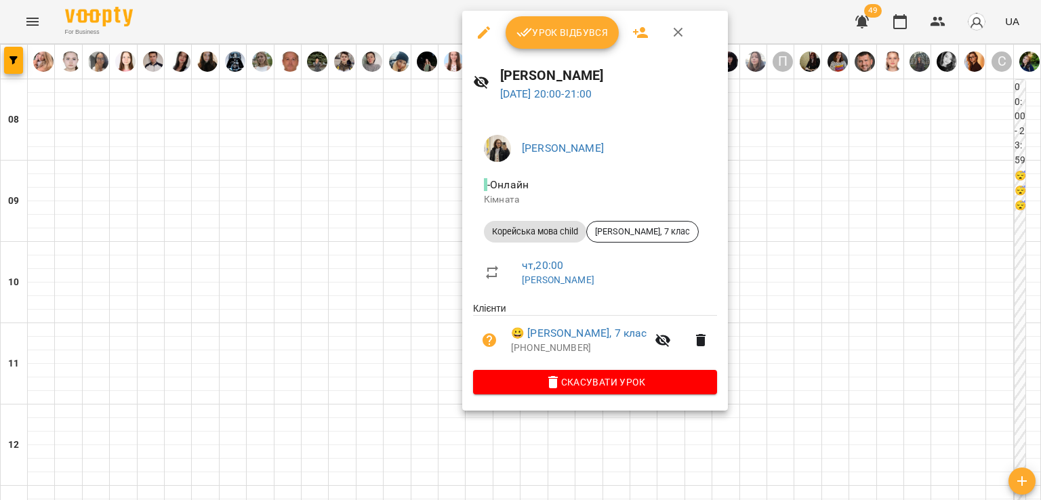
click at [424, 234] on div at bounding box center [520, 250] width 1041 height 500
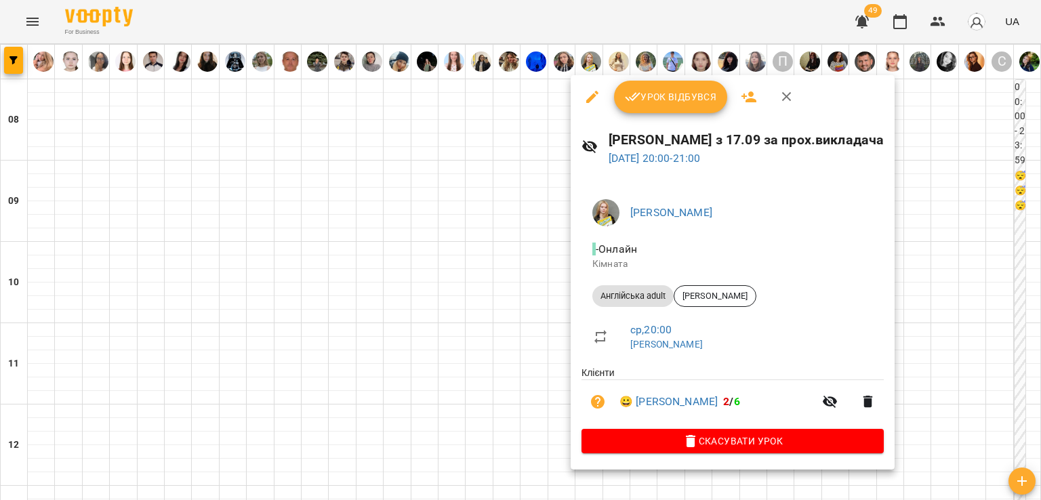
drag, startPoint x: 504, startPoint y: 264, endPoint x: 558, endPoint y: 310, distance: 70.7
click at [504, 265] on div at bounding box center [520, 250] width 1041 height 500
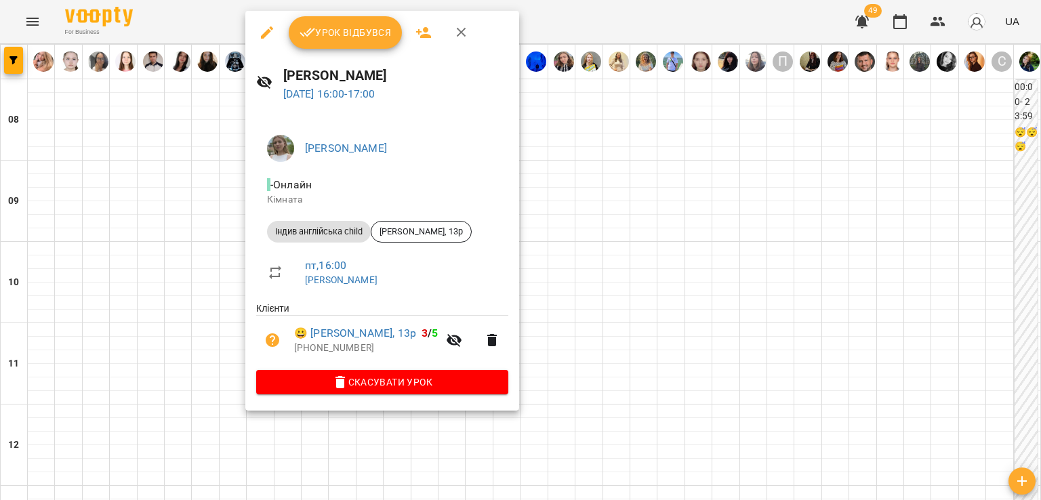
click at [170, 172] on div at bounding box center [520, 250] width 1041 height 500
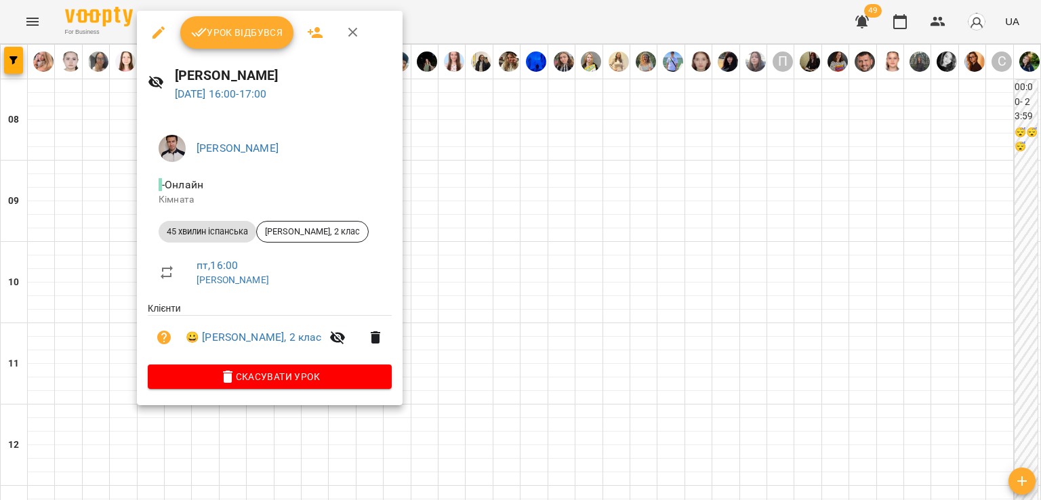
click at [121, 164] on div at bounding box center [520, 250] width 1041 height 500
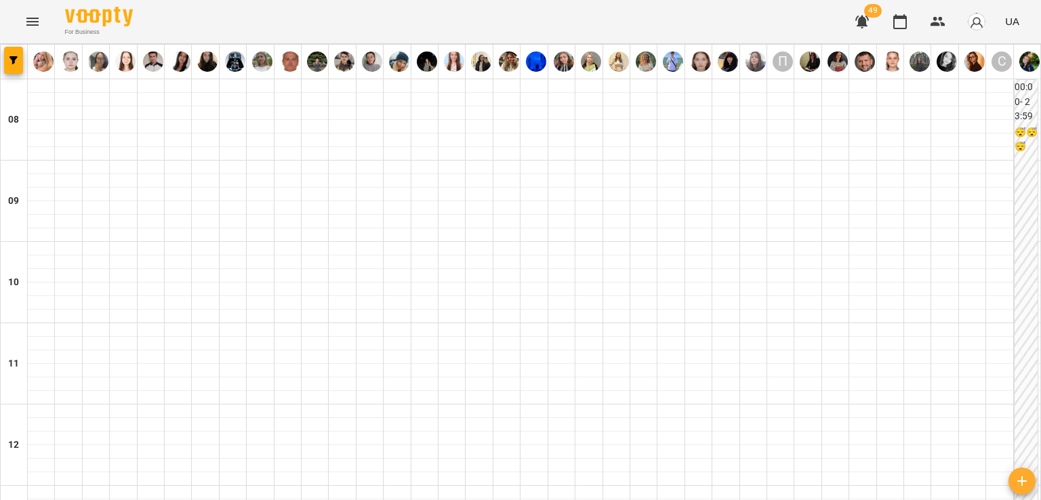
scroll to position [813, 0]
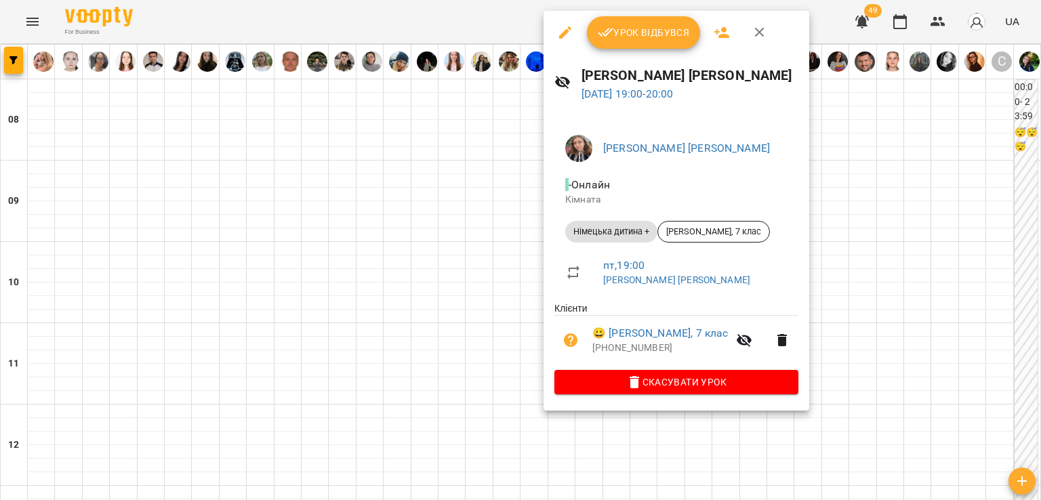
click at [454, 232] on div at bounding box center [520, 250] width 1041 height 500
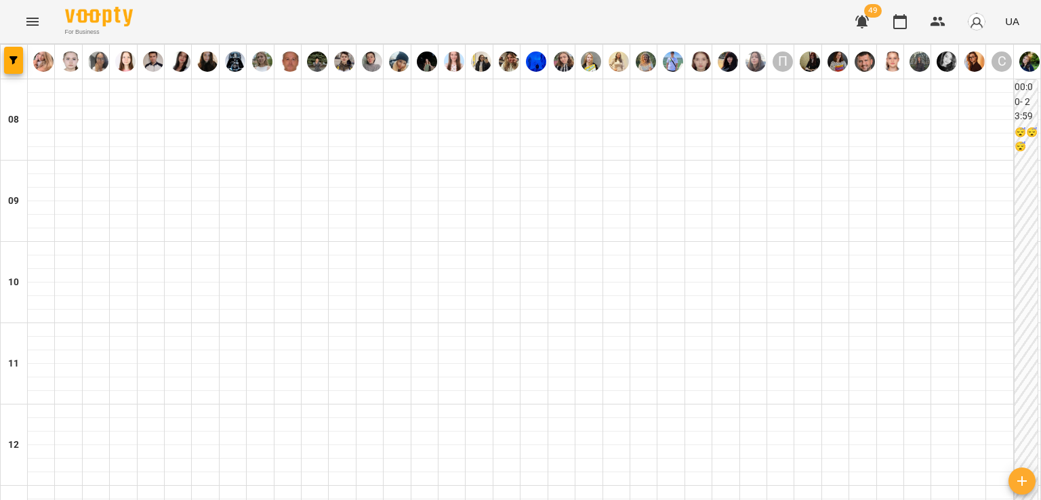
click at [33, 26] on icon "Menu" at bounding box center [32, 22] width 16 height 16
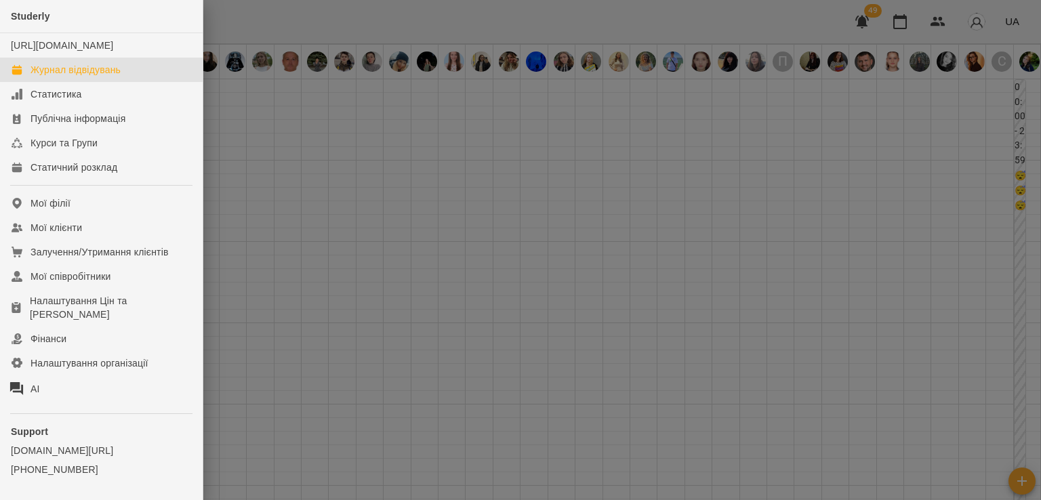
click at [485, 163] on div at bounding box center [520, 250] width 1041 height 500
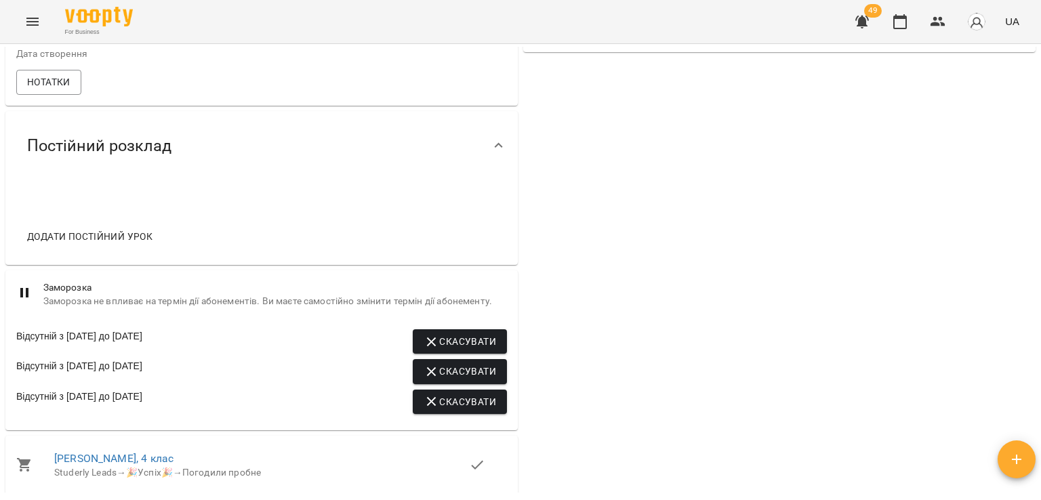
scroll to position [510, 0]
